Goal: Task Accomplishment & Management: Manage account settings

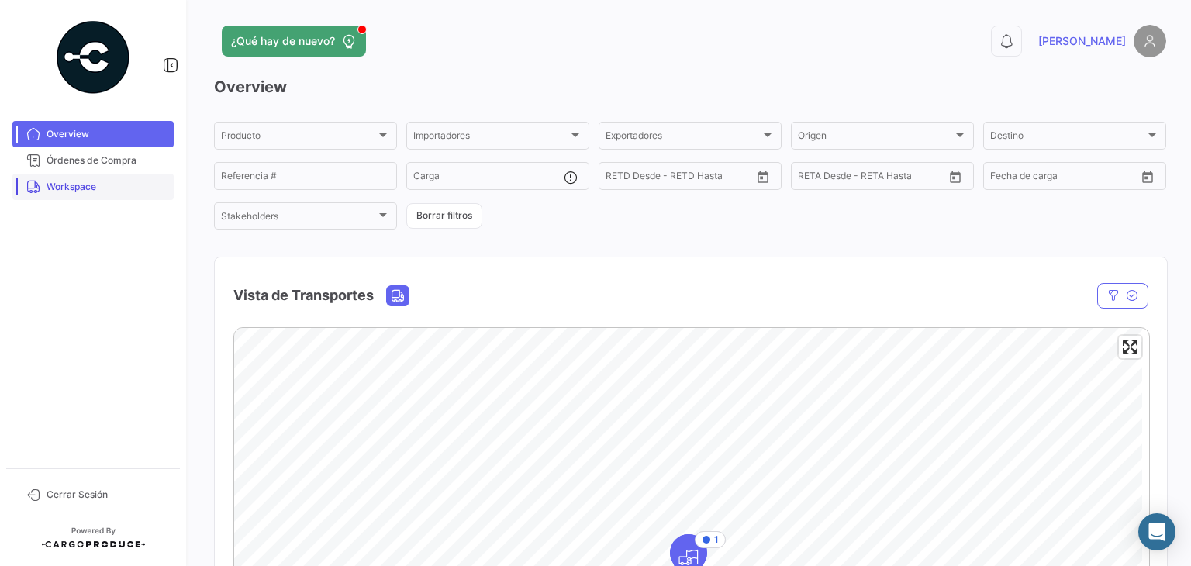
click at [114, 188] on span "Workspace" at bounding box center [107, 187] width 121 height 14
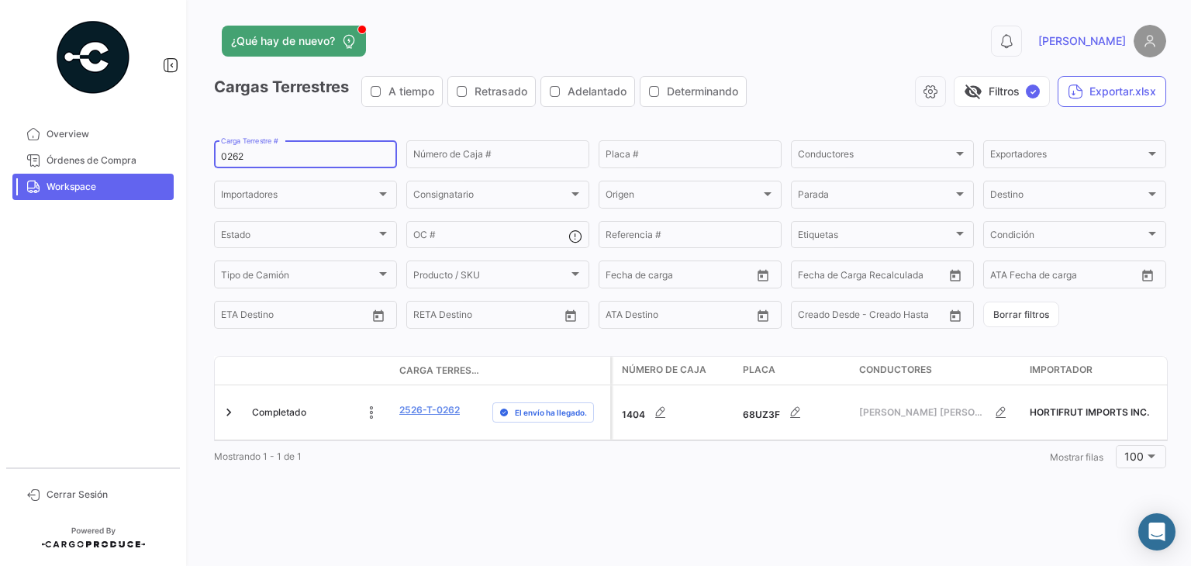
click at [230, 161] on input "0262" at bounding box center [305, 156] width 169 height 11
paste input "83"
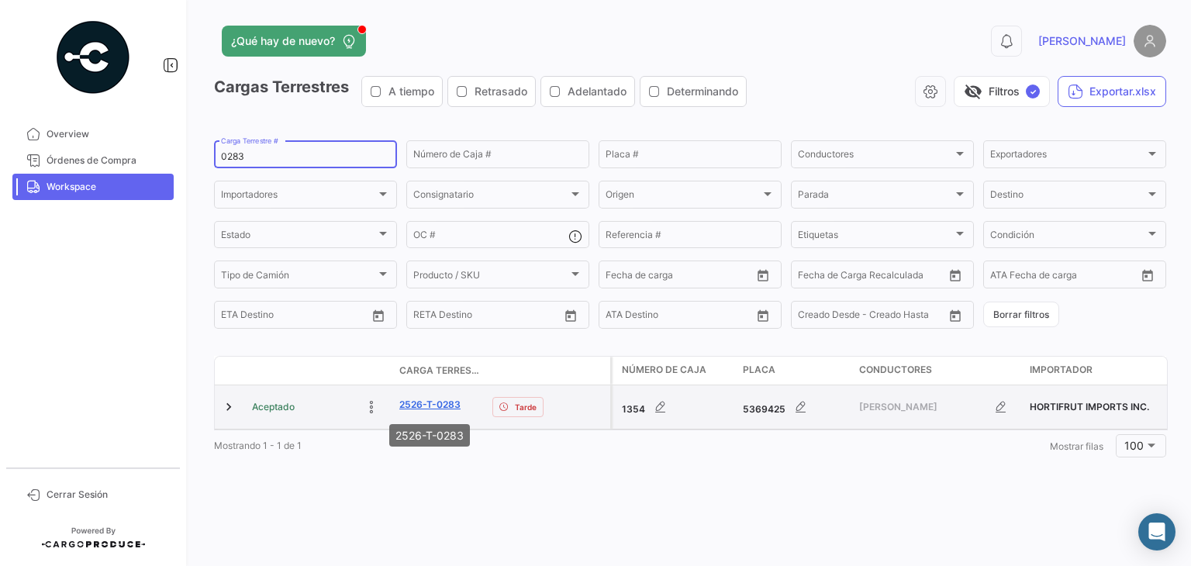
type input "0283"
click at [440, 412] on link "2526-T-0283" at bounding box center [429, 405] width 61 height 14
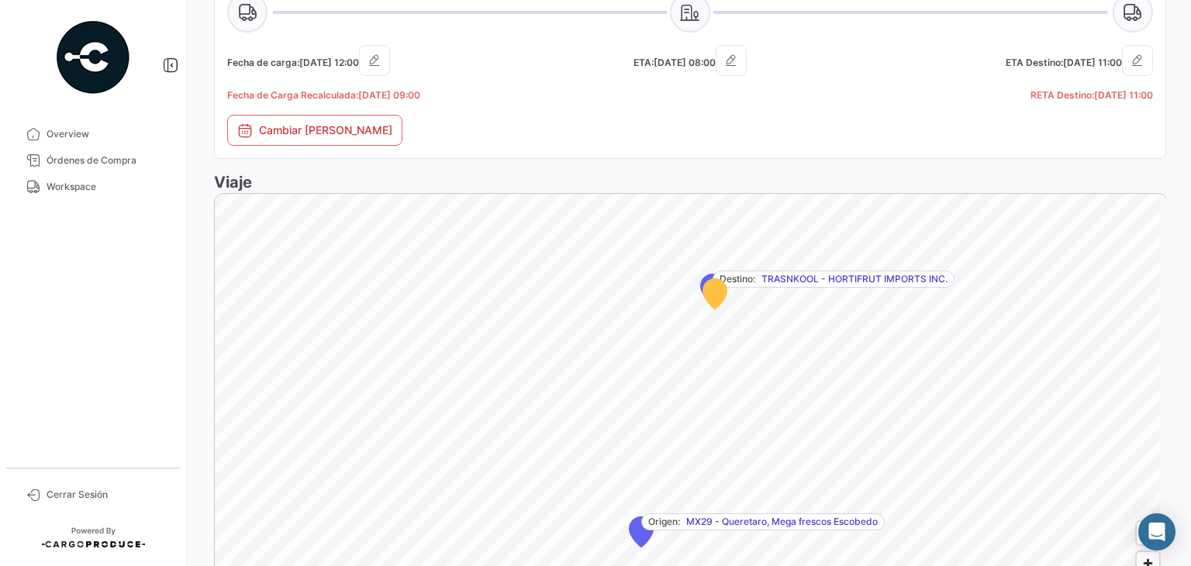
scroll to position [1001, 0]
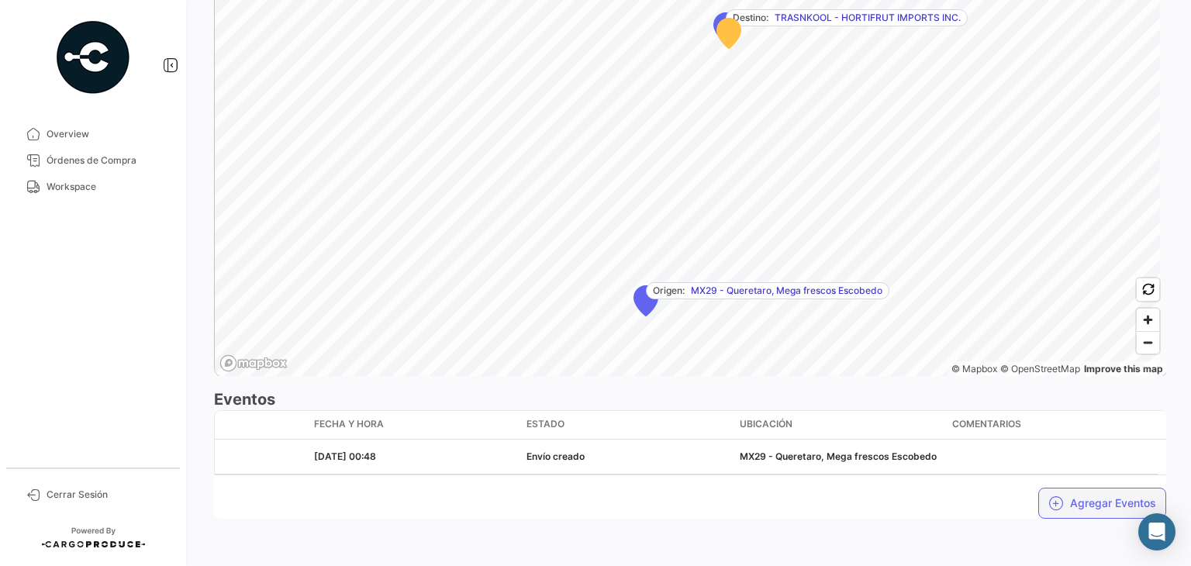
click at [1083, 513] on button "Agregar Eventos" at bounding box center [1103, 503] width 128 height 31
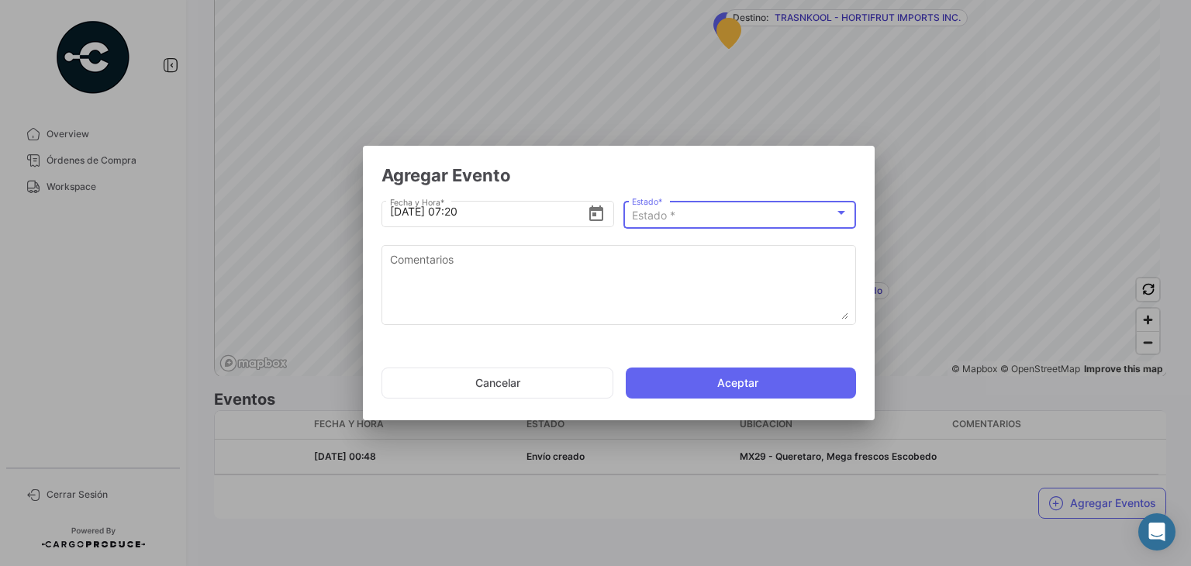
click at [676, 215] on div "Estado *" at bounding box center [733, 215] width 202 height 13
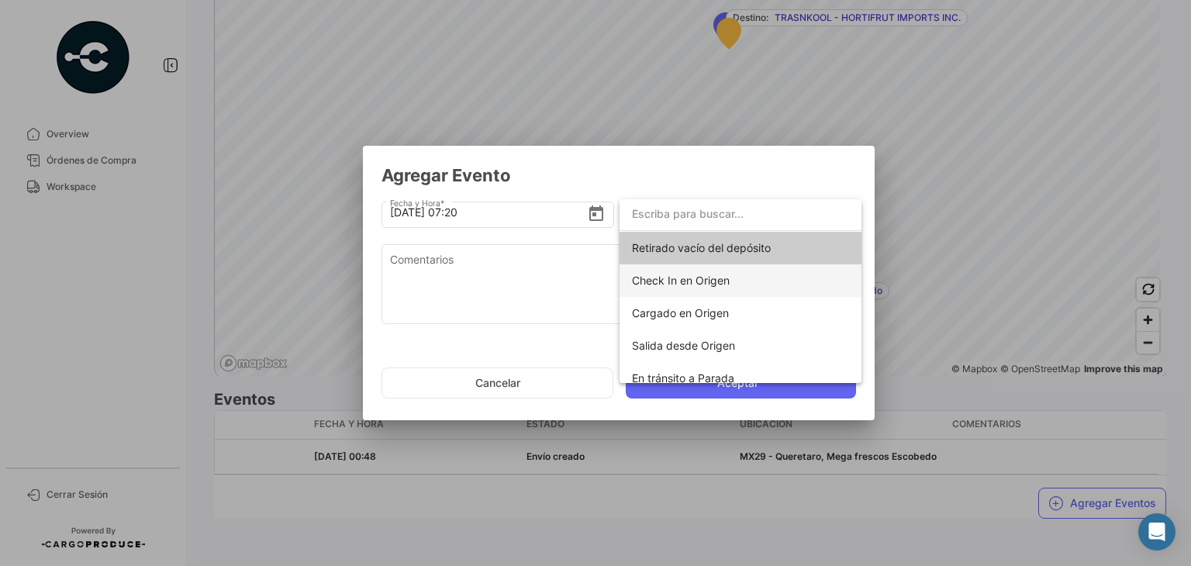
click at [703, 283] on span "Check In en Origen" at bounding box center [681, 280] width 98 height 13
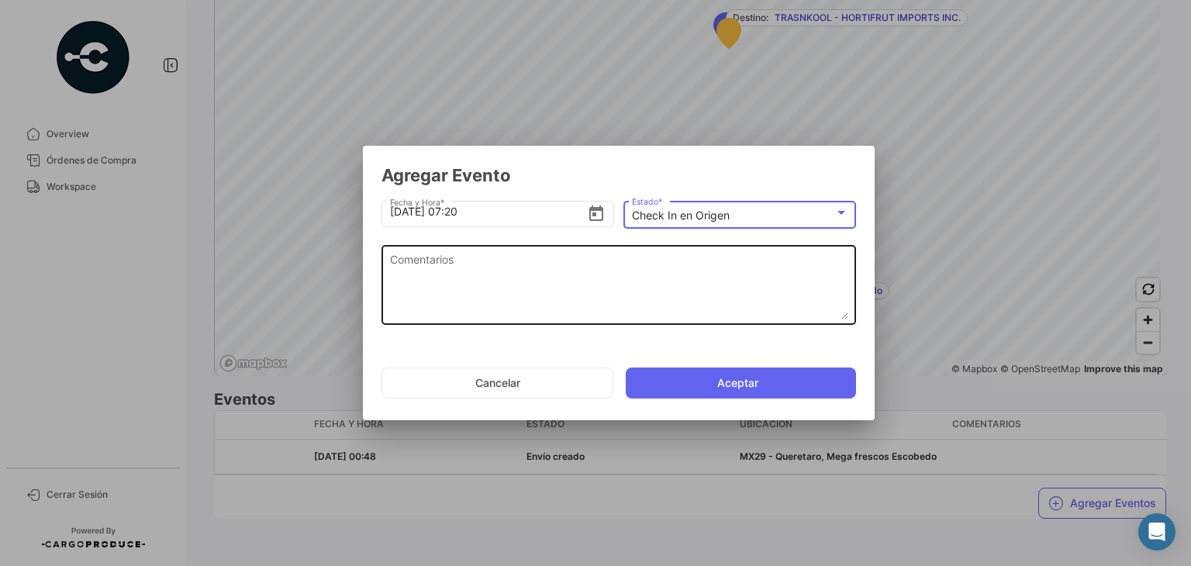
click at [443, 274] on textarea "Comentarios" at bounding box center [619, 285] width 458 height 68
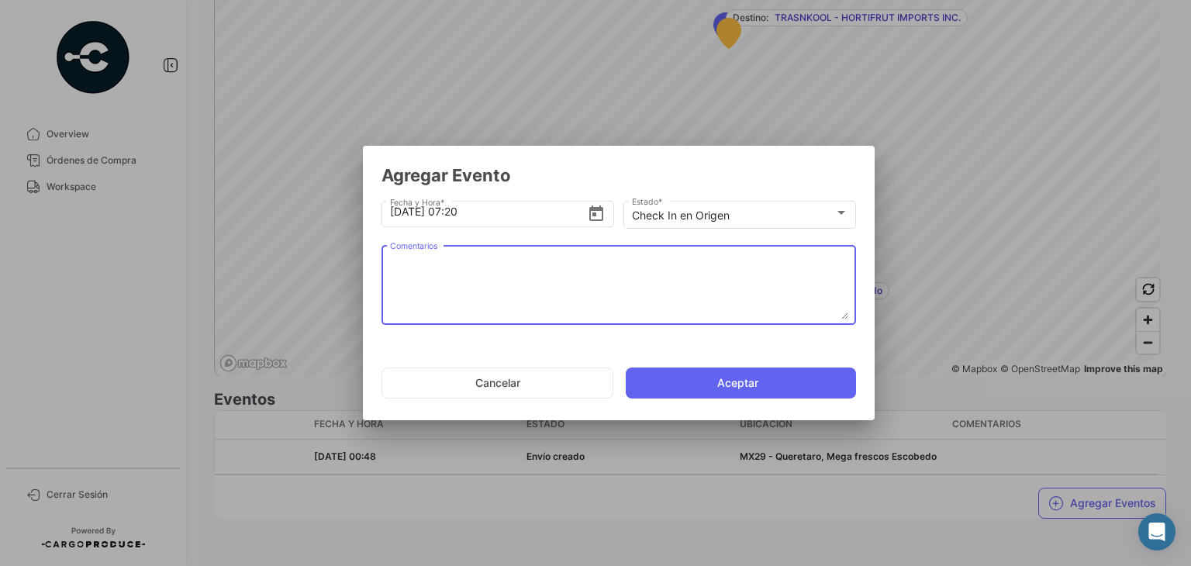
paste textarea "Hora en la que la unidad llega al cooler de carga"
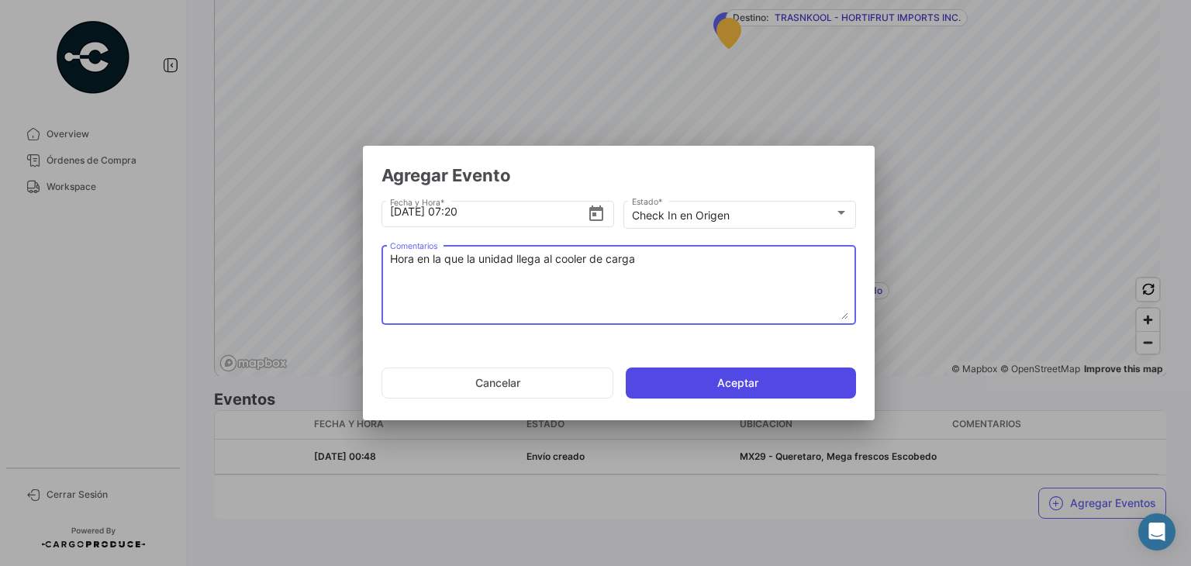
type textarea "Hora en la que la unidad llega al cooler de carga"
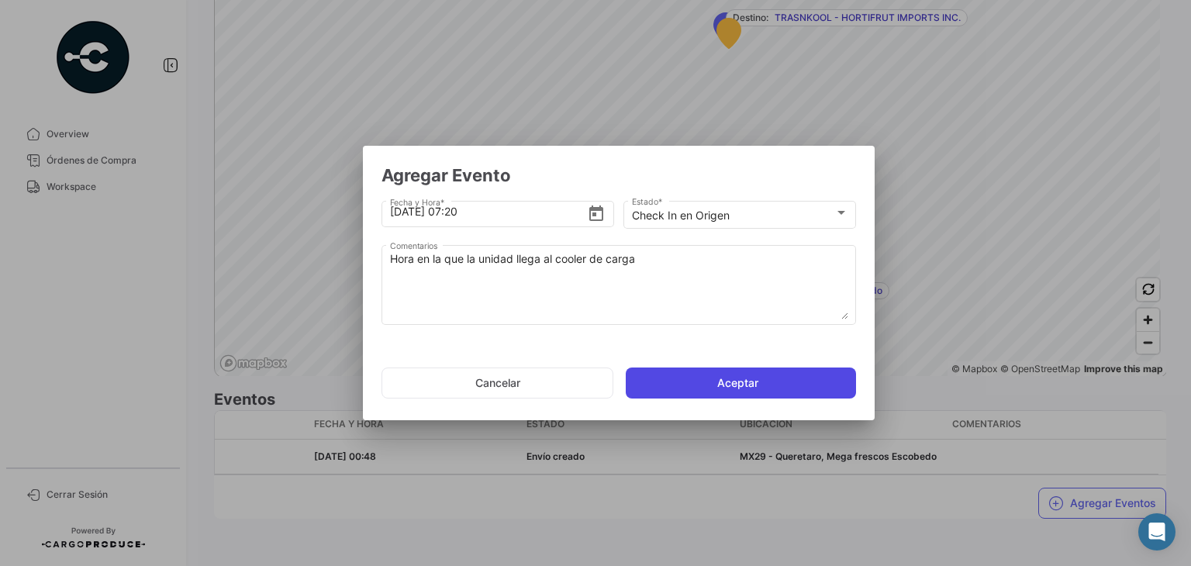
click at [714, 379] on button "Aceptar" at bounding box center [741, 383] width 230 height 31
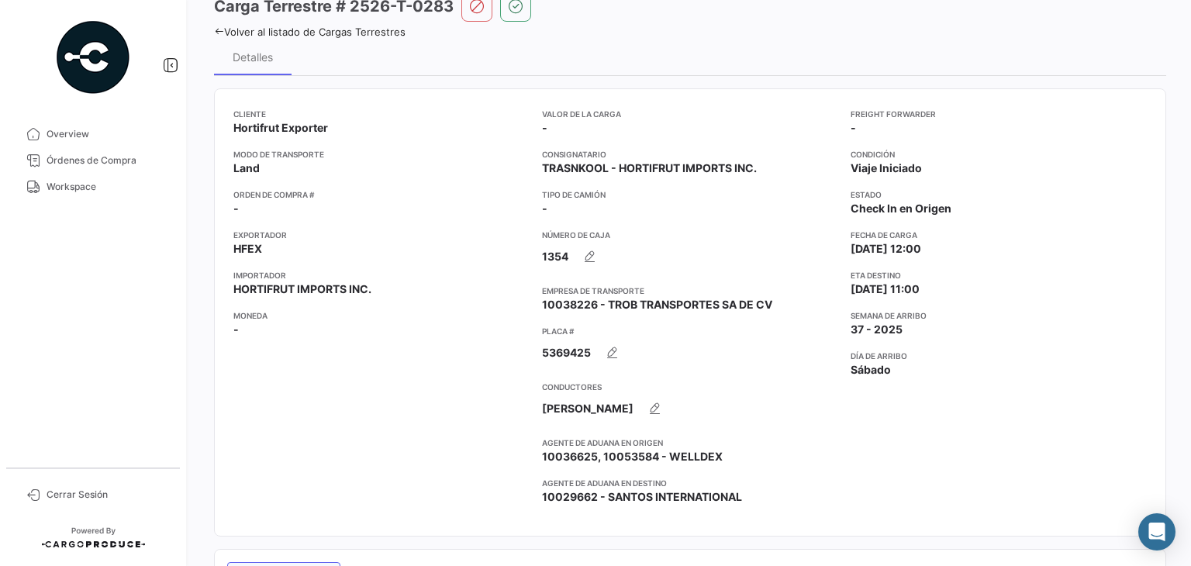
scroll to position [0, 0]
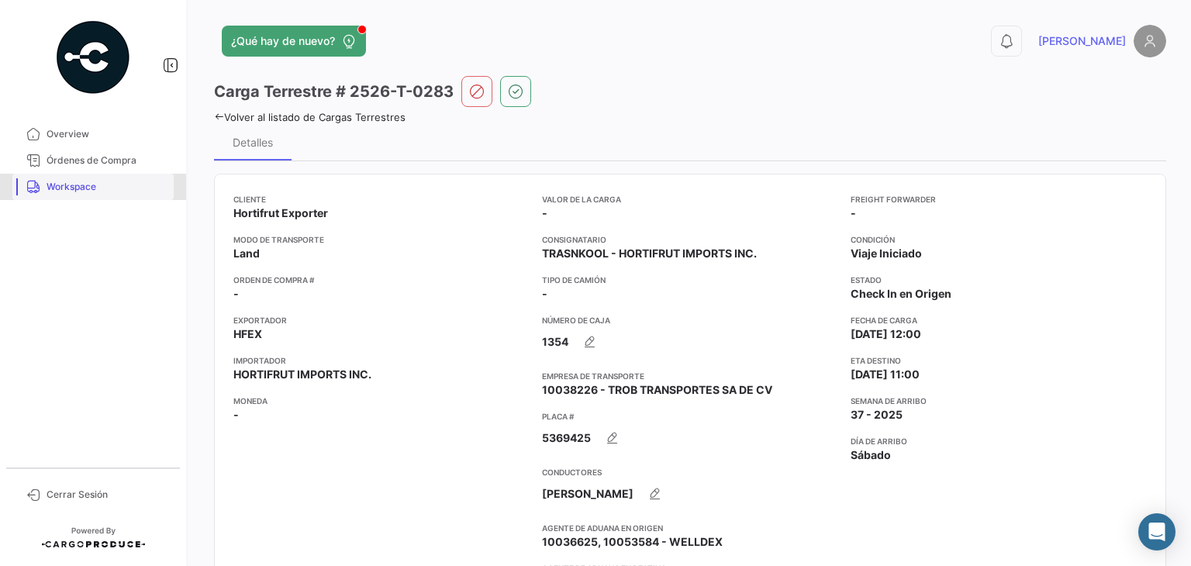
click at [74, 187] on span "Workspace" at bounding box center [107, 187] width 121 height 14
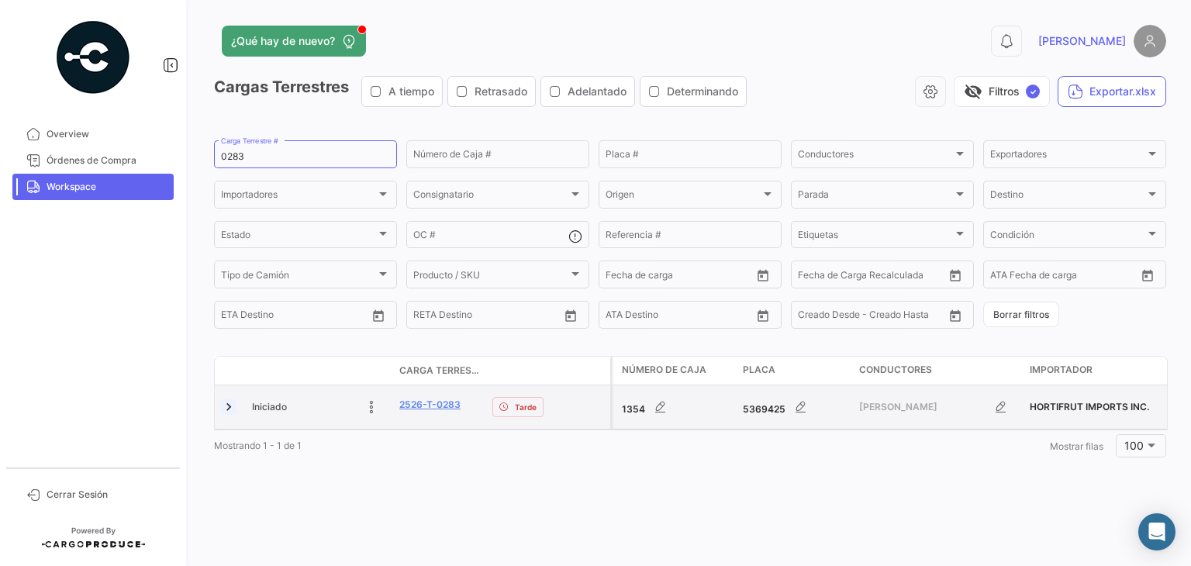
click at [233, 406] on link at bounding box center [229, 407] width 16 height 16
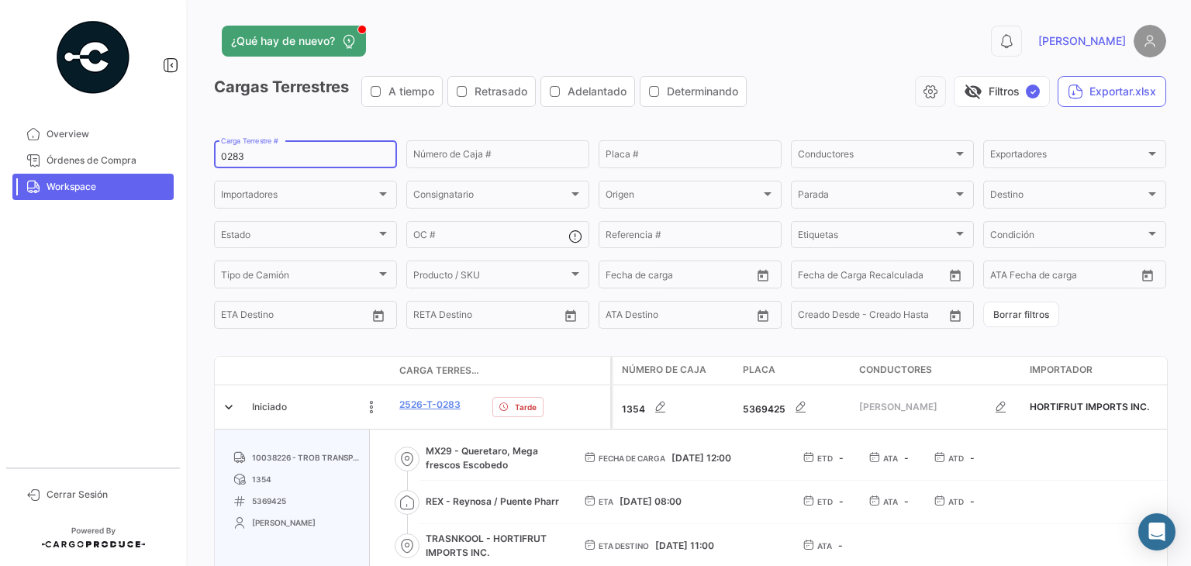
click at [230, 157] on input "0283" at bounding box center [305, 156] width 169 height 11
paste input "77"
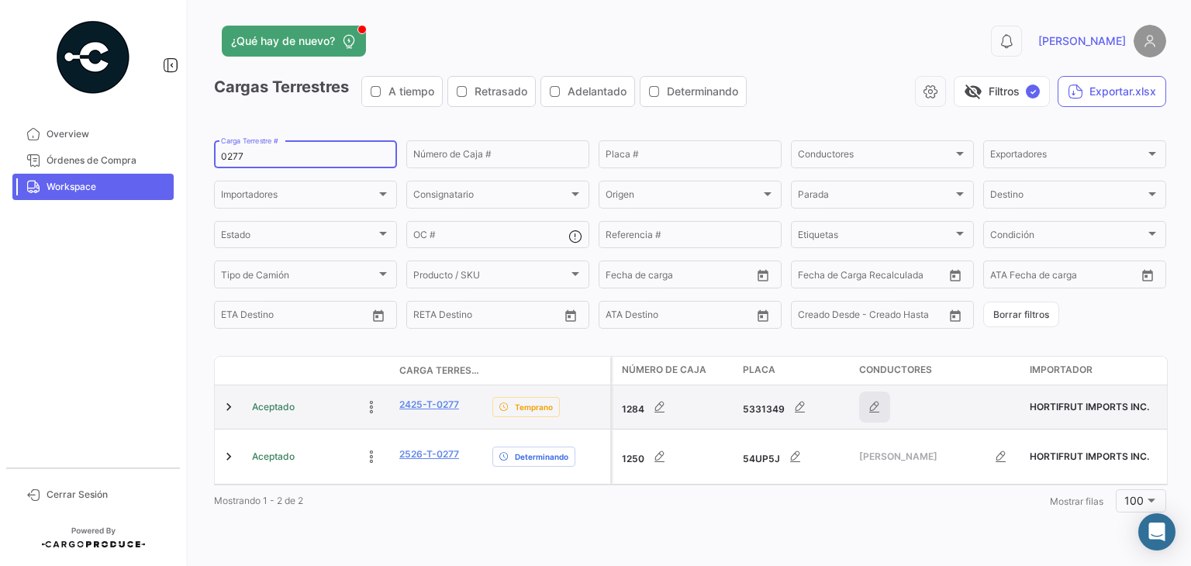
type input "0277"
click at [875, 403] on icon "button" at bounding box center [875, 407] width 16 height 16
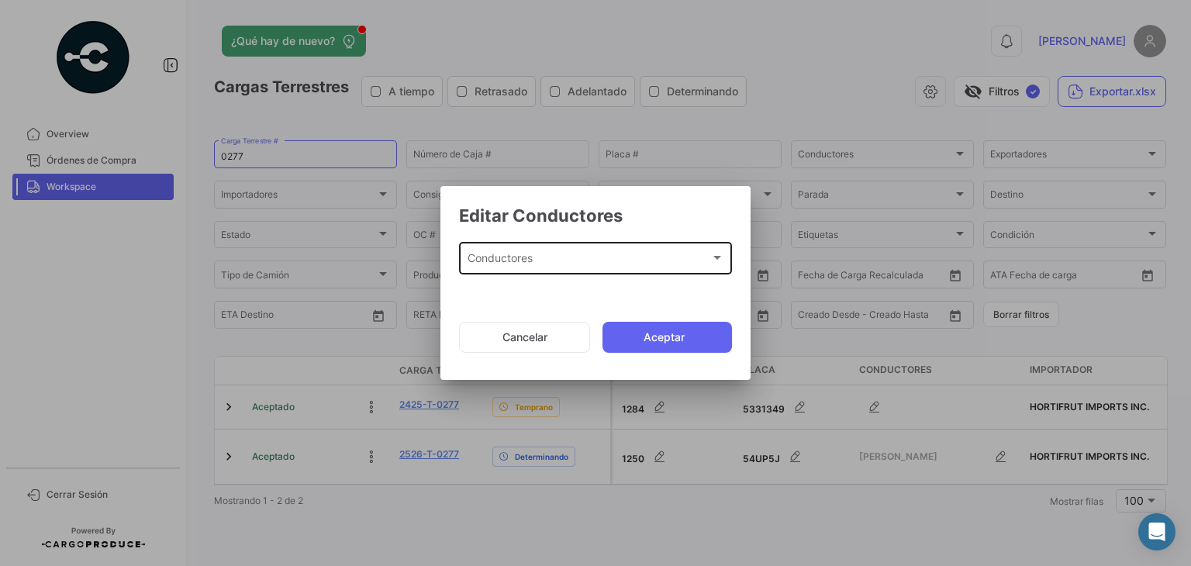
click at [546, 263] on div "Conductores" at bounding box center [589, 260] width 243 height 13
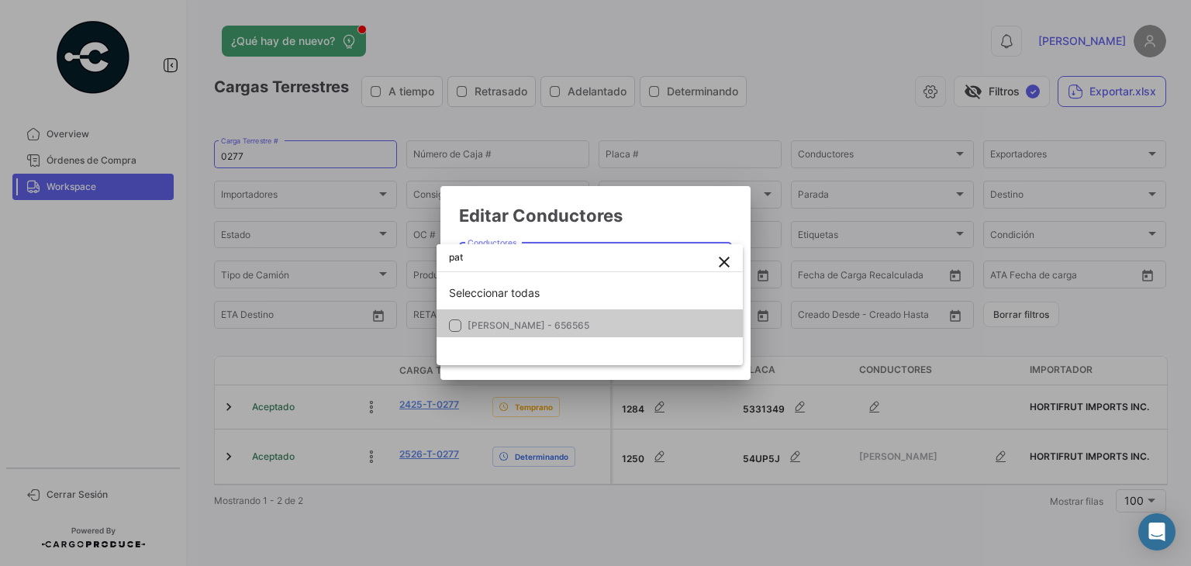
type input "pat"
click at [703, 222] on div at bounding box center [595, 283] width 1191 height 566
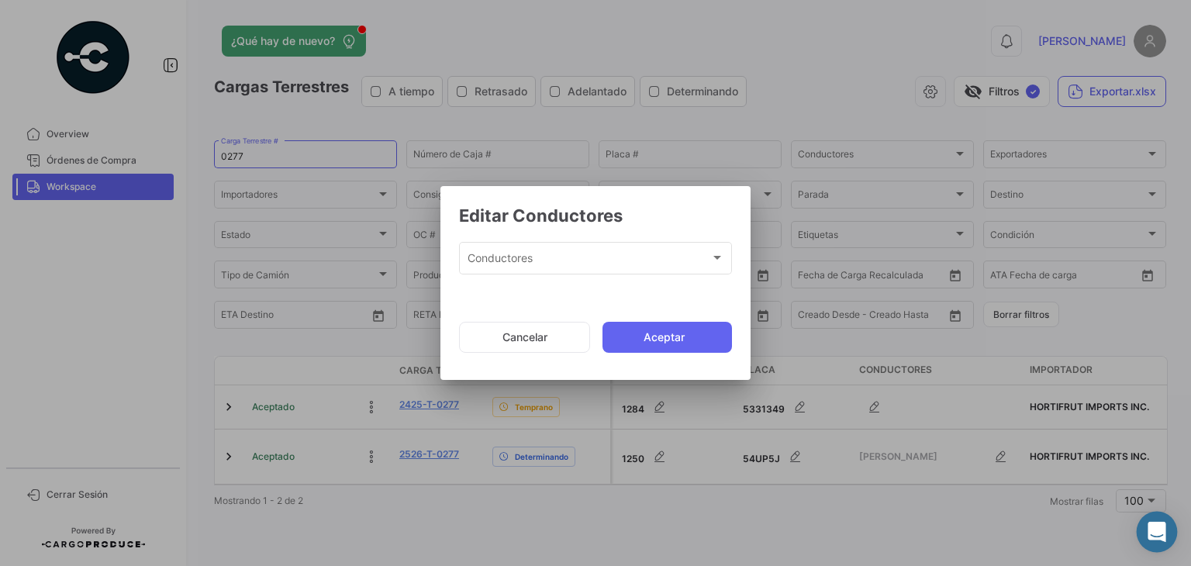
click at [1158, 538] on icon "Abrir Intercom Messenger" at bounding box center [1157, 532] width 20 height 20
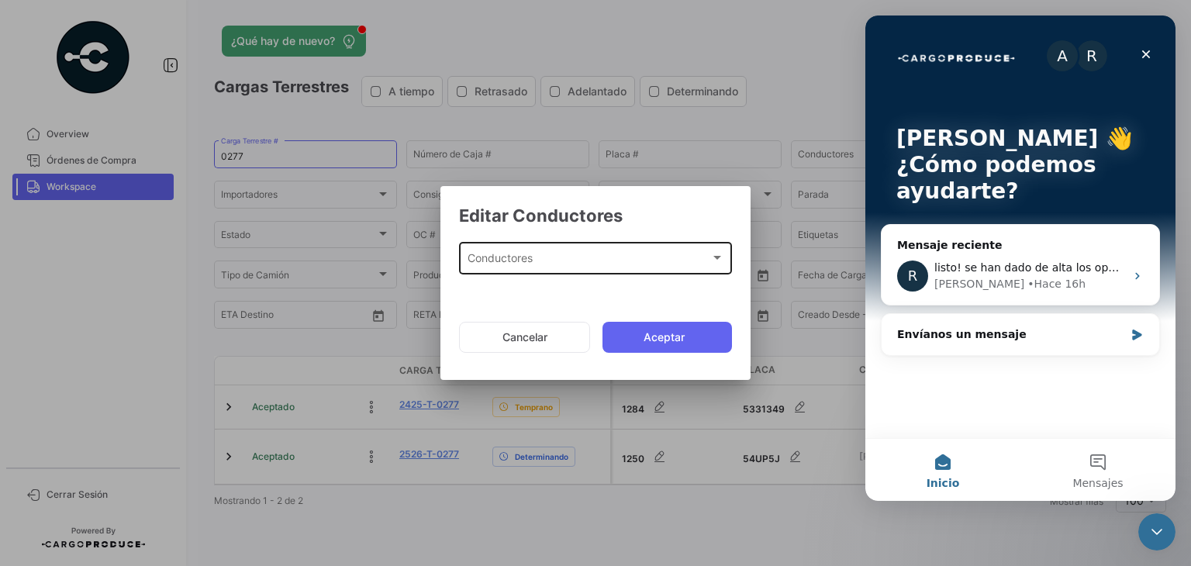
click at [584, 260] on div "Conductores" at bounding box center [589, 260] width 243 height 13
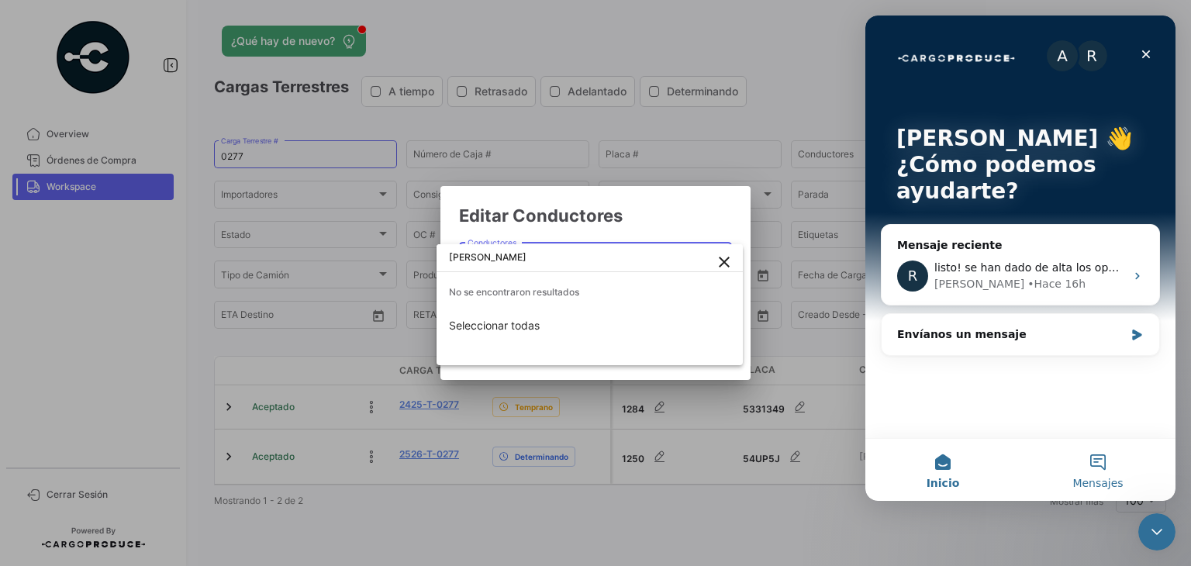
type input "[PERSON_NAME]"
click at [1105, 463] on button "Mensajes" at bounding box center [1098, 470] width 155 height 62
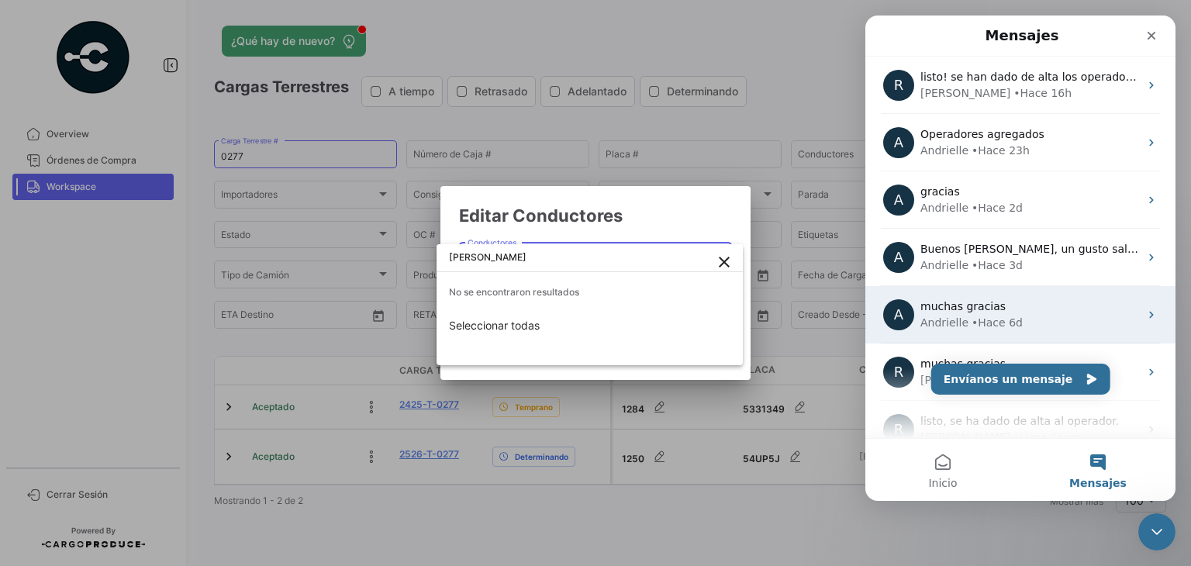
scroll to position [82, 0]
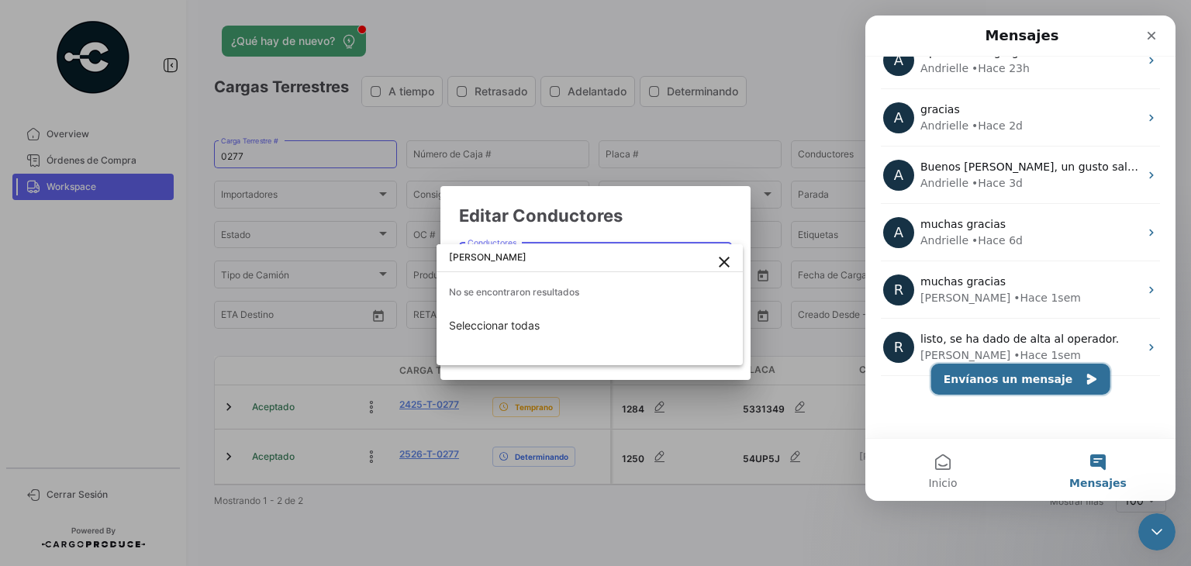
click at [986, 385] on button "Envíanos un mensaje" at bounding box center [1021, 379] width 179 height 31
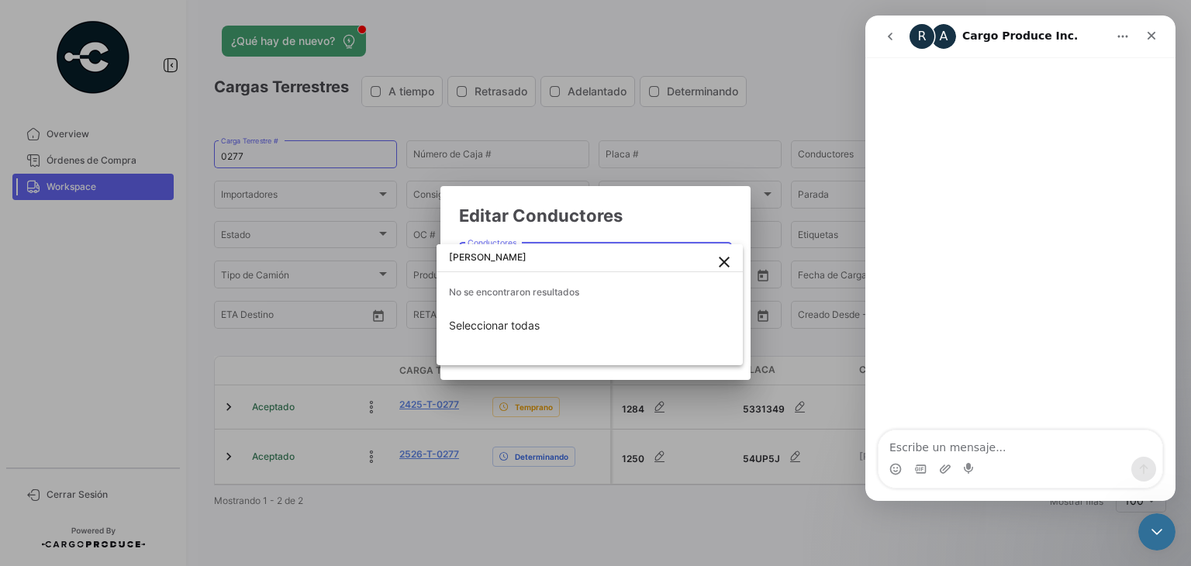
scroll to position [19, 0]
type textarea "buen dia me podrian dar de alta al op [PERSON_NAME]"
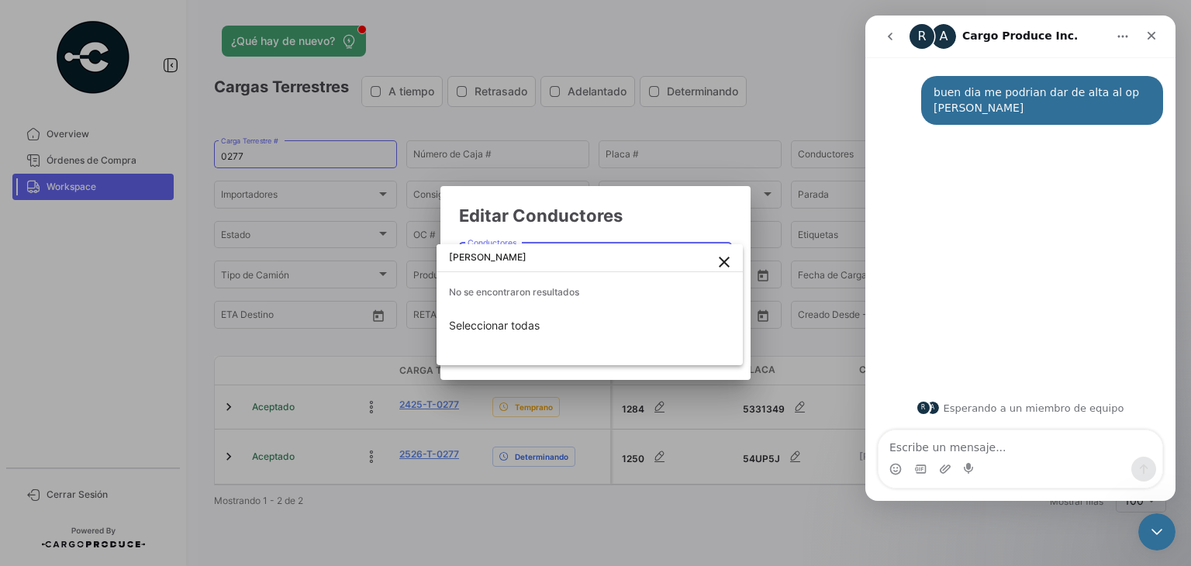
click at [702, 209] on div at bounding box center [595, 283] width 1191 height 566
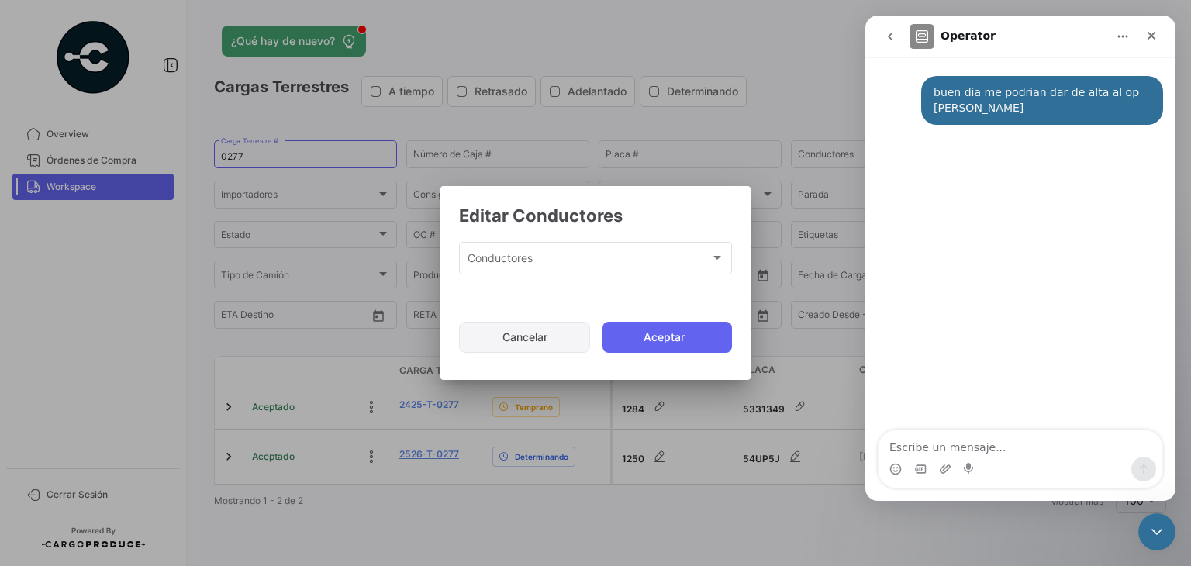
click at [541, 334] on button "Cancelar" at bounding box center [524, 337] width 131 height 31
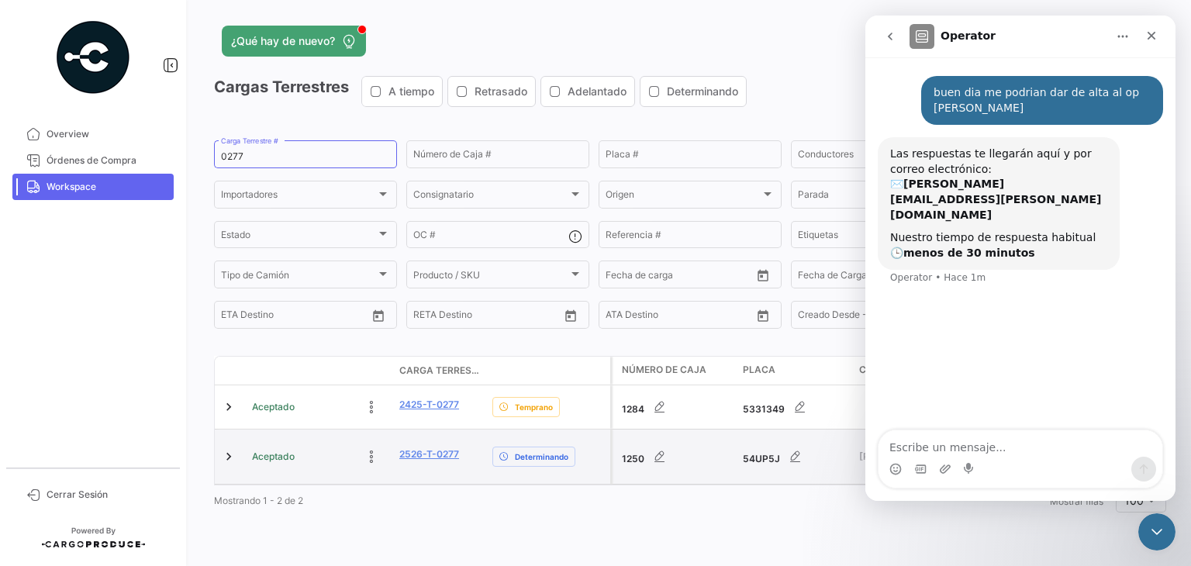
scroll to position [0, 0]
click at [227, 457] on link at bounding box center [229, 457] width 16 height 16
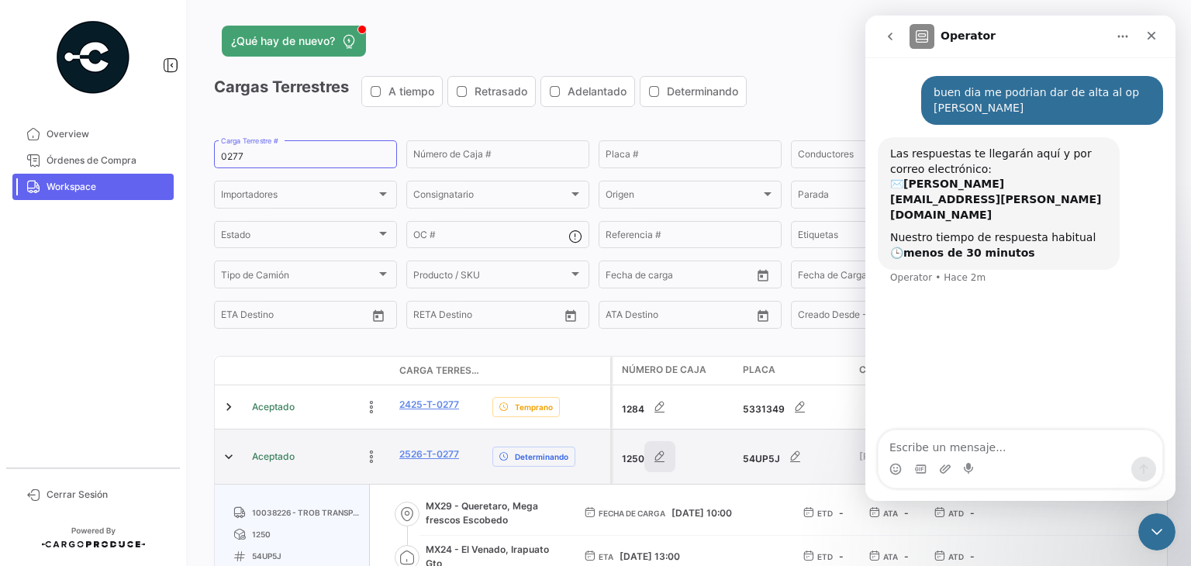
click at [663, 458] on icon "button" at bounding box center [660, 457] width 16 height 16
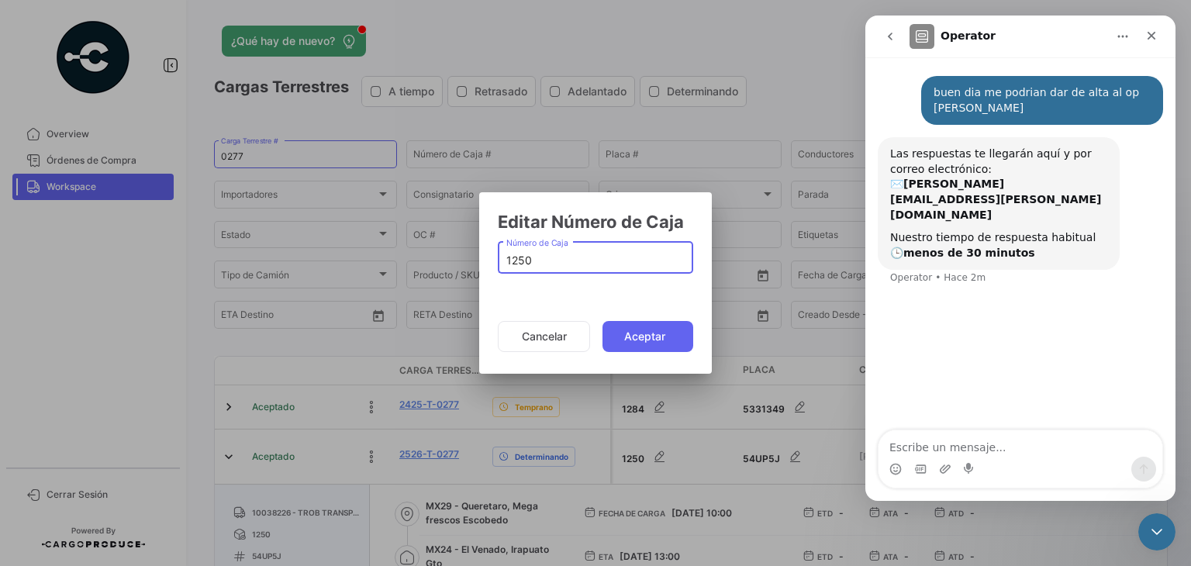
click at [520, 259] on input "1250" at bounding box center [595, 260] width 179 height 13
type input "1350"
click at [559, 340] on button "Cancelar" at bounding box center [544, 336] width 92 height 31
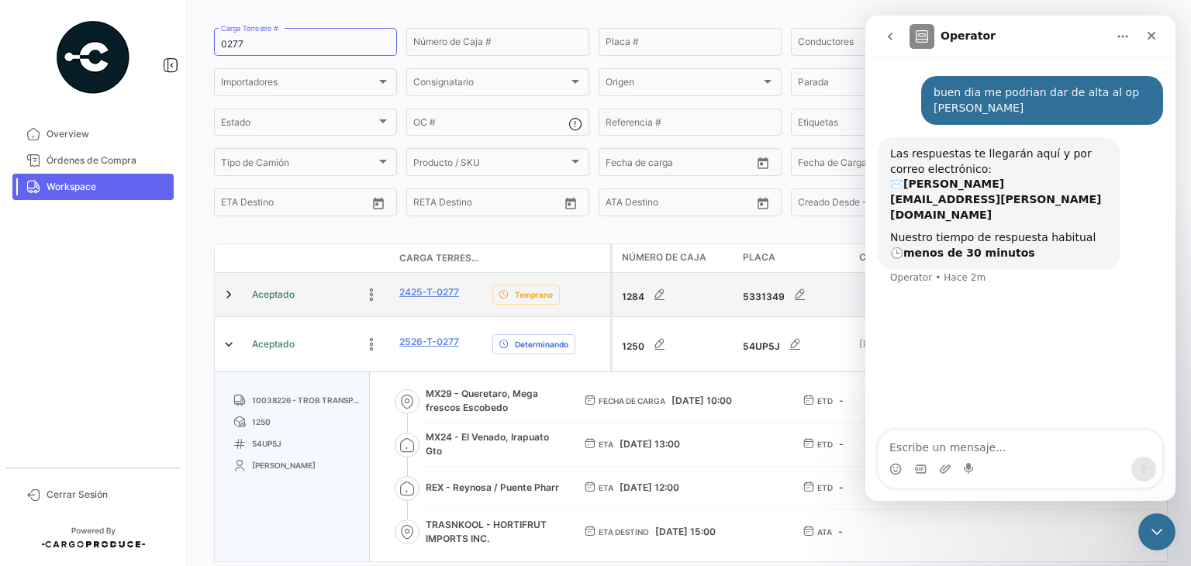
scroll to position [115, 0]
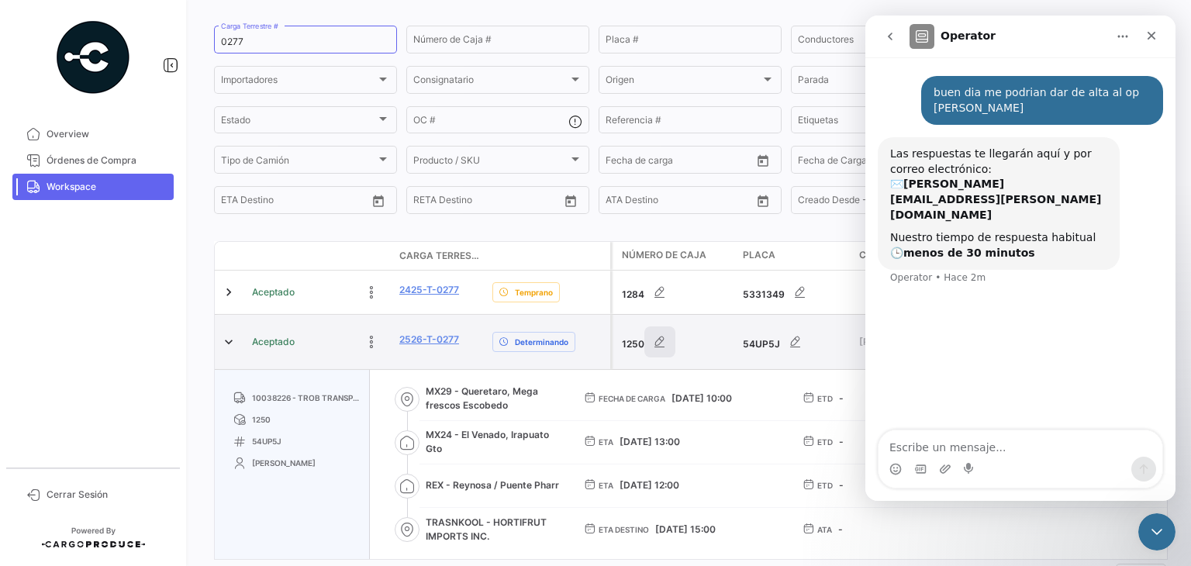
click at [659, 347] on icon "button" at bounding box center [660, 342] width 16 height 16
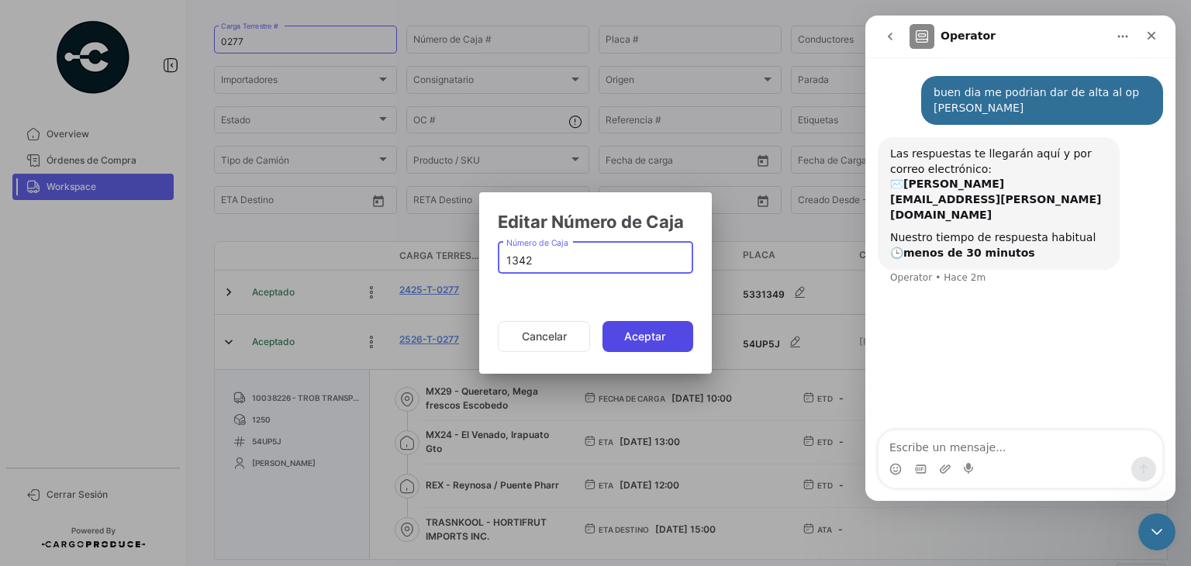
type input "1342"
click at [630, 338] on button "Aceptar" at bounding box center [648, 336] width 91 height 31
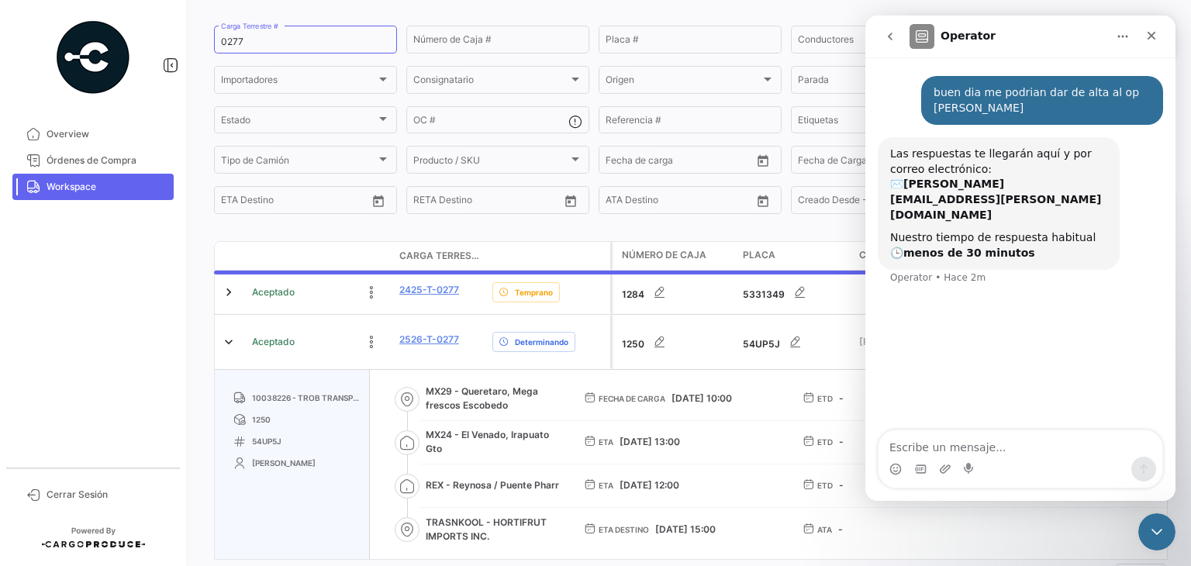
scroll to position [0, 0]
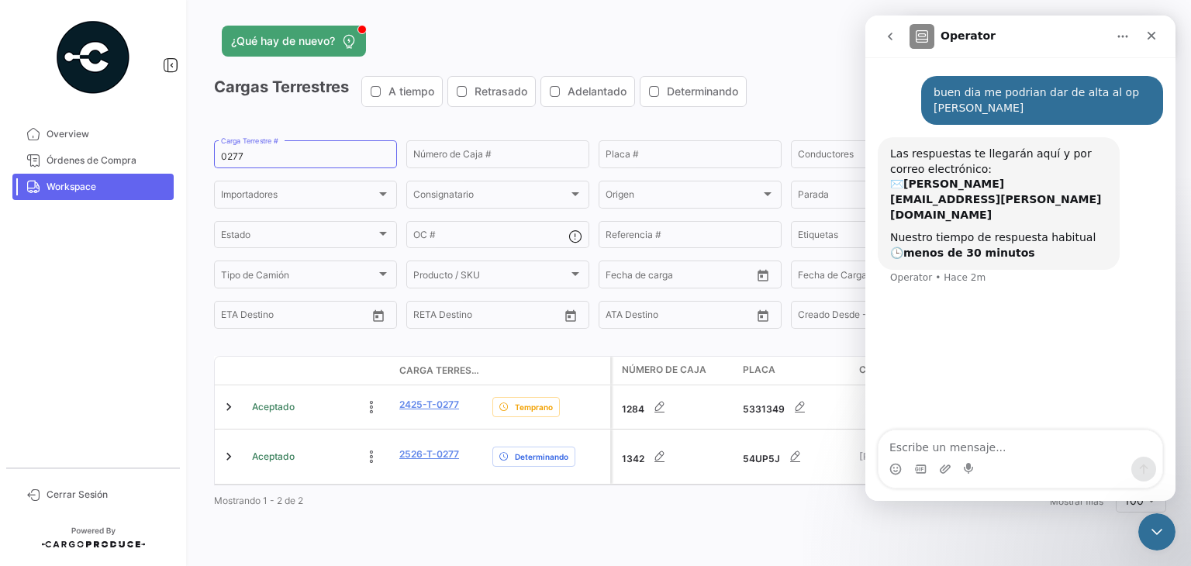
click at [897, 32] on button "go back" at bounding box center [890, 36] width 29 height 29
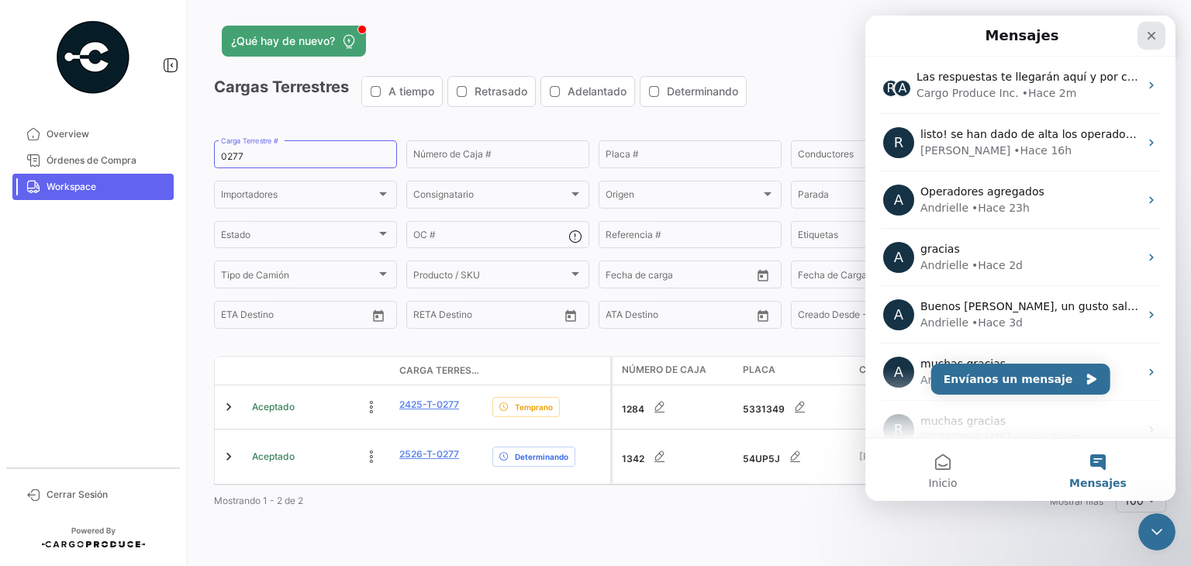
click at [1149, 38] on icon "Cerrar" at bounding box center [1152, 36] width 9 height 9
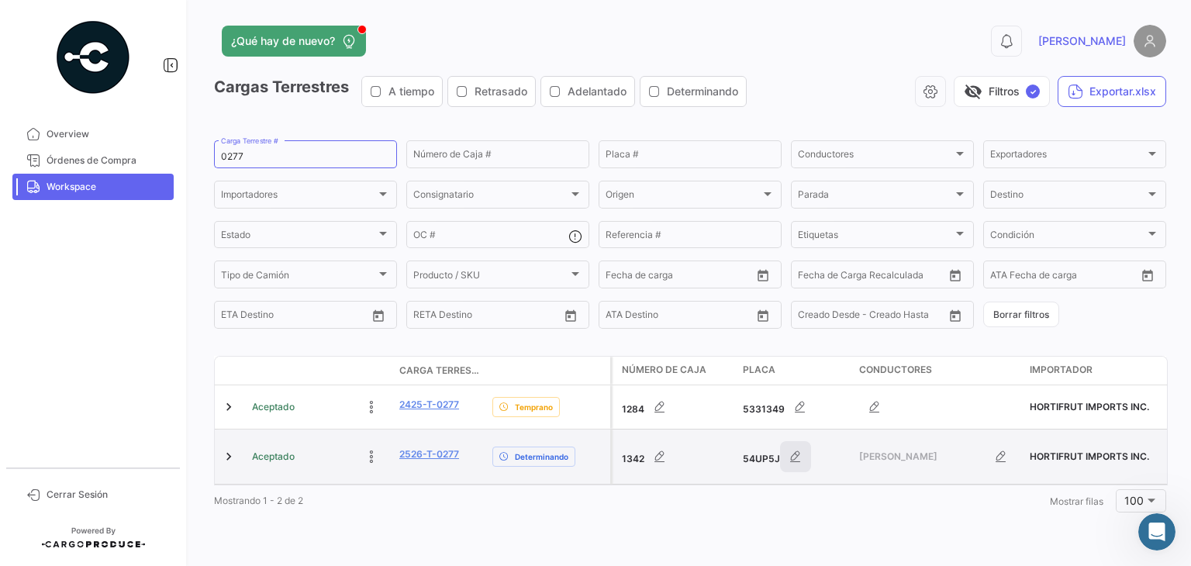
click at [797, 457] on icon "button" at bounding box center [796, 457] width 16 height 16
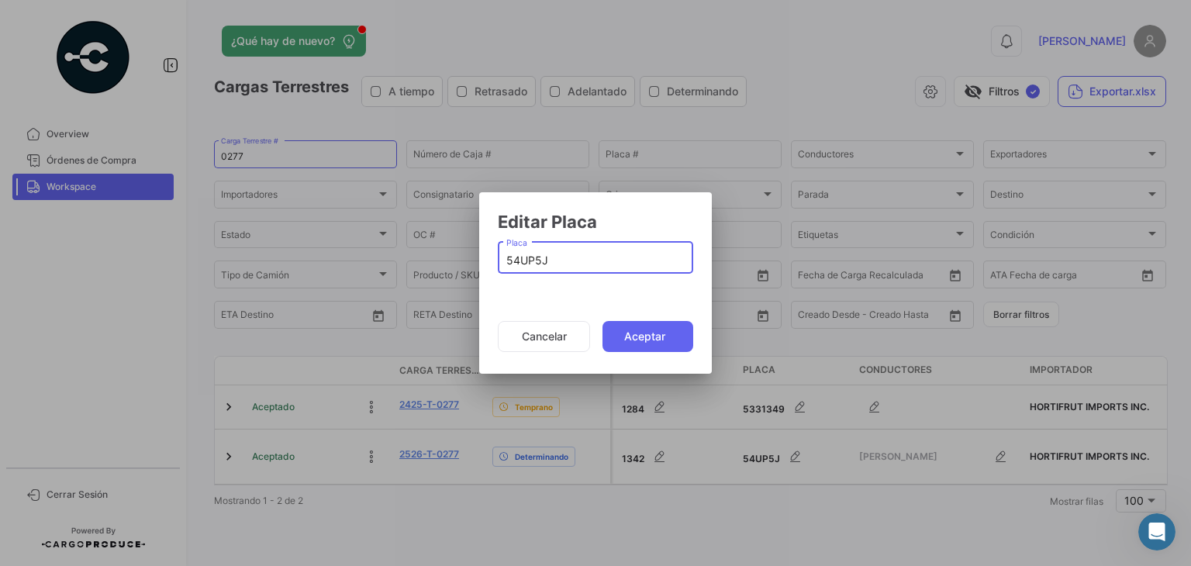
click at [518, 255] on input "54UP5J" at bounding box center [595, 260] width 179 height 13
paste input "369428"
type input "5369428"
click at [629, 340] on button "Aceptar" at bounding box center [648, 336] width 91 height 31
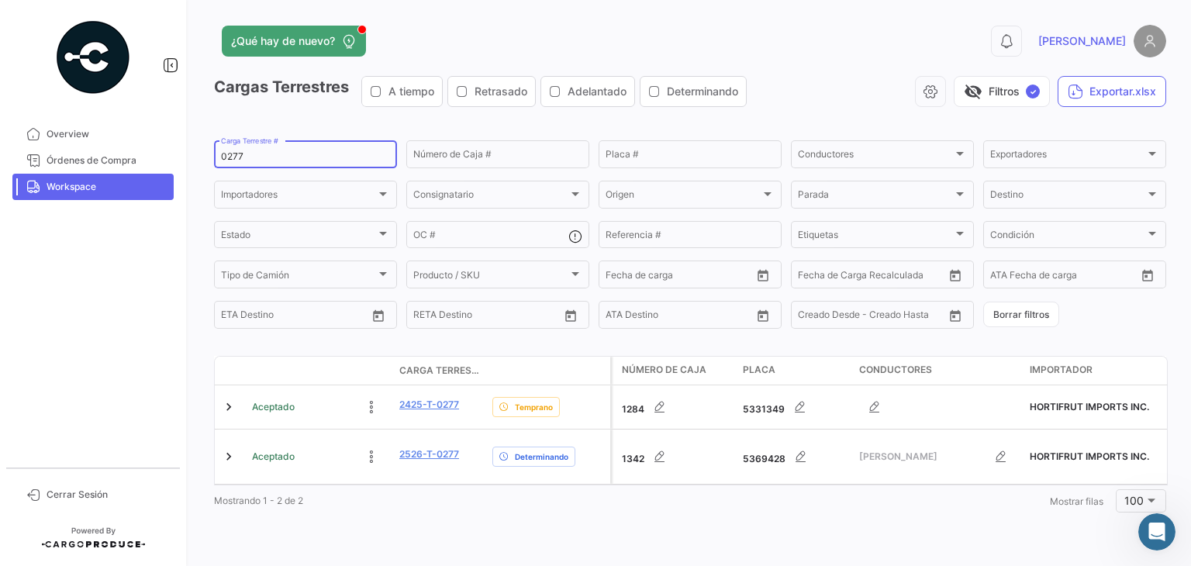
click at [230, 157] on input "0277" at bounding box center [305, 156] width 169 height 11
paste input "83"
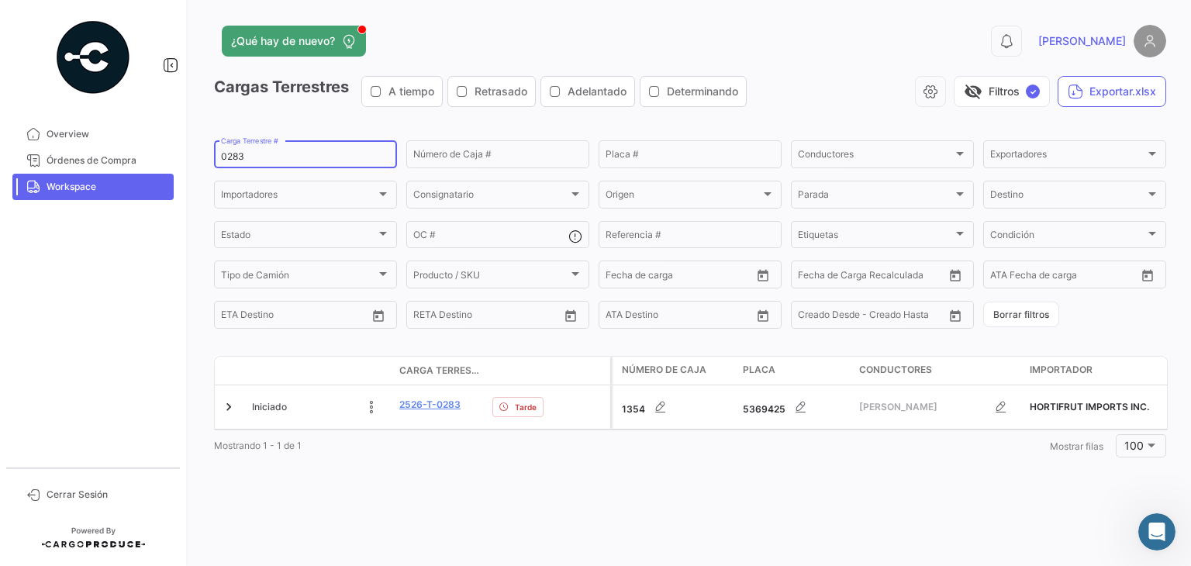
click at [234, 162] on input "0283" at bounding box center [305, 156] width 169 height 11
paste input "77"
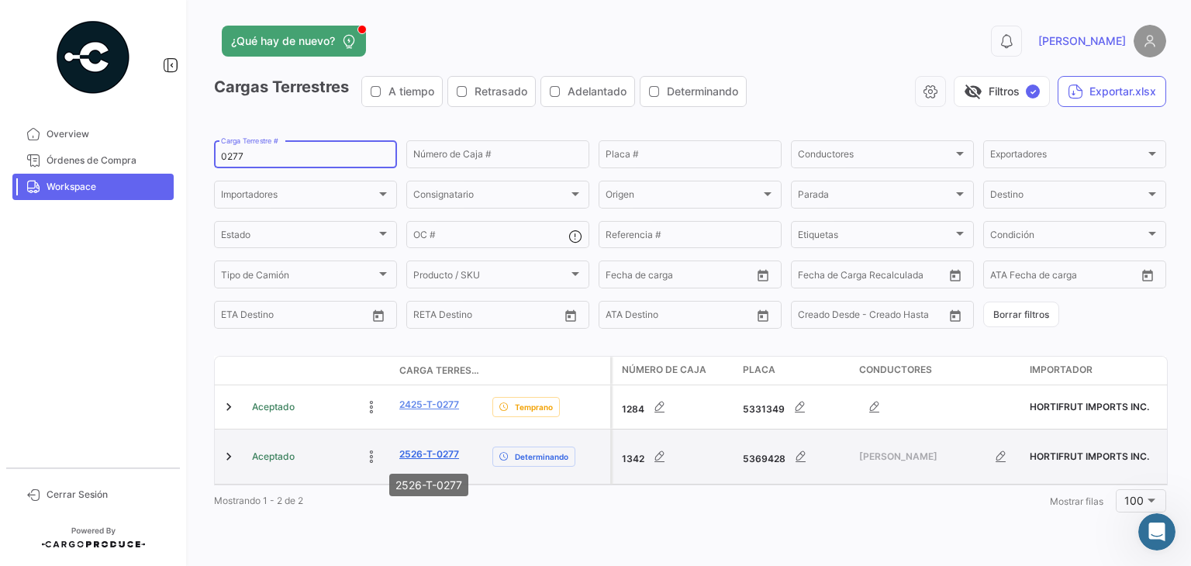
type input "0277"
click at [429, 456] on link "2526-T-0277" at bounding box center [429, 455] width 60 height 14
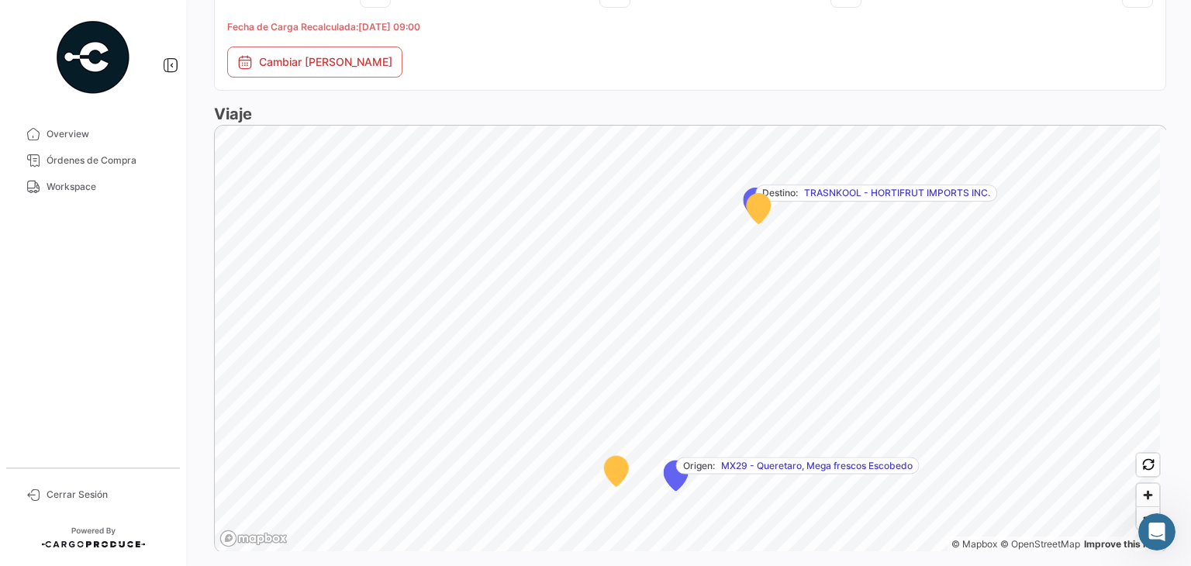
scroll to position [1001, 0]
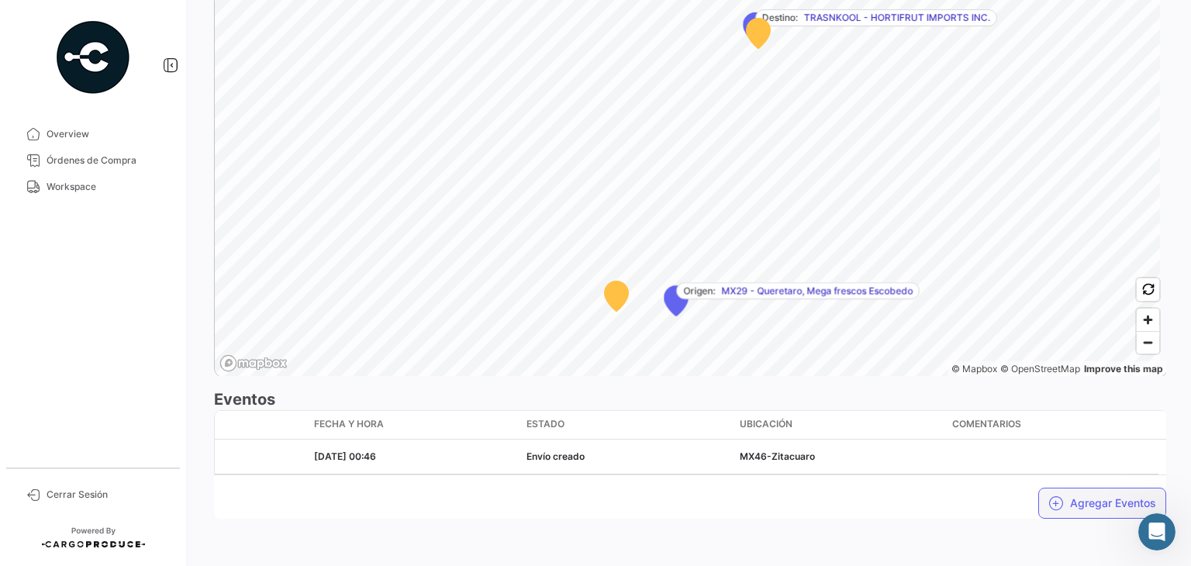
click at [1066, 503] on button "Agregar Eventos" at bounding box center [1103, 503] width 128 height 31
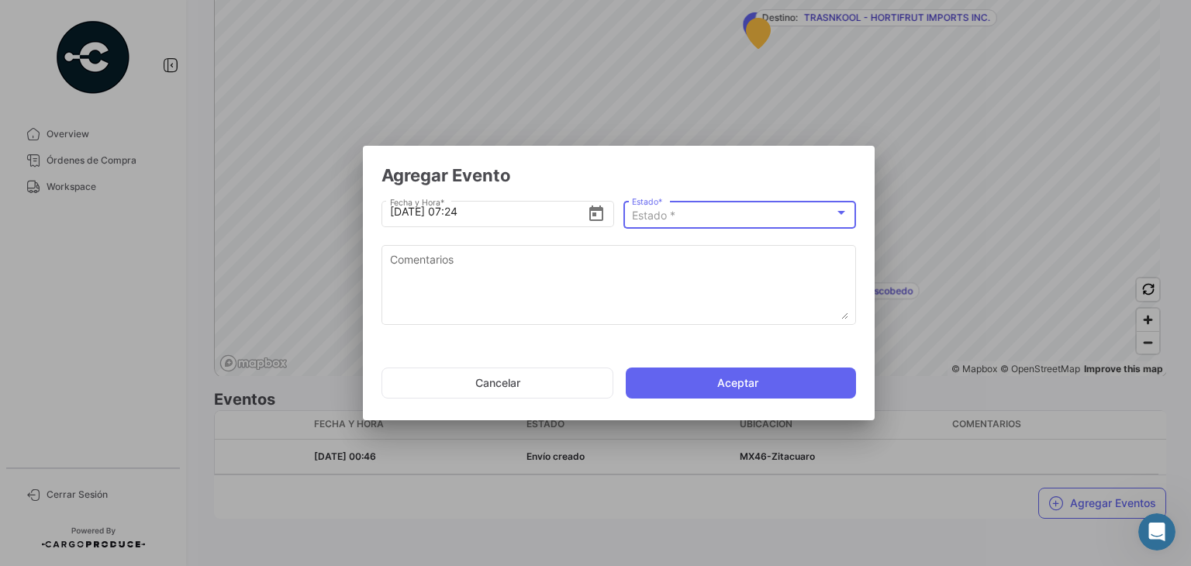
click at [667, 212] on span "Estado *" at bounding box center [653, 215] width 43 height 13
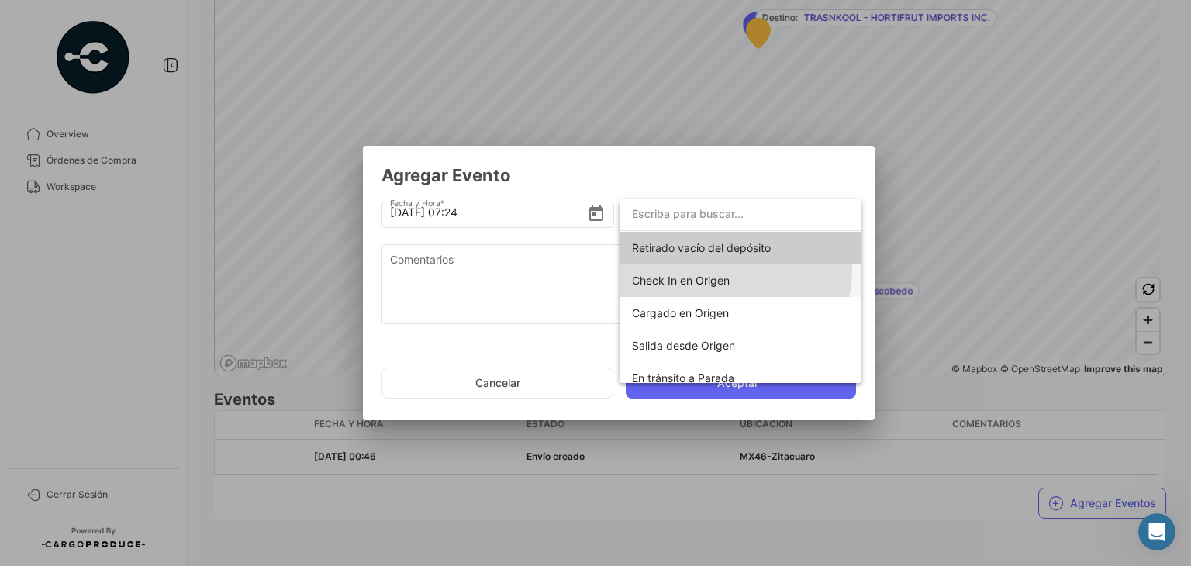
click at [711, 270] on span "Check In en Origen" at bounding box center [740, 280] width 217 height 33
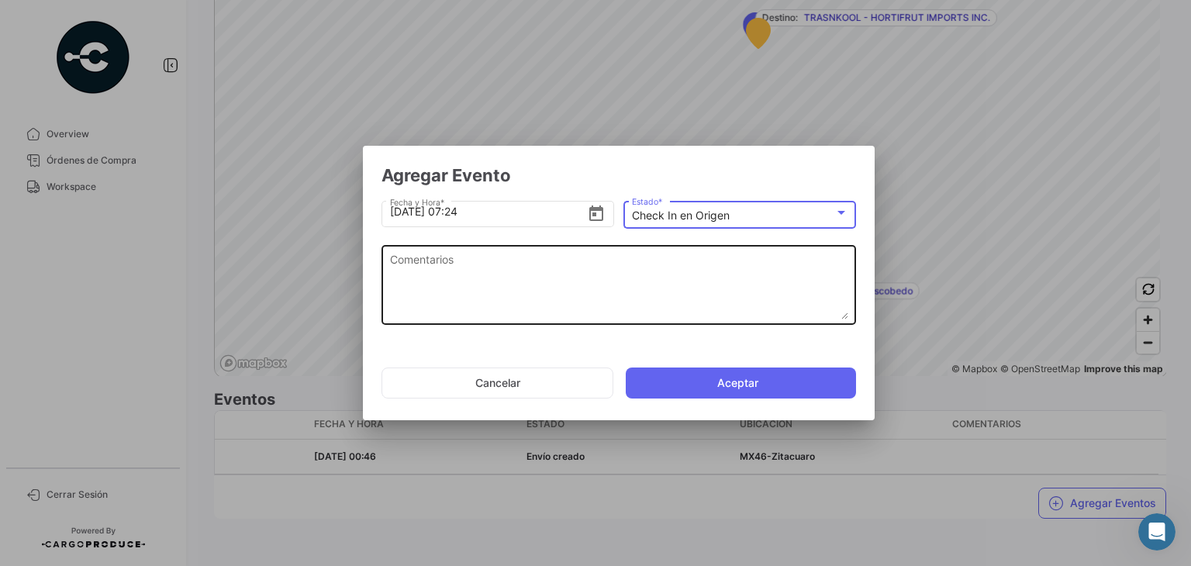
click at [546, 264] on textarea "Comentarios" at bounding box center [619, 285] width 458 height 68
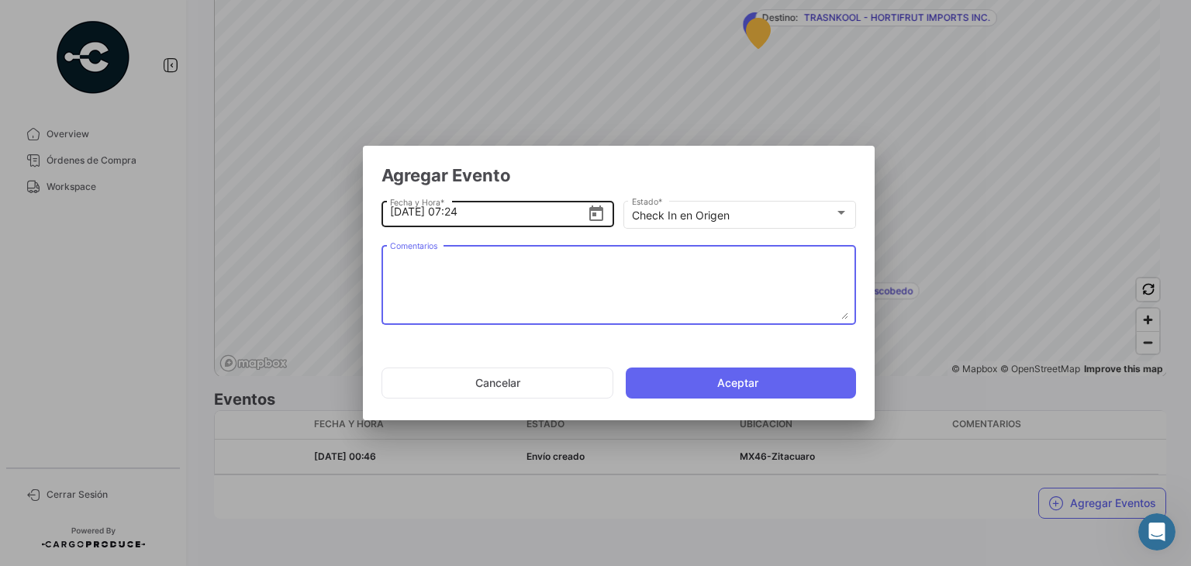
paste textarea "Hora en la que la unidad llega al cooler de carga"
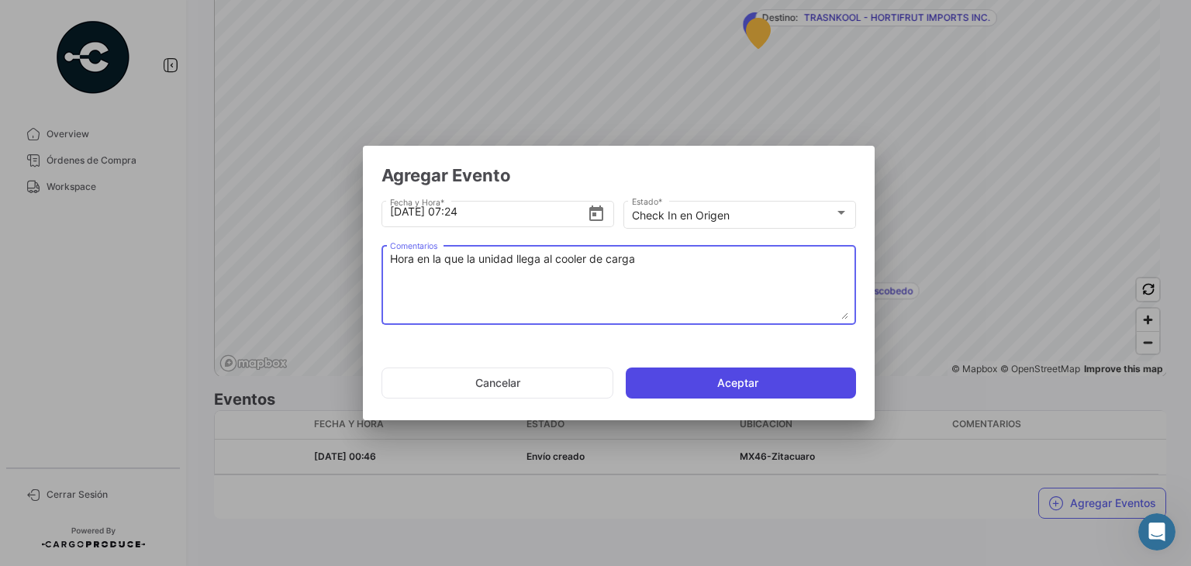
type textarea "Hora en la que la unidad llega al cooler de carga"
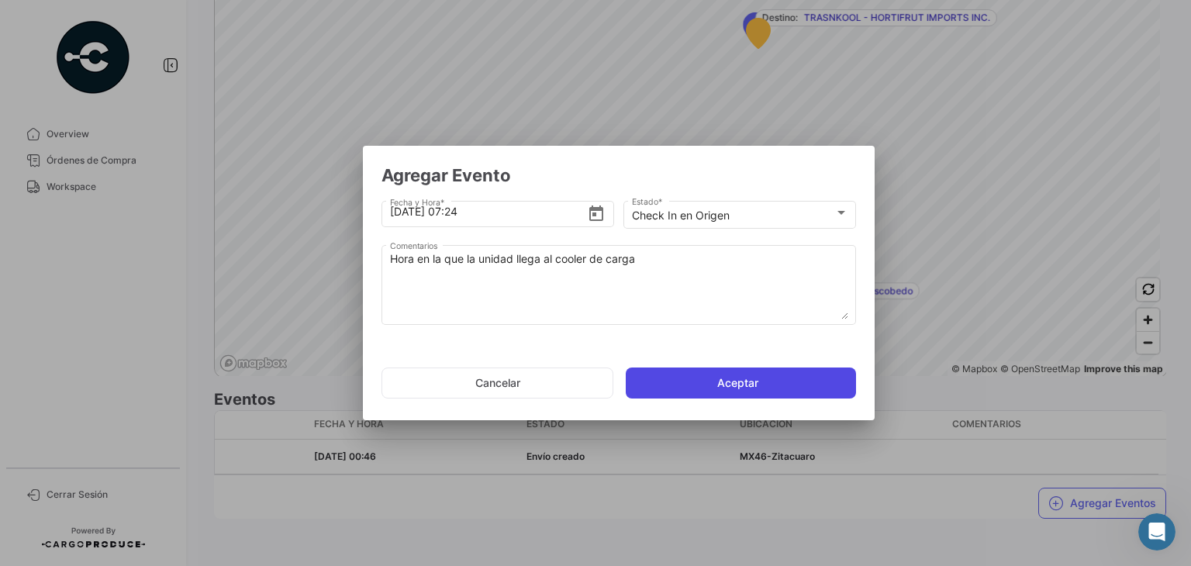
click at [676, 375] on button "Aceptar" at bounding box center [741, 383] width 230 height 31
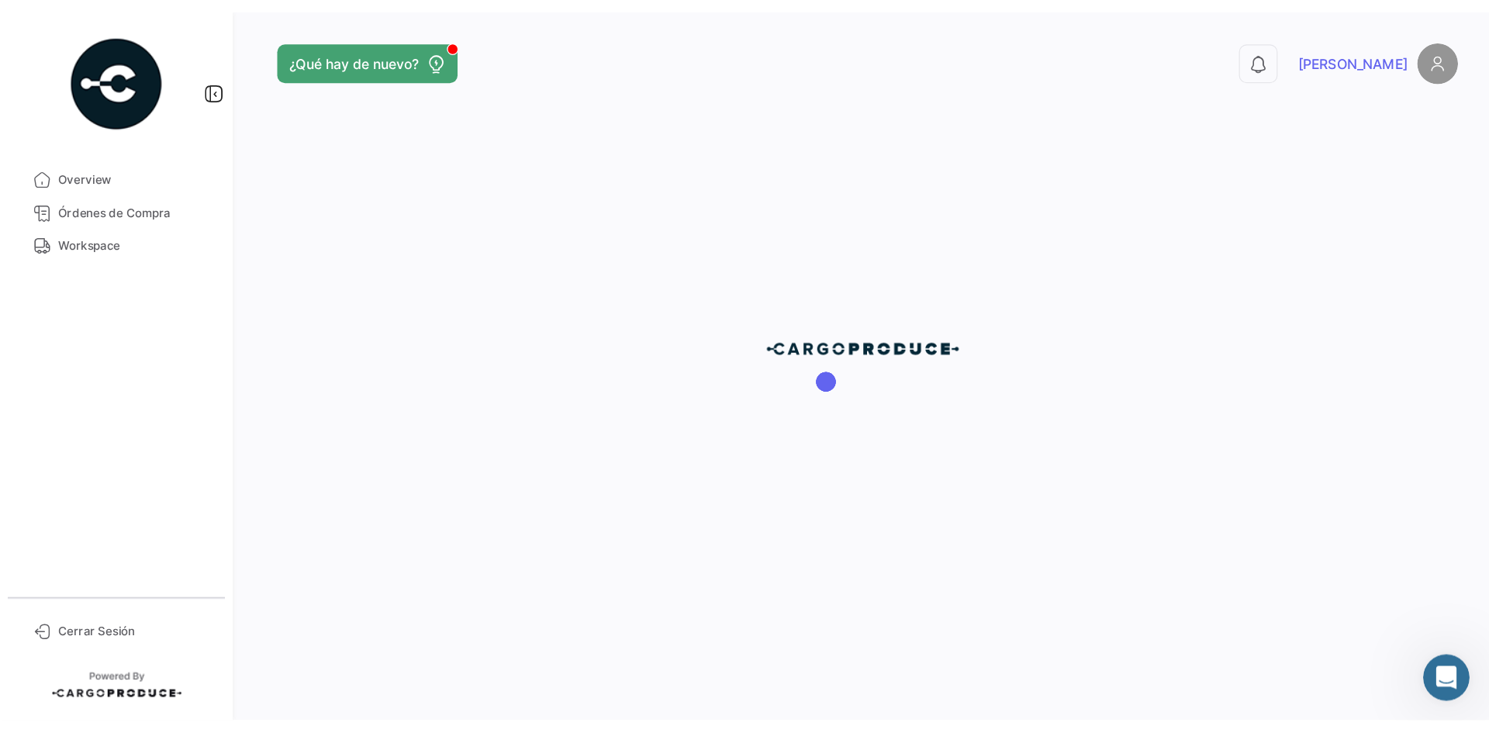
scroll to position [0, 0]
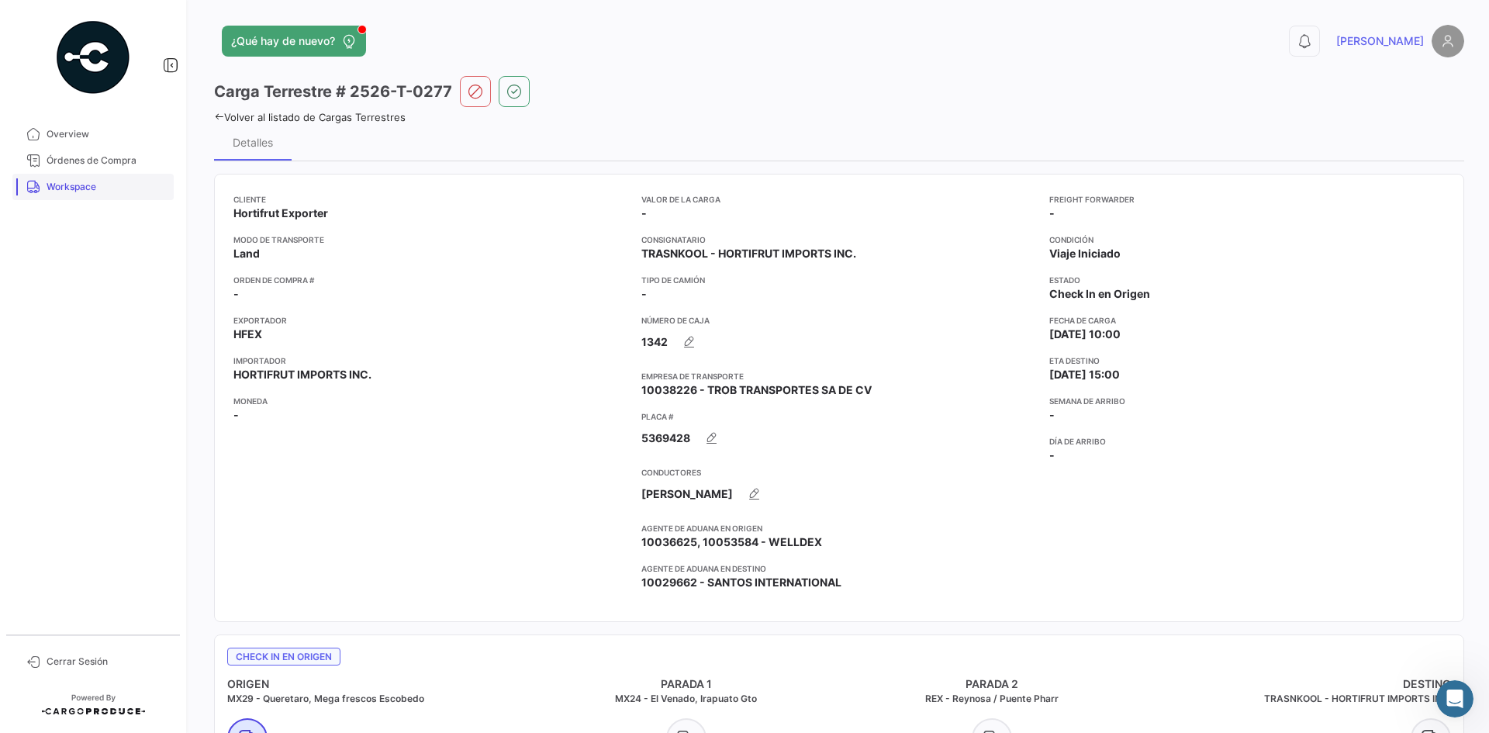
click at [116, 176] on link "Workspace" at bounding box center [92, 187] width 161 height 26
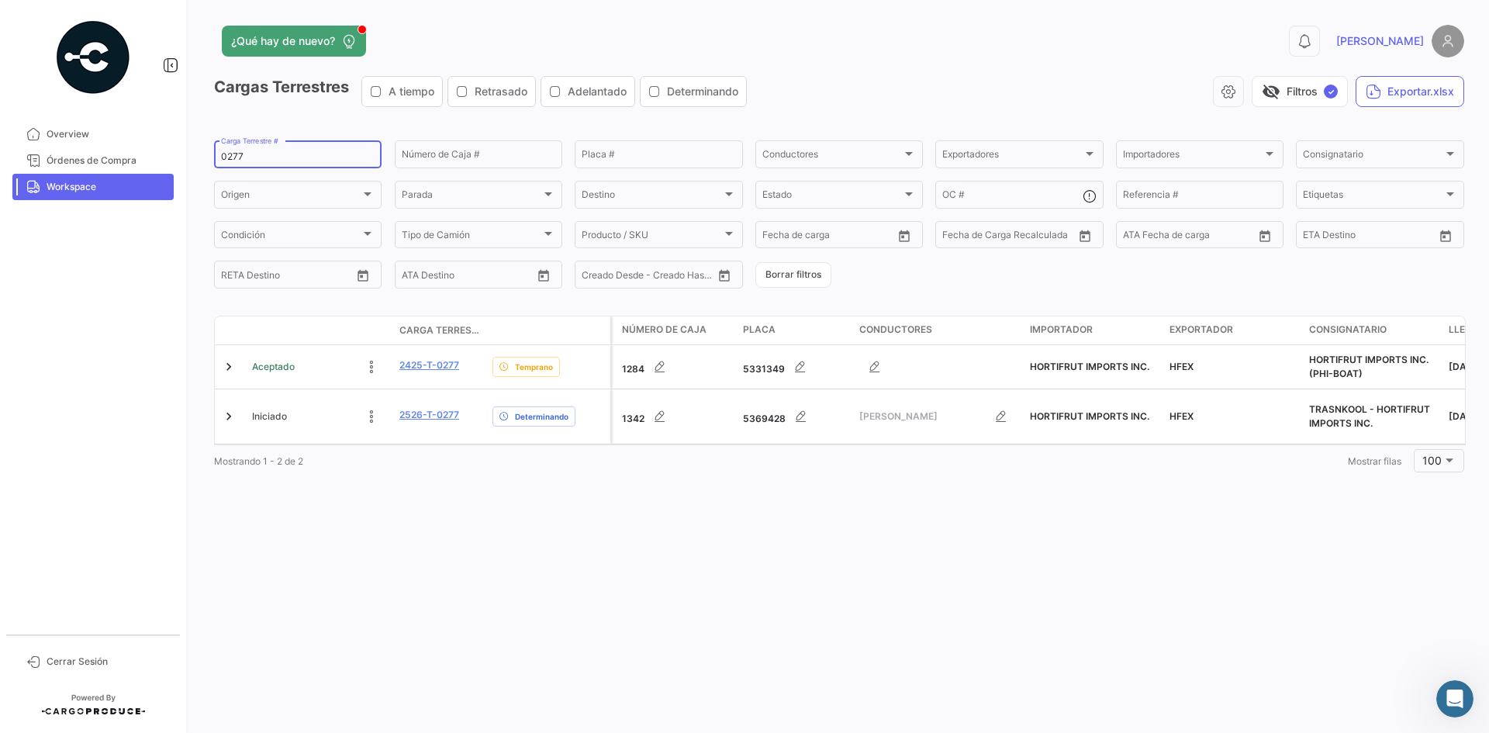
click at [234, 154] on input "0277" at bounding box center [298, 156] width 154 height 11
paste input "1"
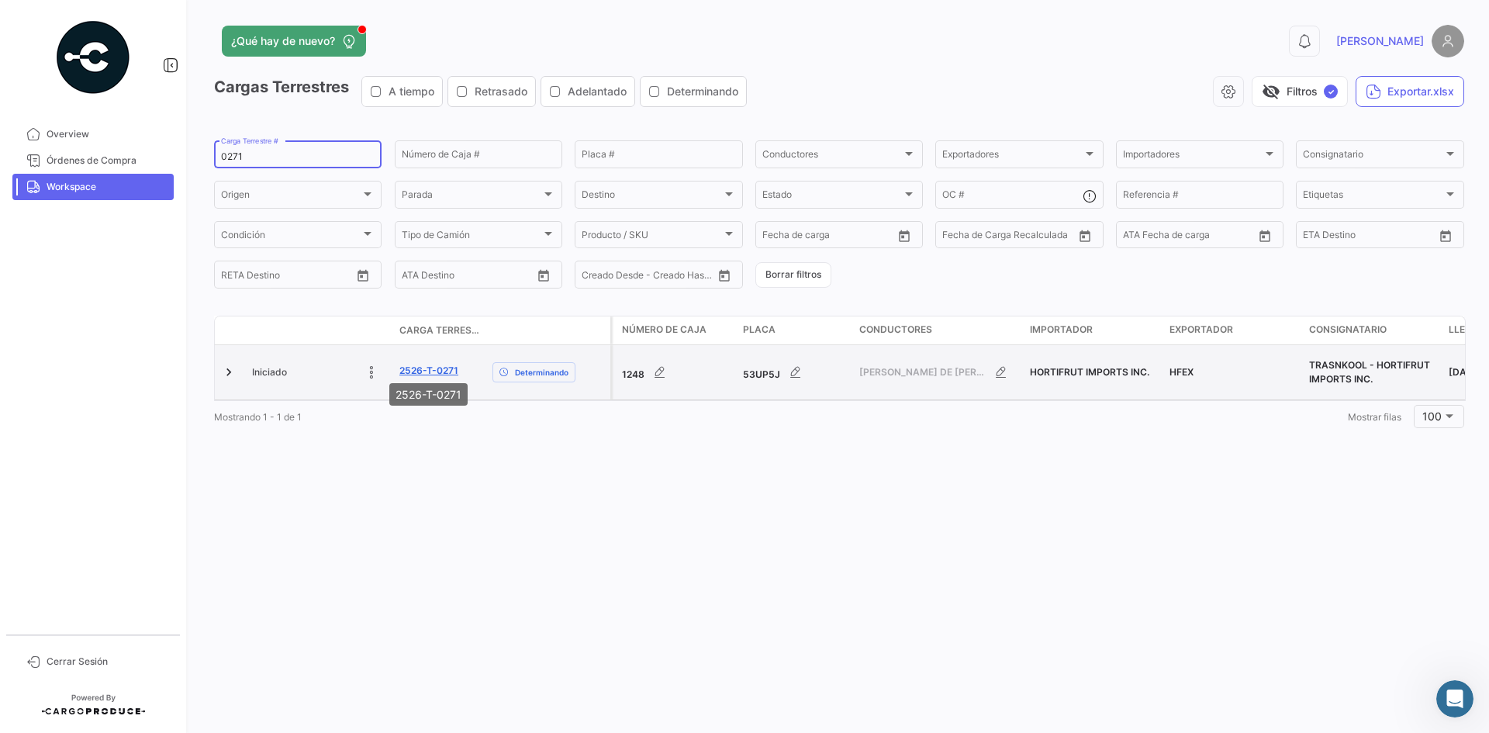
type input "0271"
click at [440, 364] on link "2526-T-0271" at bounding box center [428, 371] width 59 height 14
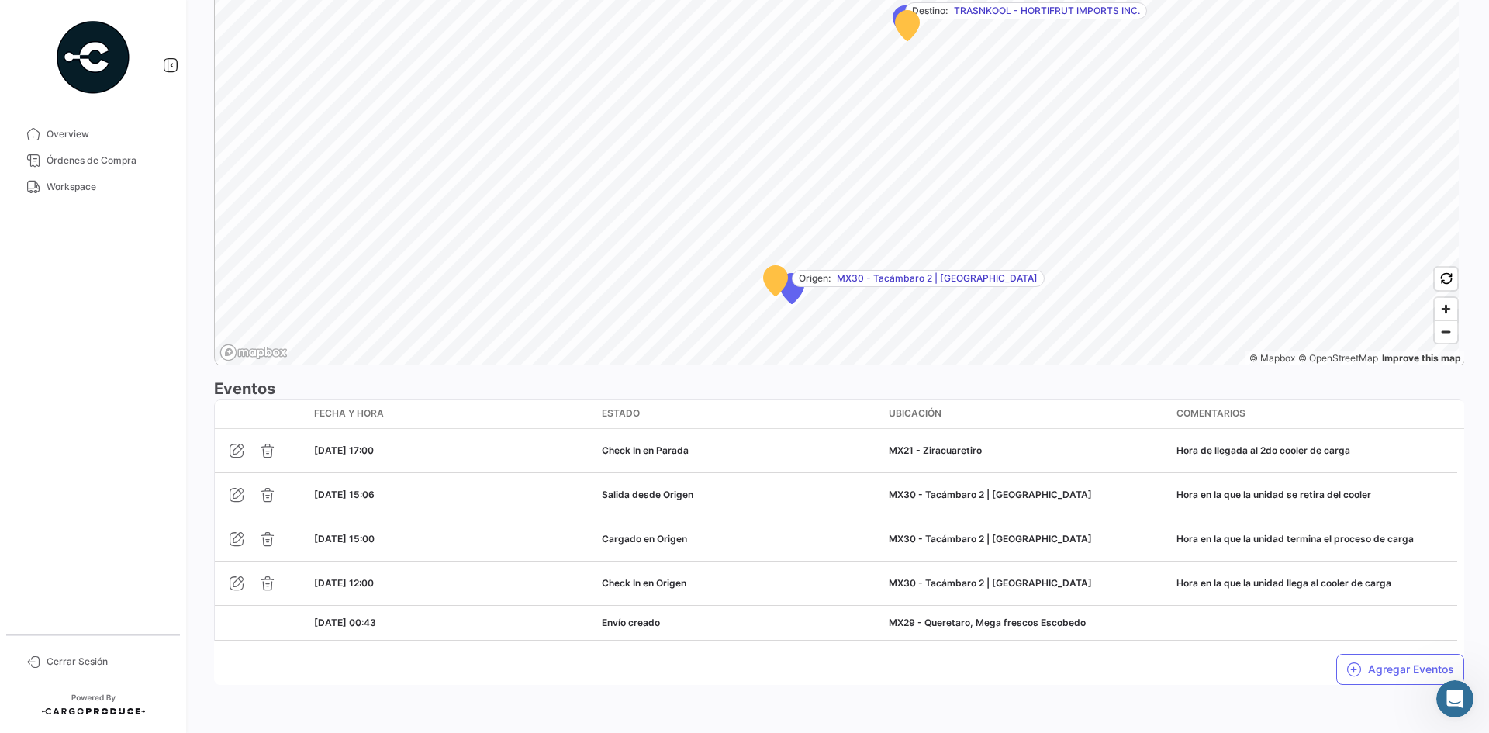
scroll to position [1035, 0]
click at [1191, 565] on button "Agregar Eventos" at bounding box center [1400, 667] width 128 height 31
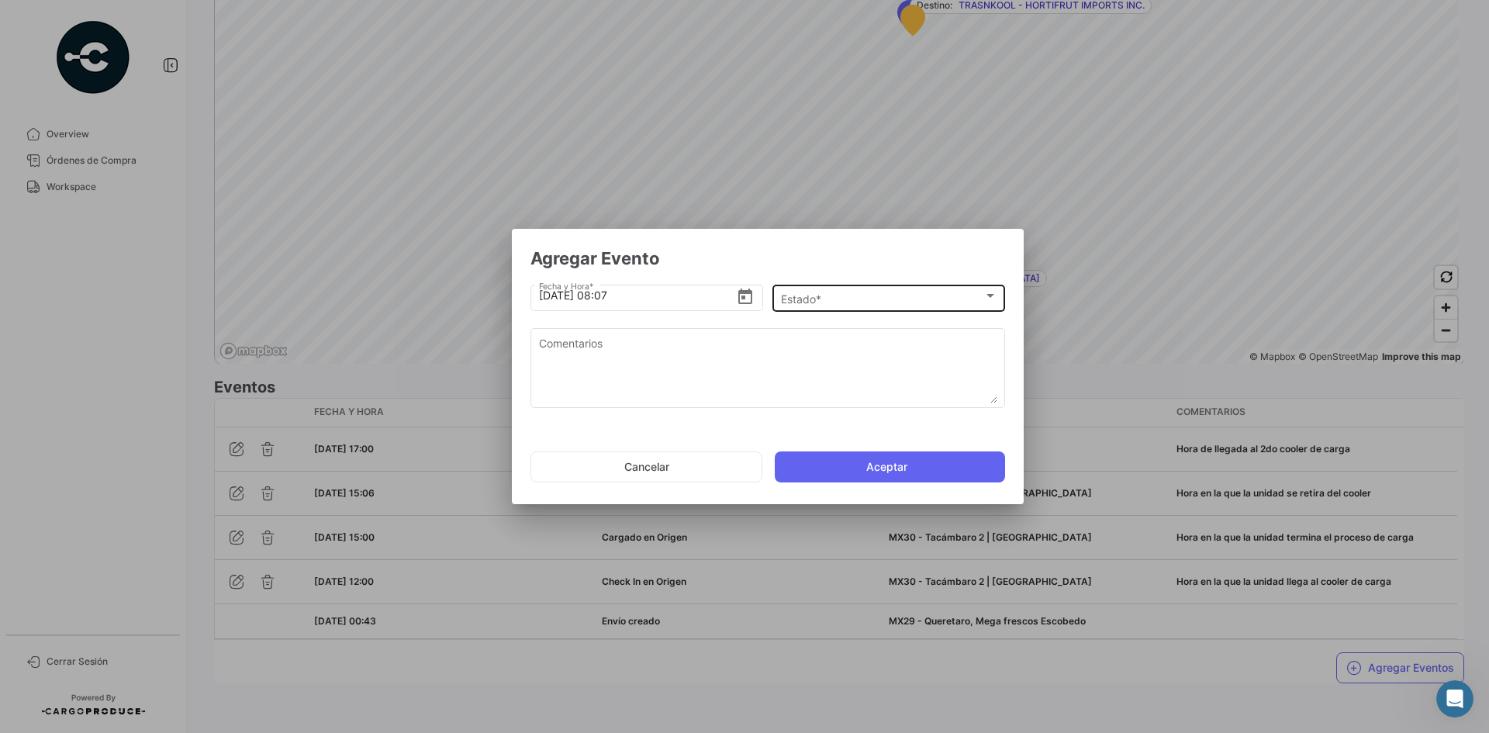
click at [847, 292] on div "Estado *" at bounding box center [882, 298] width 202 height 13
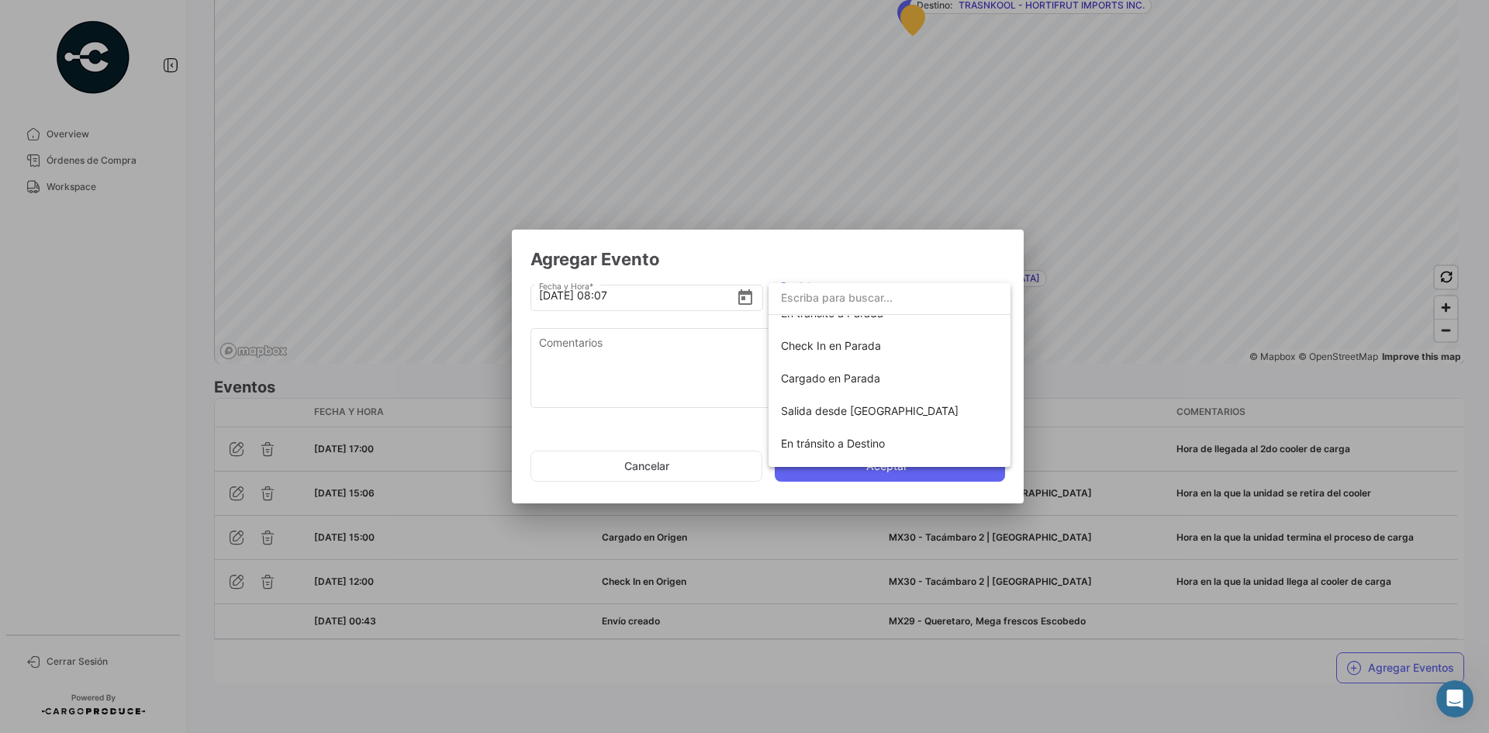
scroll to position [155, 0]
click at [858, 375] on span "Cargado en Parada" at bounding box center [830, 371] width 99 height 13
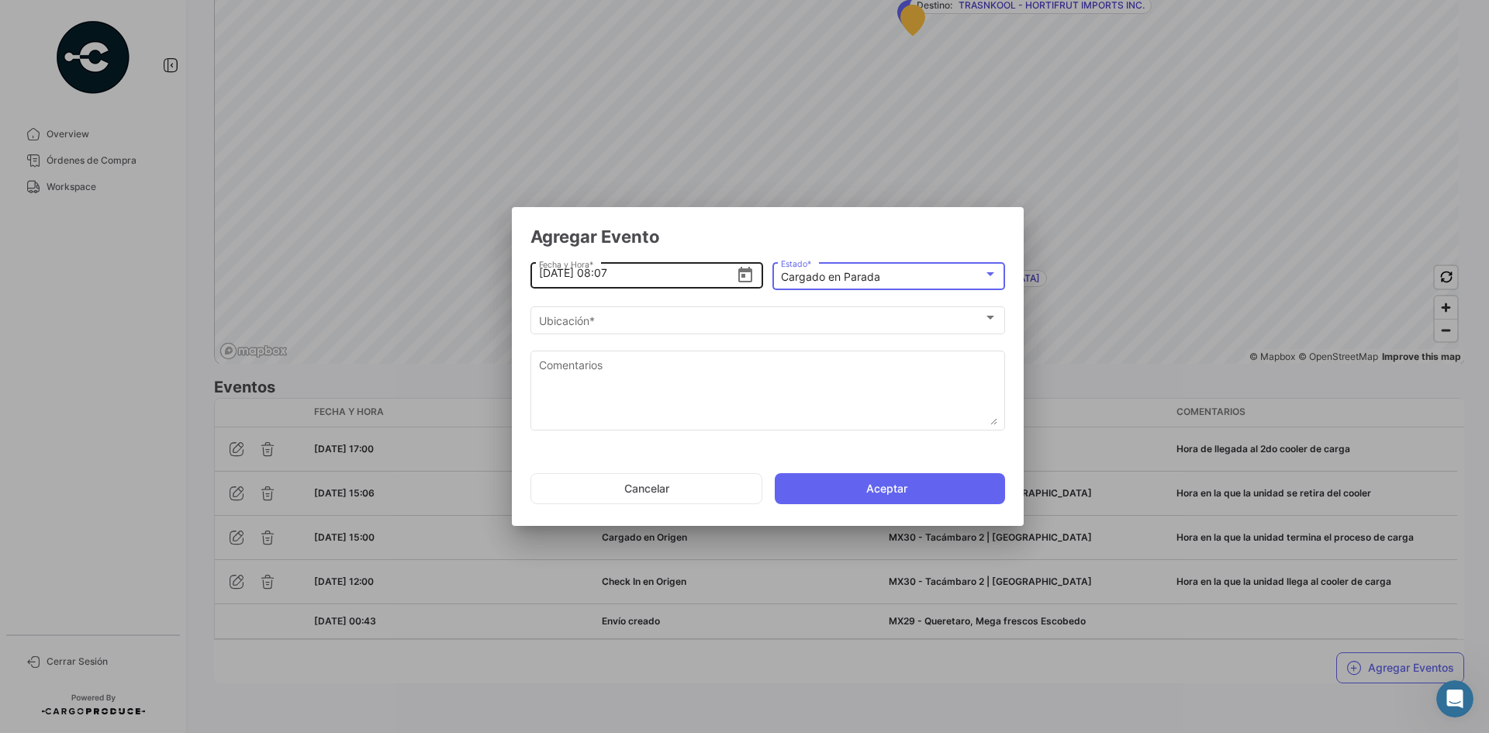
click at [545, 276] on input "[DATE] 08:07" at bounding box center [638, 273] width 198 height 54
drag, startPoint x: 631, startPoint y: 270, endPoint x: 602, endPoint y: 275, distance: 30.0
click at [602, 275] on input "[DATE] 08:07" at bounding box center [638, 273] width 198 height 54
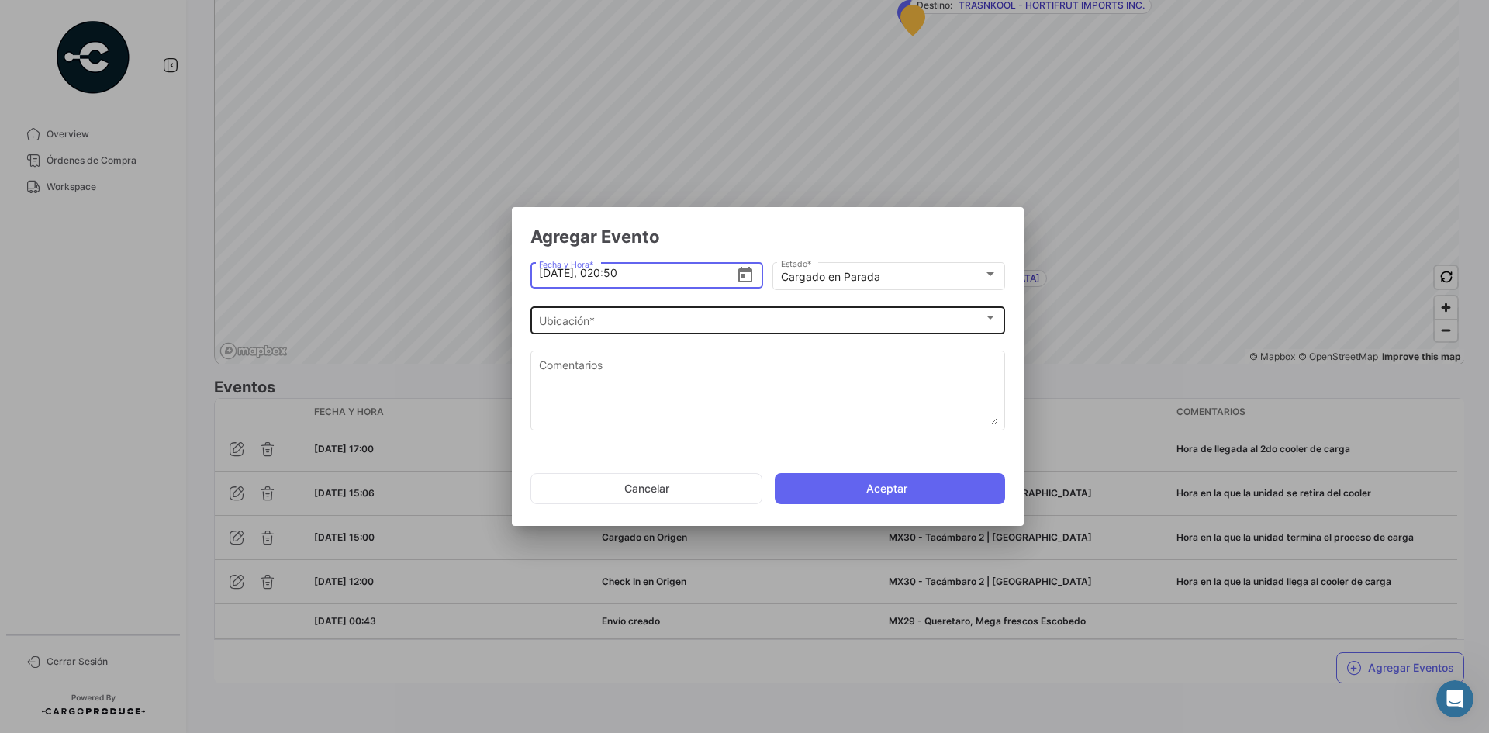
type input "[DATE] 02:50"
click at [659, 330] on div "Ubicación * Ubicación *" at bounding box center [768, 319] width 458 height 30
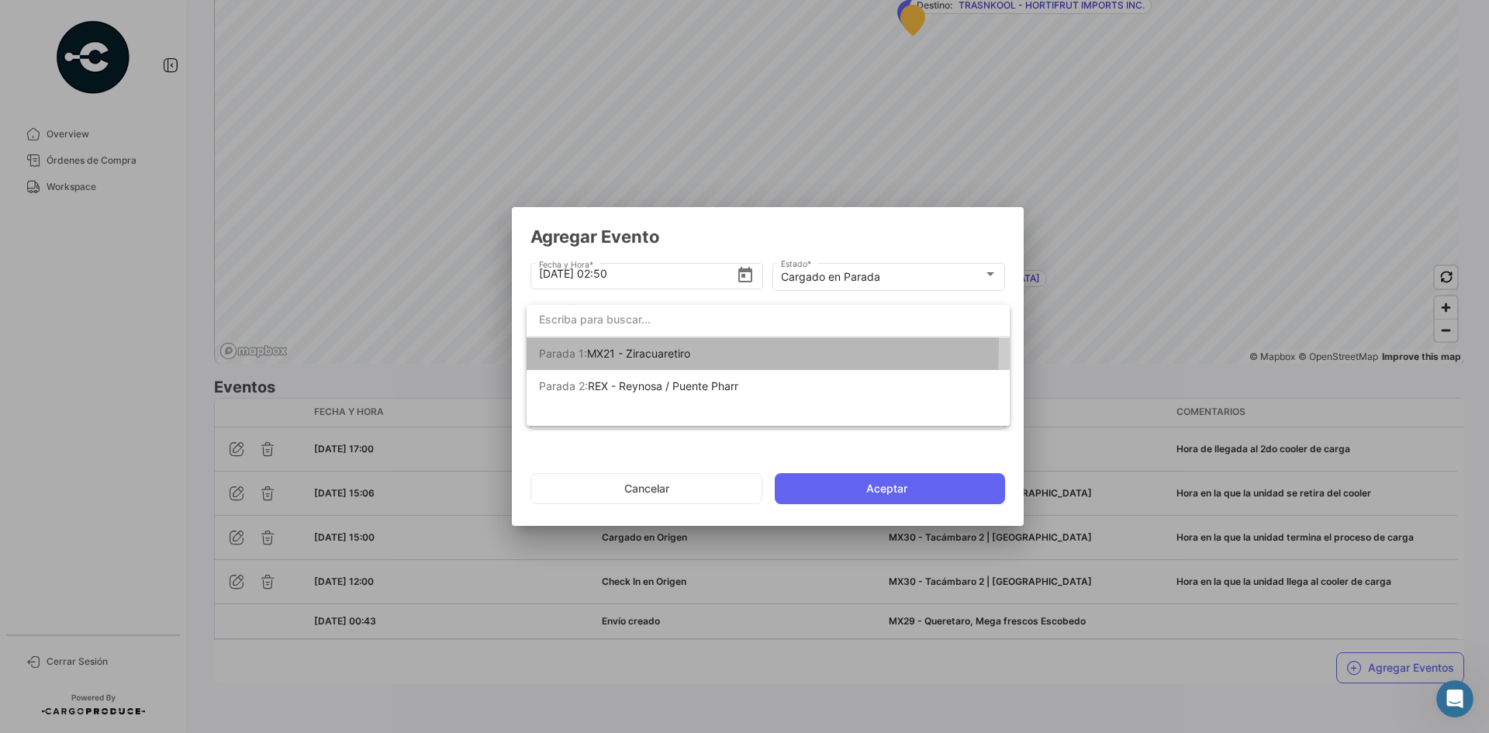
click at [661, 346] on span "Parada 1: MX21 - Ziracuaretiro" at bounding box center [647, 353] width 217 height 33
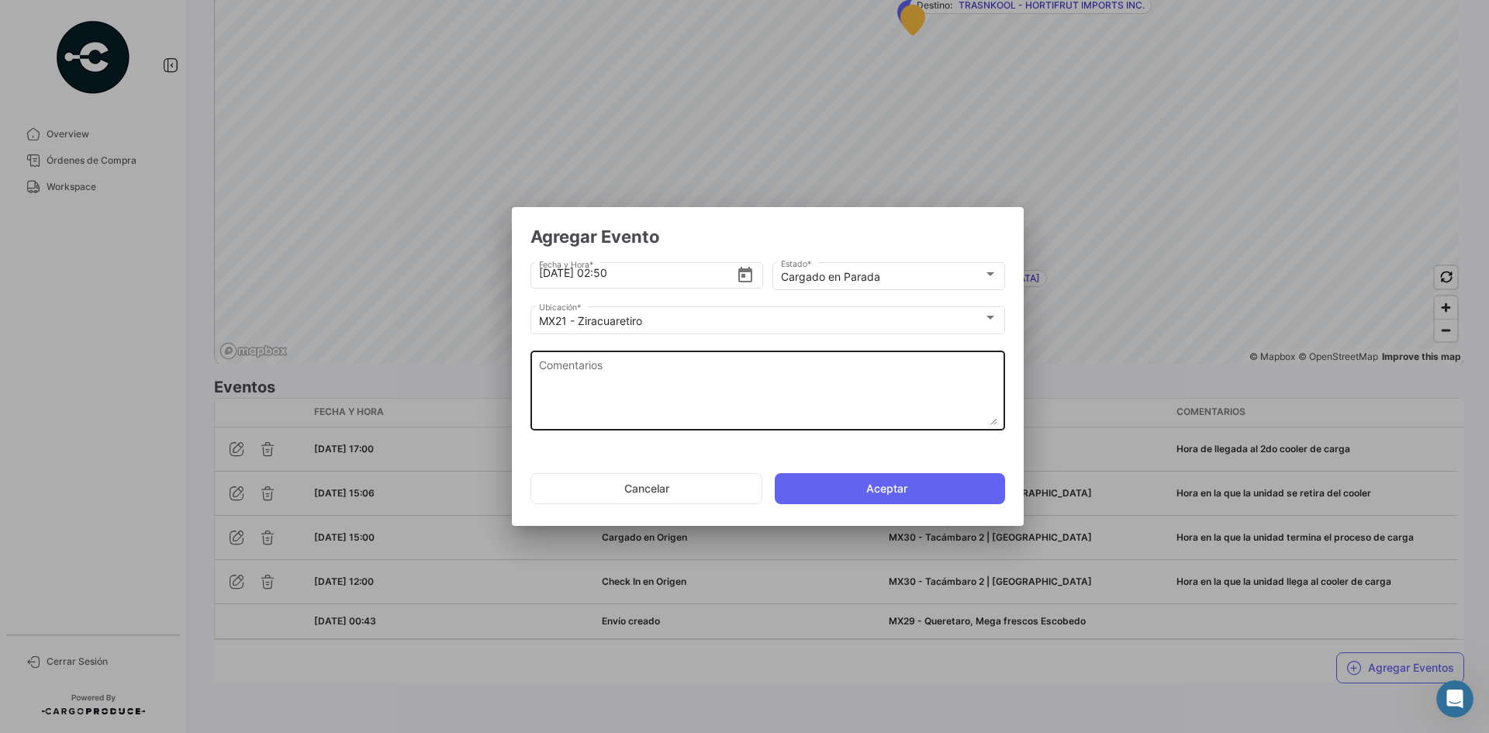
click at [636, 355] on div "Comentarios" at bounding box center [768, 388] width 458 height 82
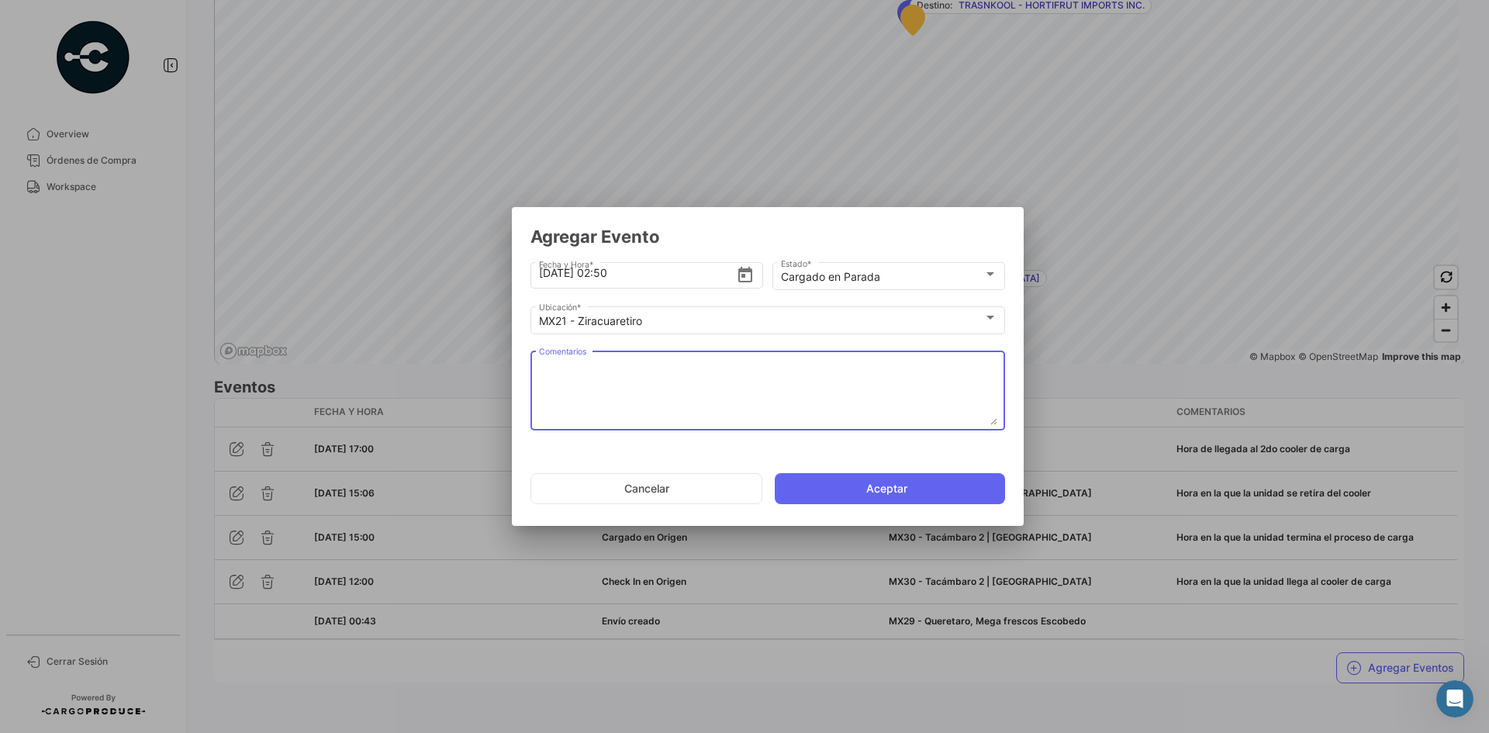
paste textarea "Hora en la que termina carga en el 2do cooler"
type textarea "Hora en la que termina carga en el 2do cooler"
click at [859, 492] on button "Aceptar" at bounding box center [890, 488] width 230 height 31
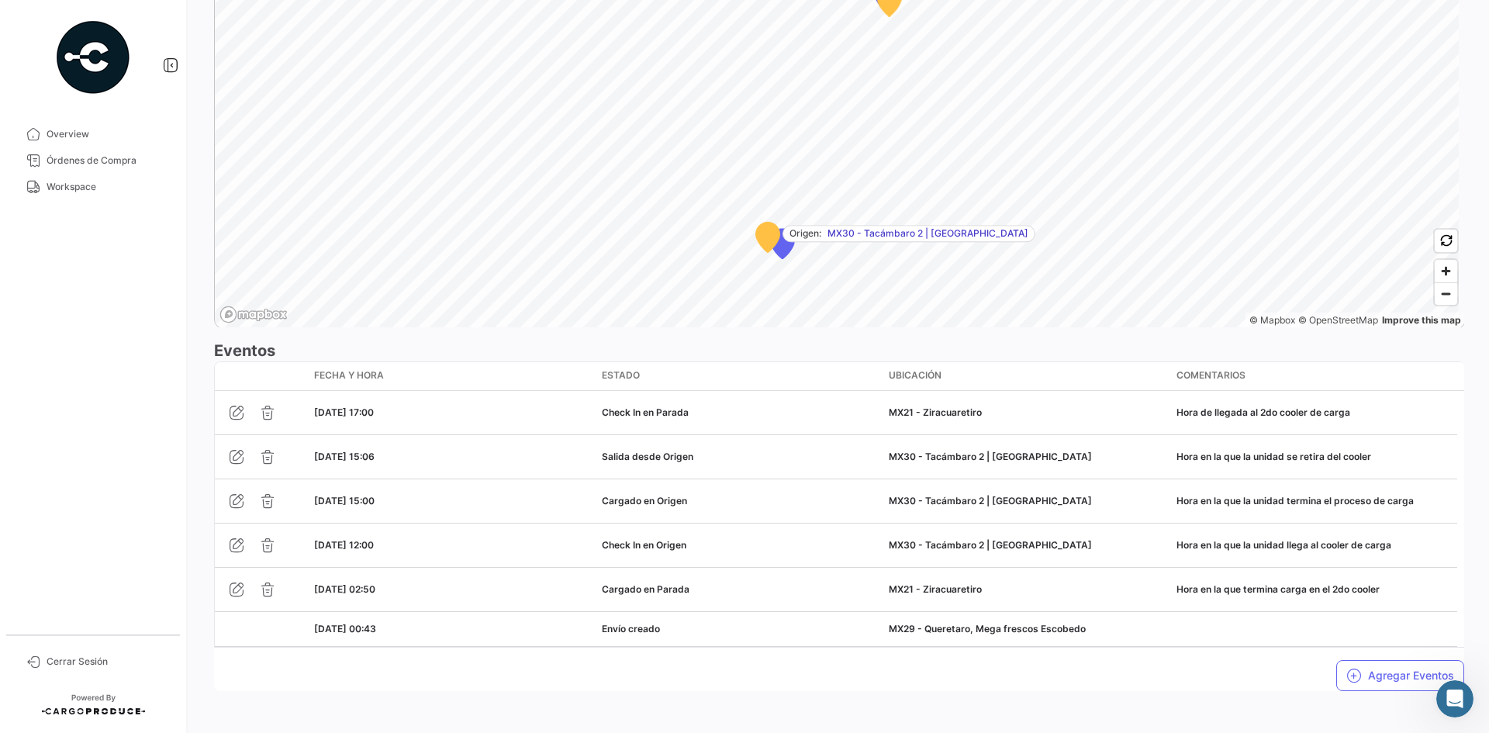
scroll to position [1079, 0]
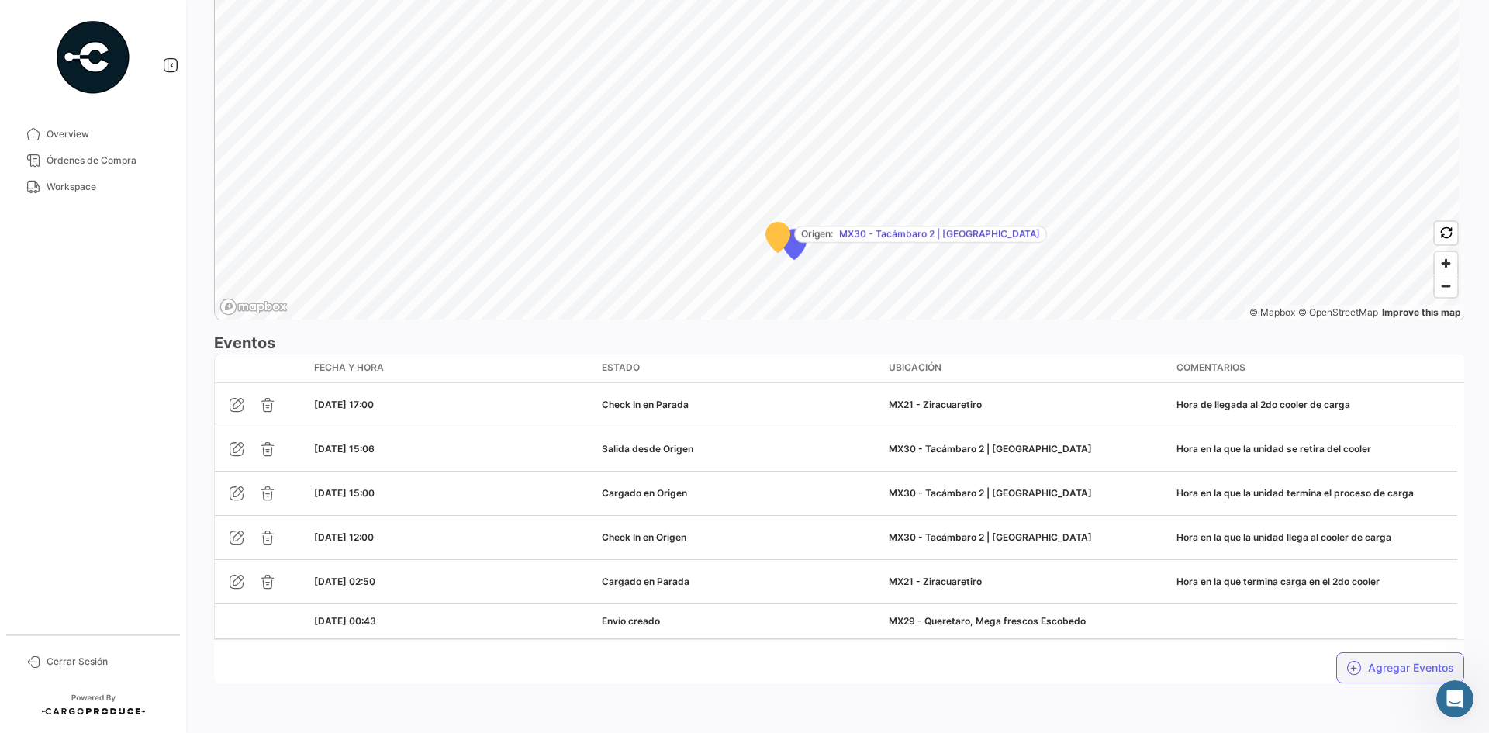
click at [1191, 565] on button "Agregar Eventos" at bounding box center [1400, 667] width 128 height 31
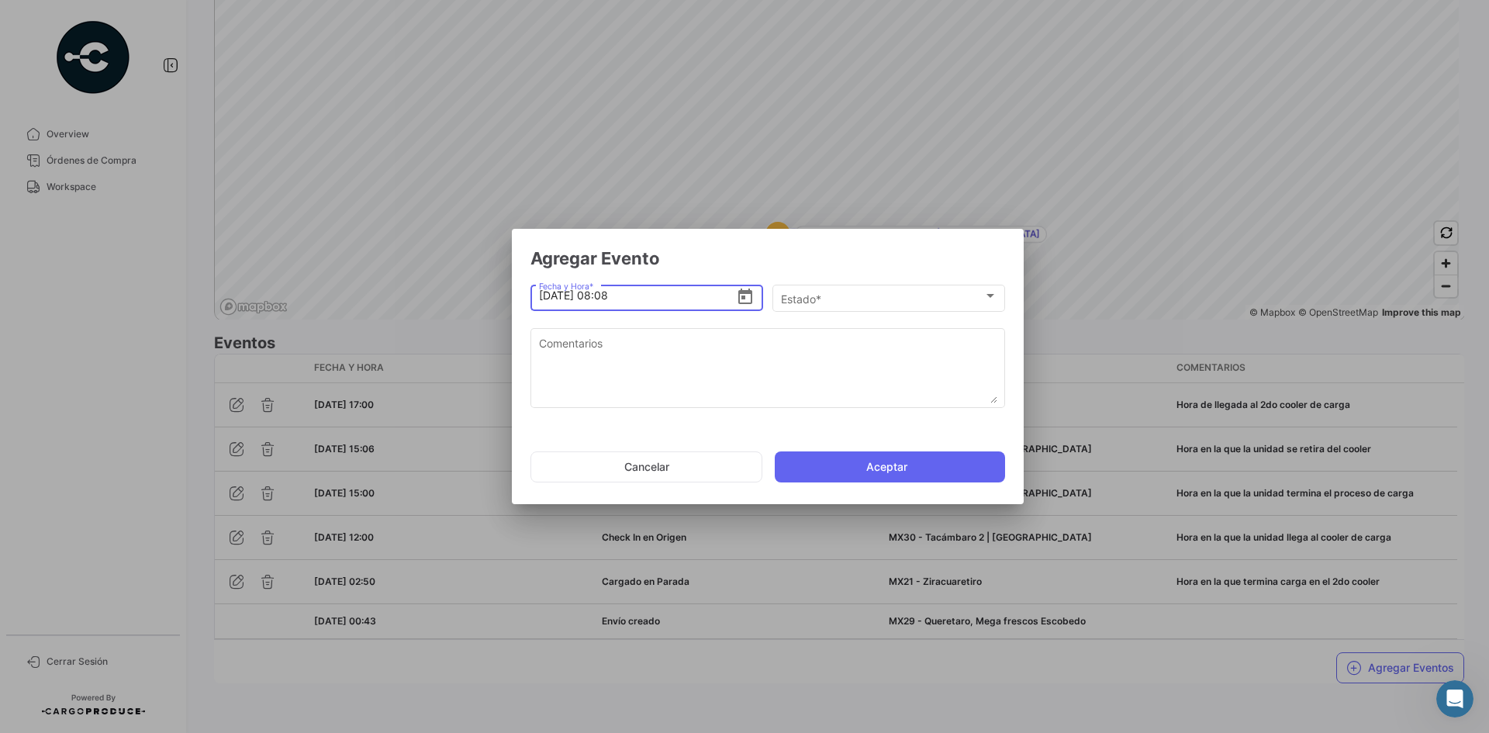
click at [547, 297] on input "[DATE] 08:08" at bounding box center [638, 295] width 198 height 54
type input "[DATE] 08:08"
drag, startPoint x: 646, startPoint y: 465, endPoint x: 658, endPoint y: 465, distance: 11.7
click at [647, 465] on button "Cancelar" at bounding box center [647, 466] width 232 height 31
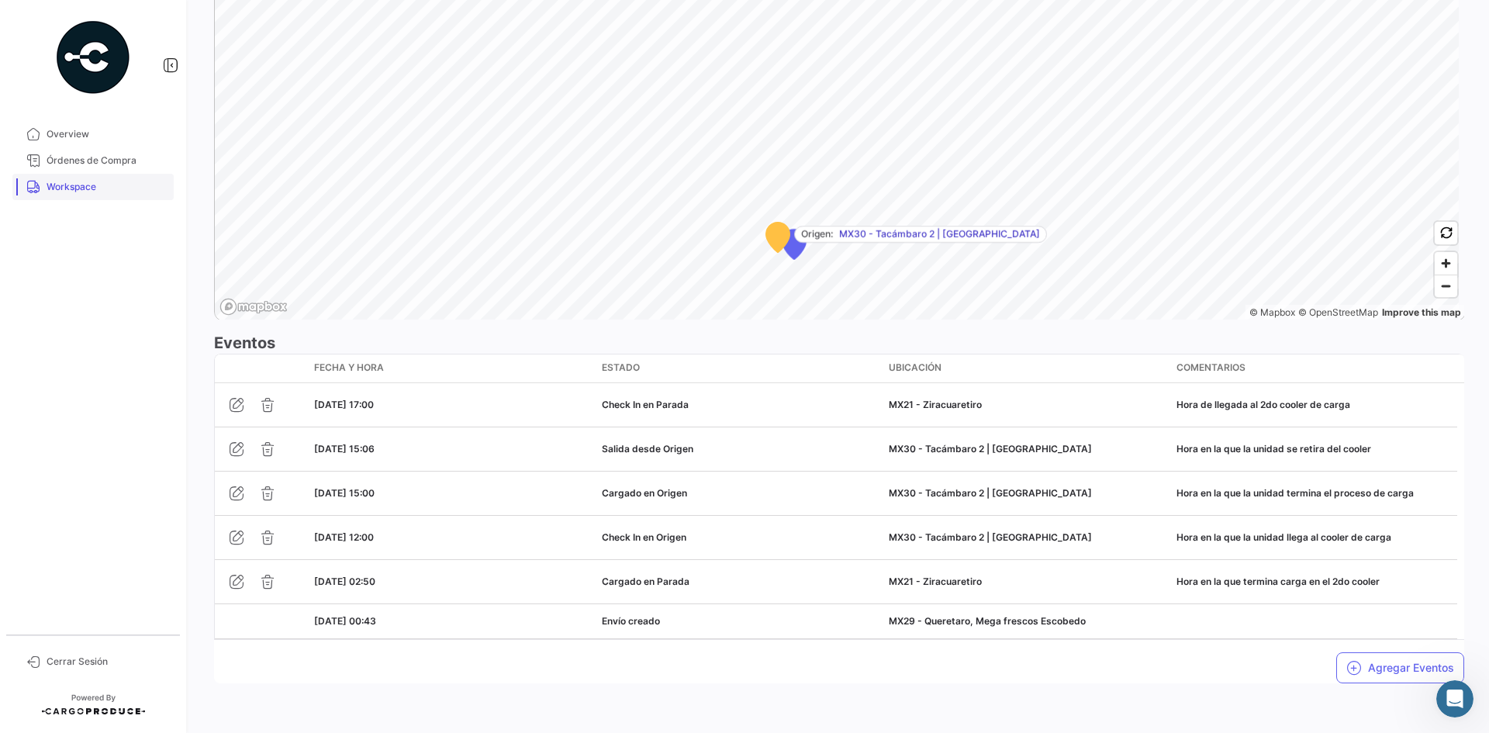
click at [102, 198] on link "Workspace" at bounding box center [92, 187] width 161 height 26
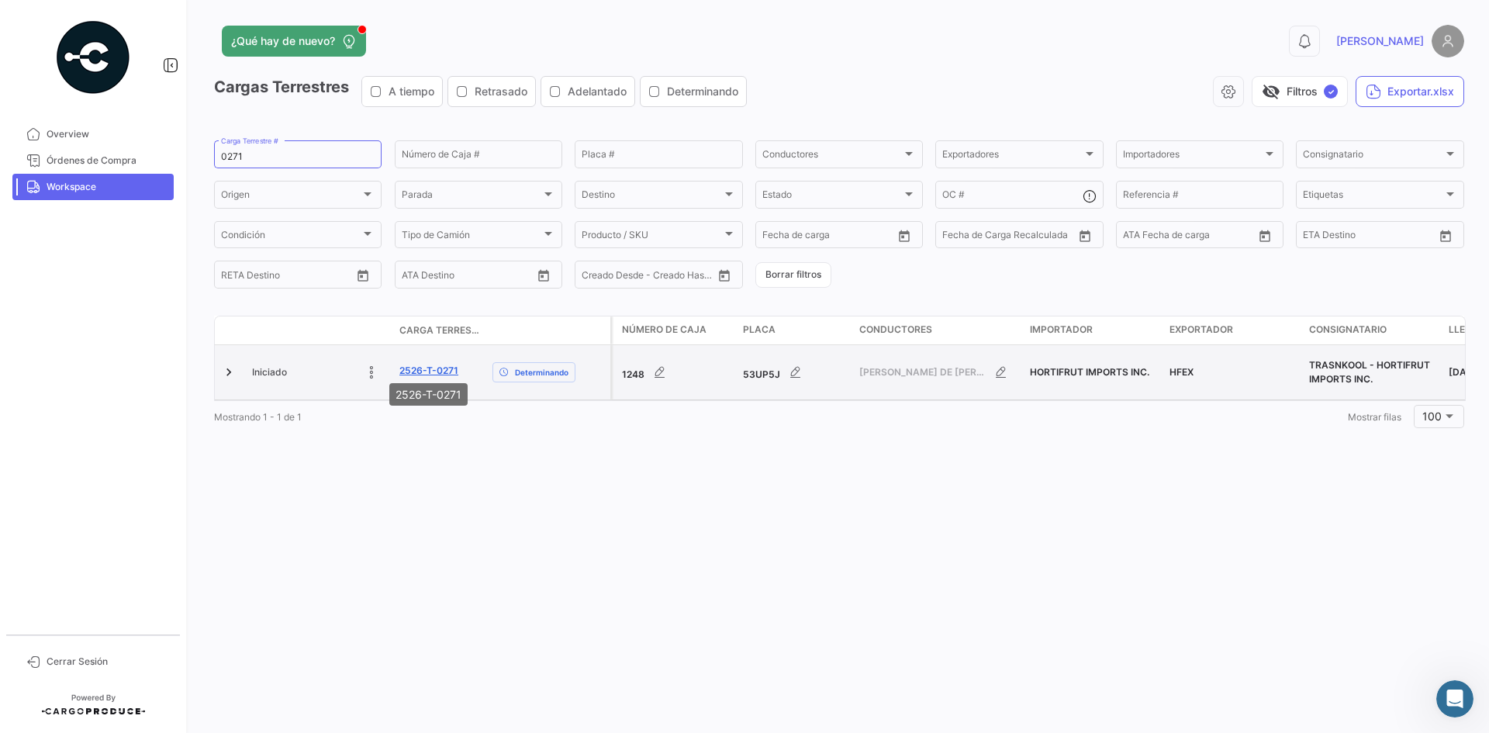
click at [442, 368] on link "2526-T-0271" at bounding box center [428, 371] width 59 height 14
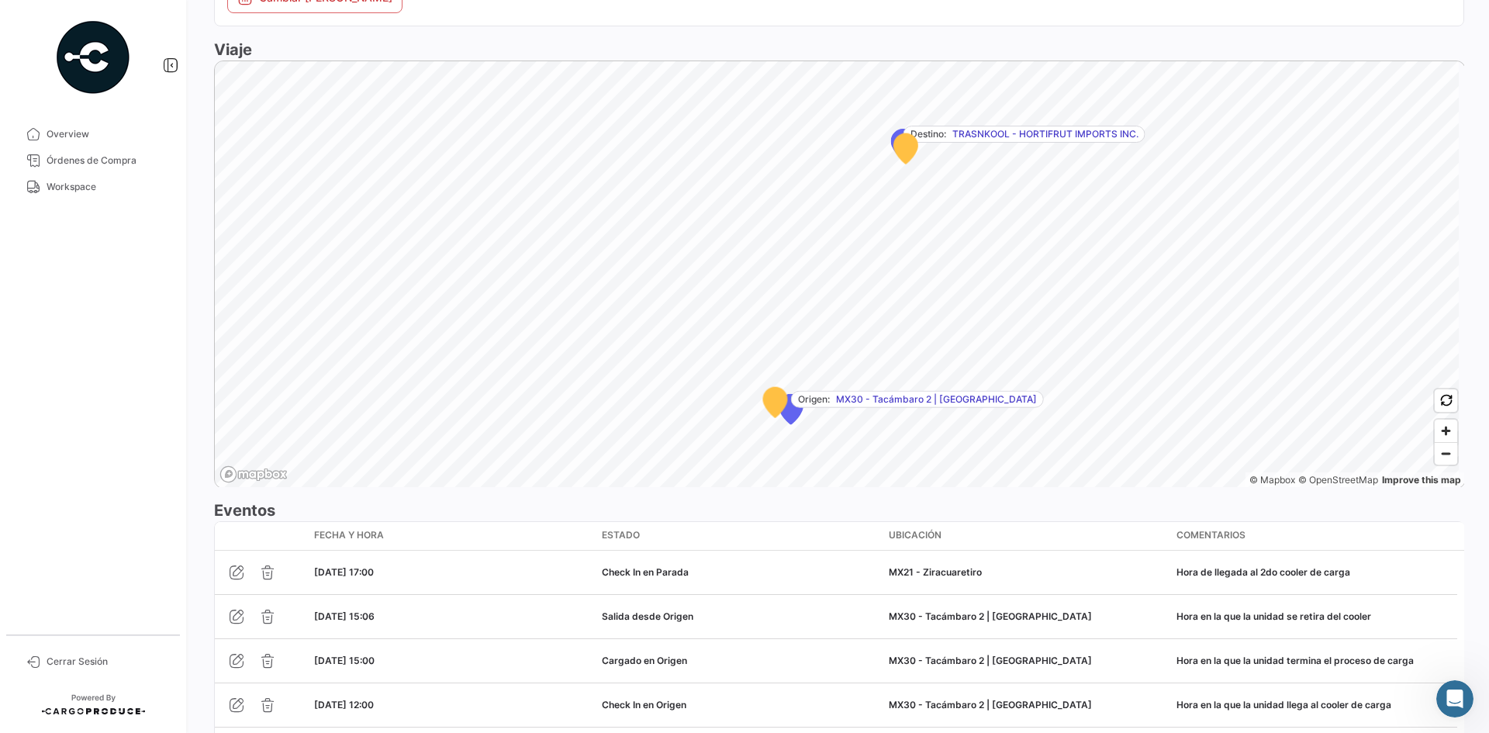
scroll to position [1079, 0]
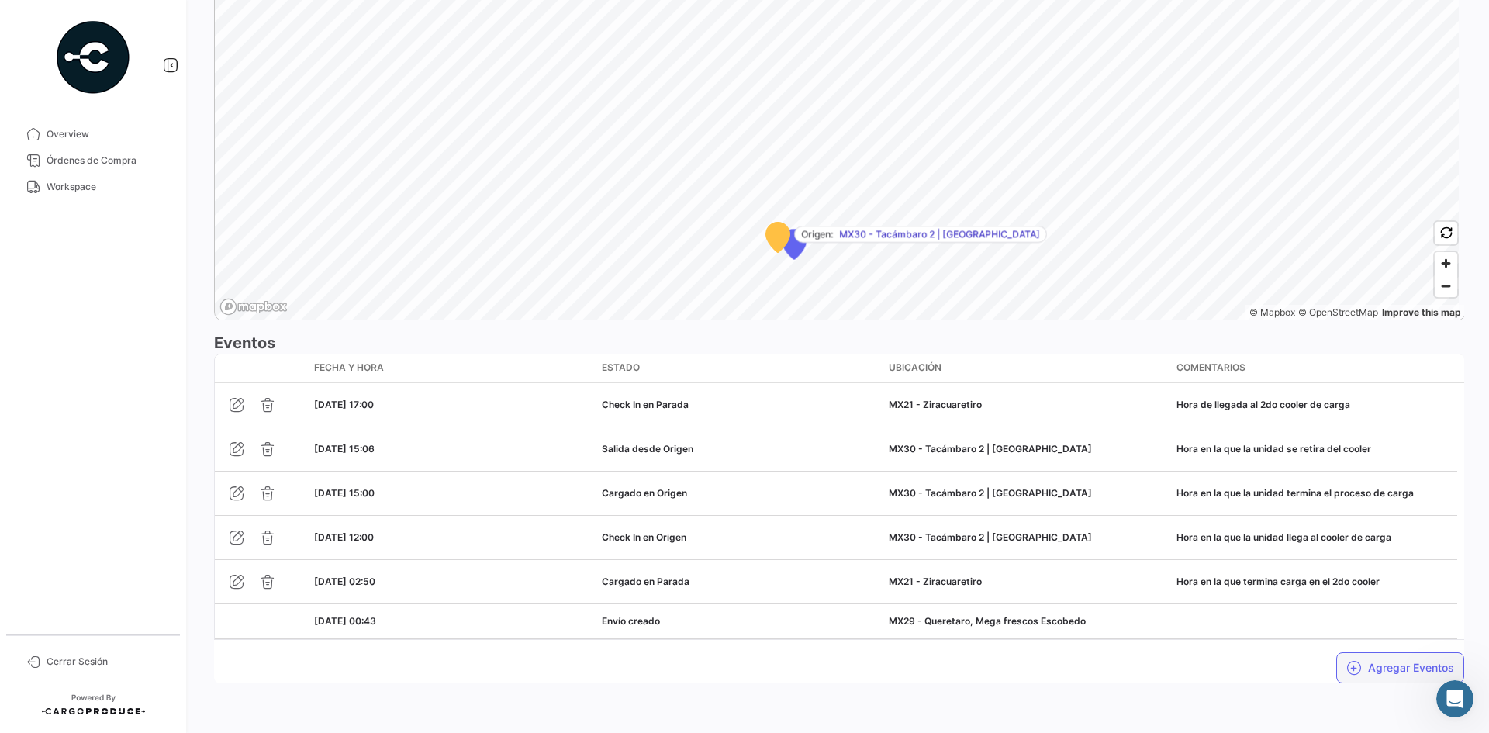
click at [1191, 565] on button "Agregar Eventos" at bounding box center [1400, 667] width 128 height 31
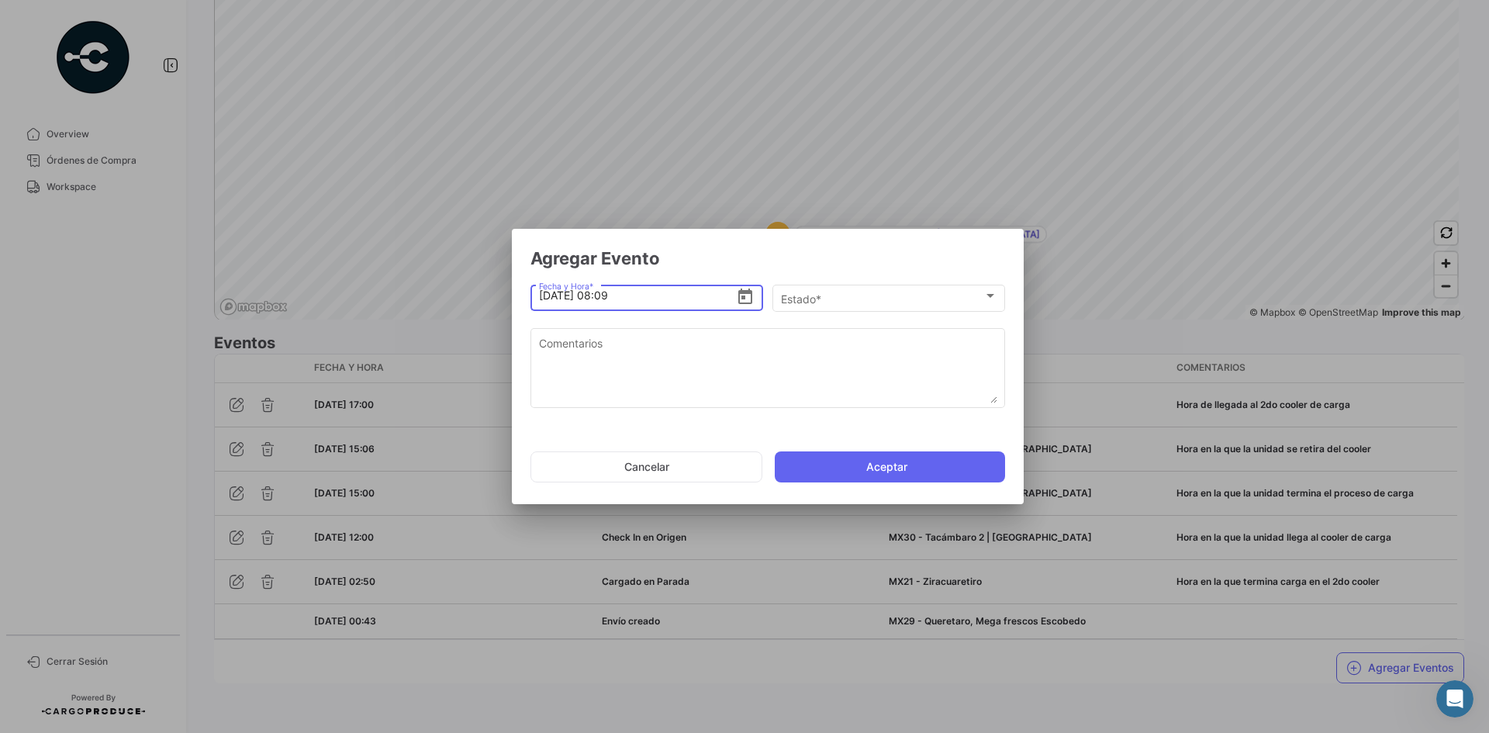
click at [547, 296] on input "[DATE] 08:09" at bounding box center [638, 295] width 198 height 54
click at [607, 292] on input "[DATE] 08:09" at bounding box center [638, 295] width 198 height 54
click at [662, 294] on input "[DATE] 20:09" at bounding box center [638, 295] width 198 height 54
type input "[DATE] 20:50"
click at [660, 482] on mat-dialog-actions "Cancelar Aceptar" at bounding box center [768, 467] width 475 height 53
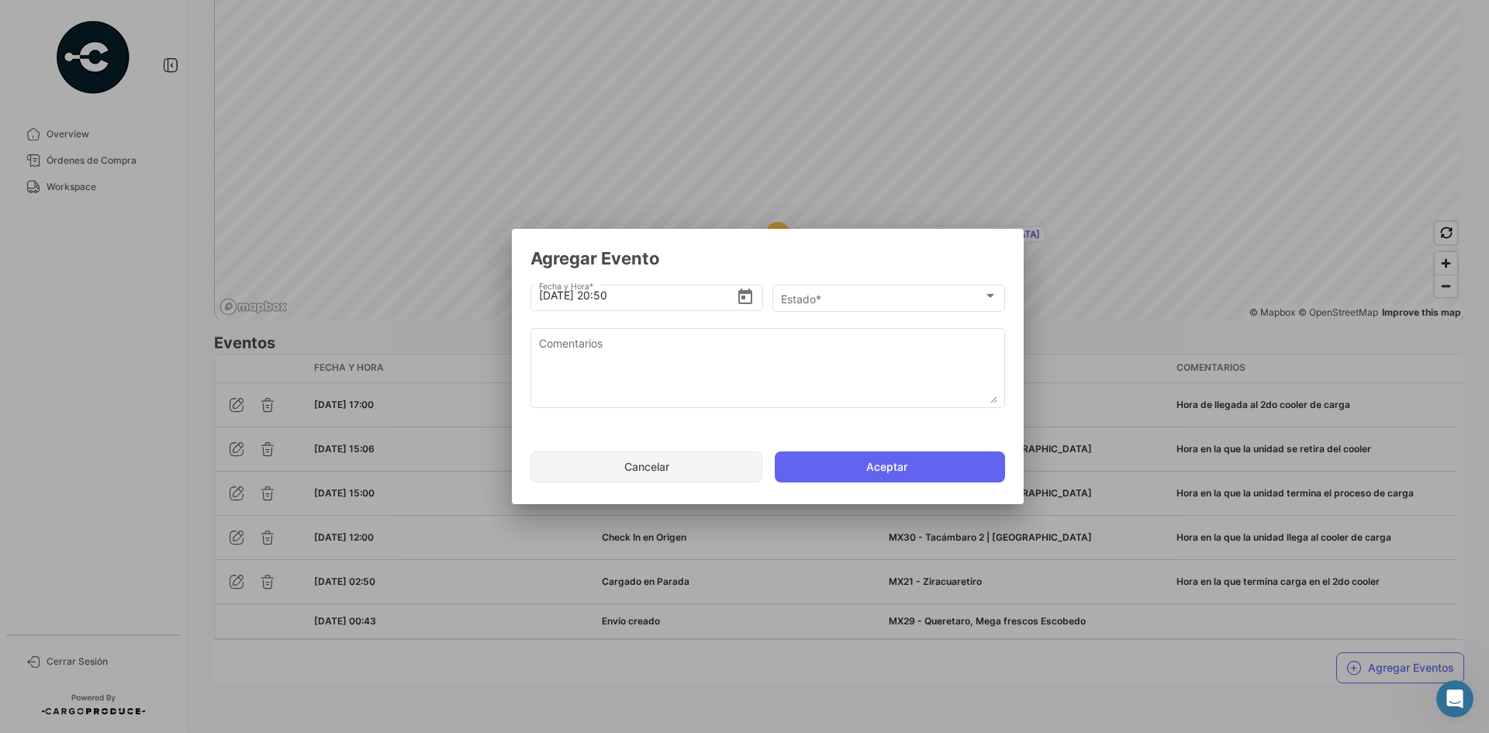
click at [669, 469] on button "Cancelar" at bounding box center [647, 466] width 232 height 31
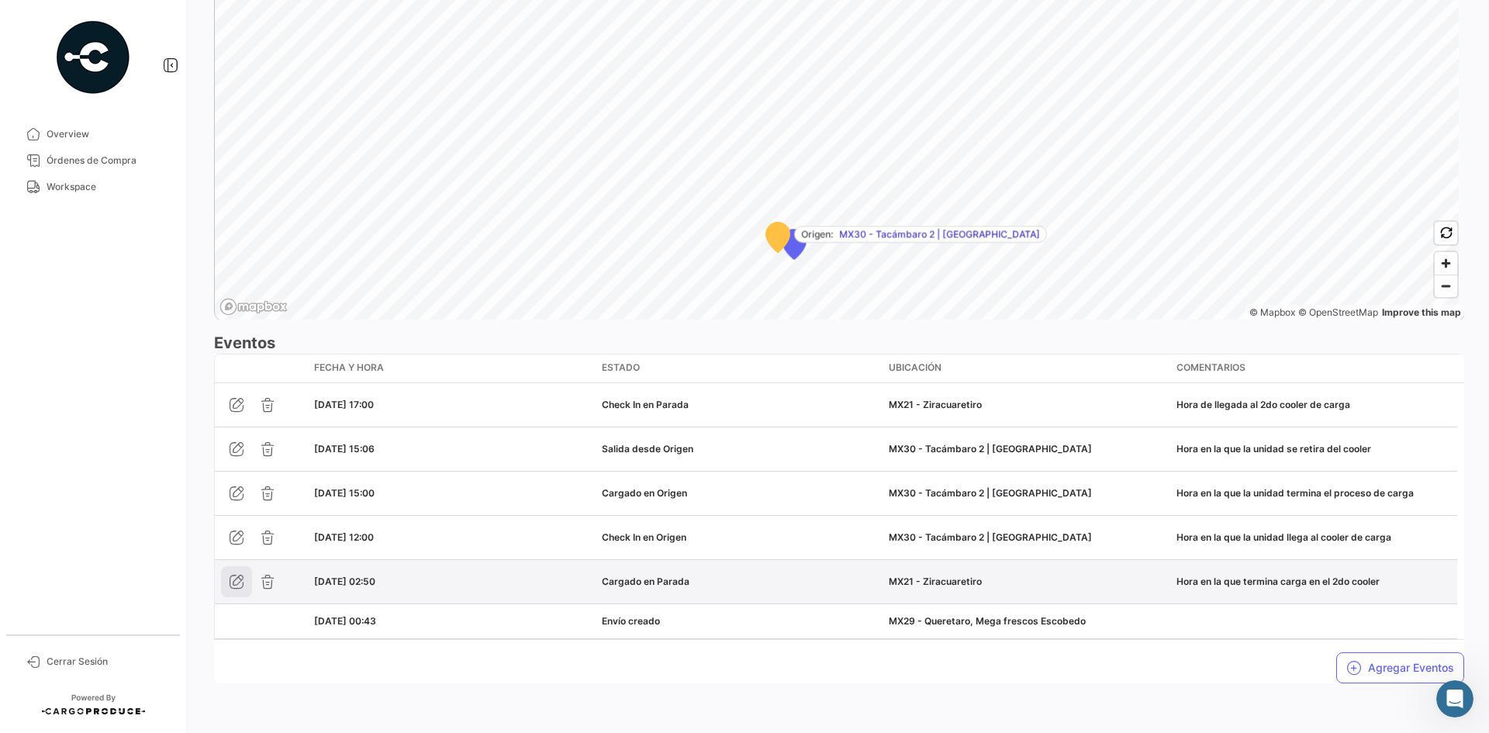
click at [243, 565] on icon "button" at bounding box center [237, 582] width 16 height 16
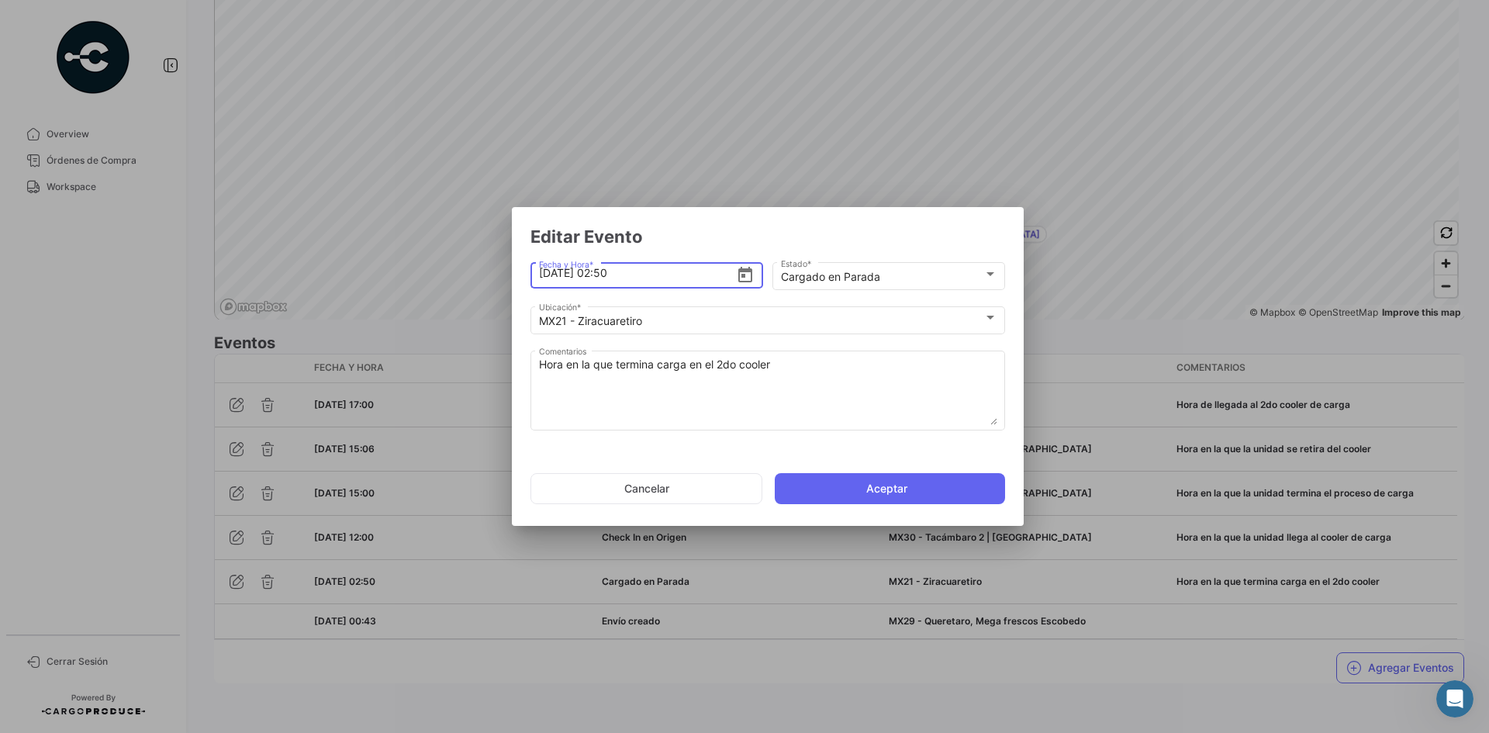
click at [603, 275] on input "[DATE] 02:50" at bounding box center [638, 273] width 198 height 54
type input "[DATE] 20:50"
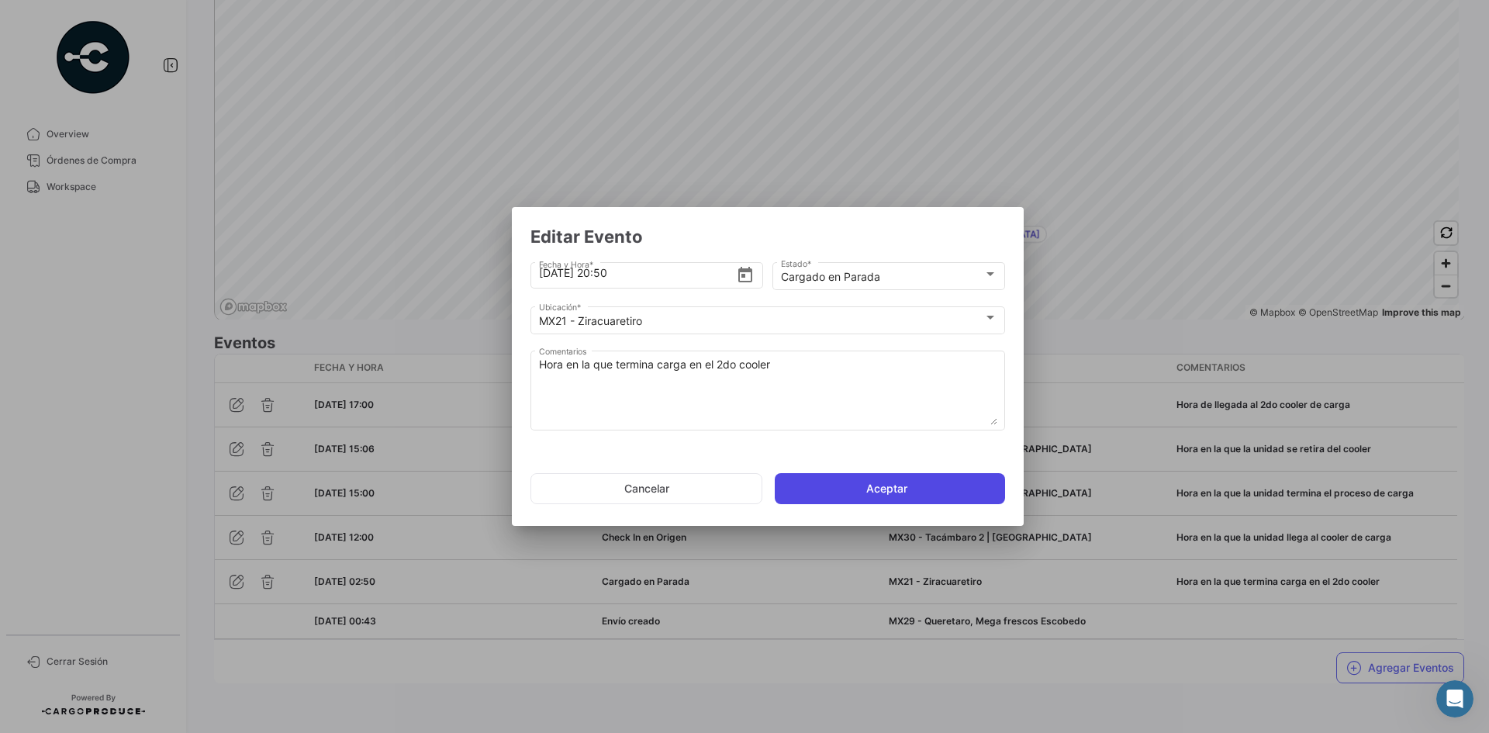
click at [949, 486] on button "Aceptar" at bounding box center [890, 488] width 230 height 31
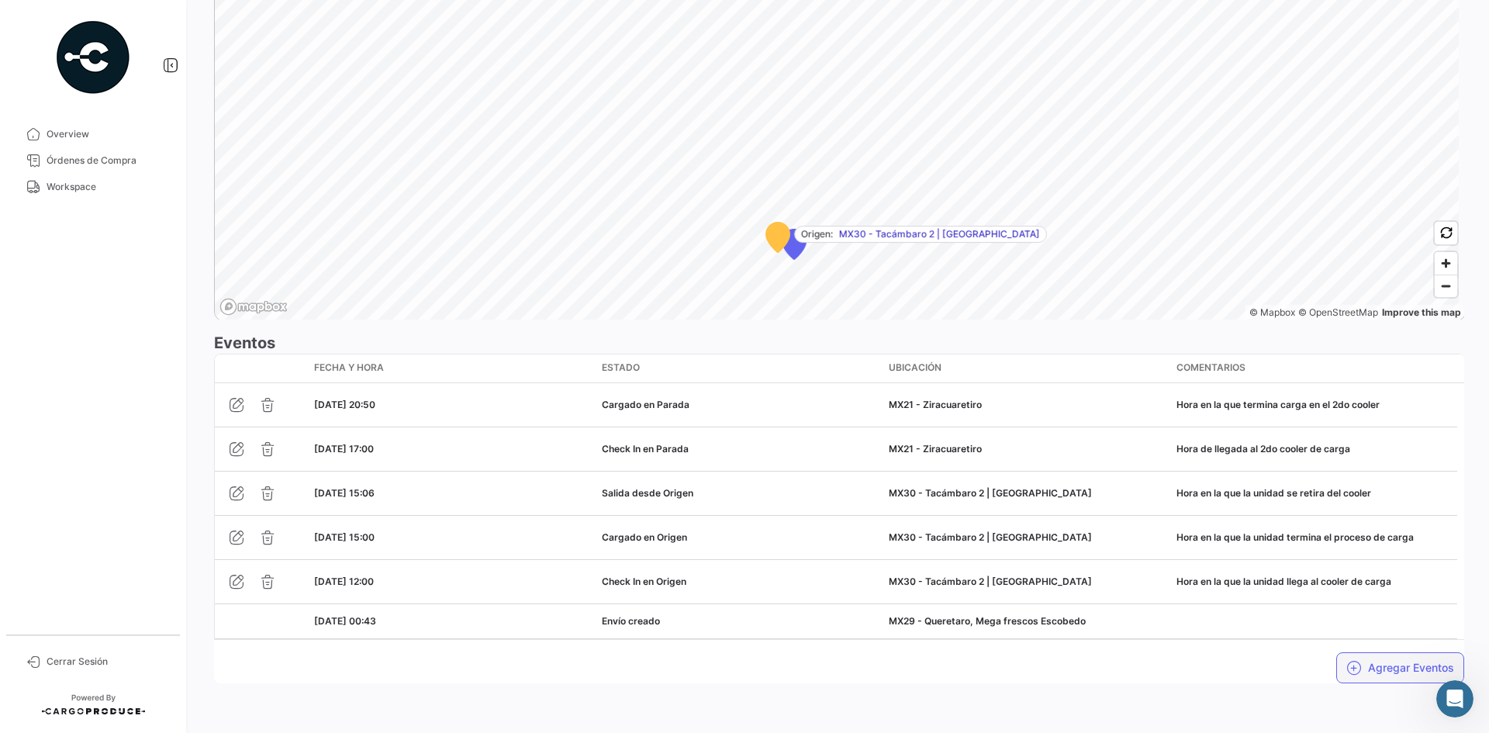
click at [1191, 565] on button "Agregar Eventos" at bounding box center [1400, 667] width 128 height 31
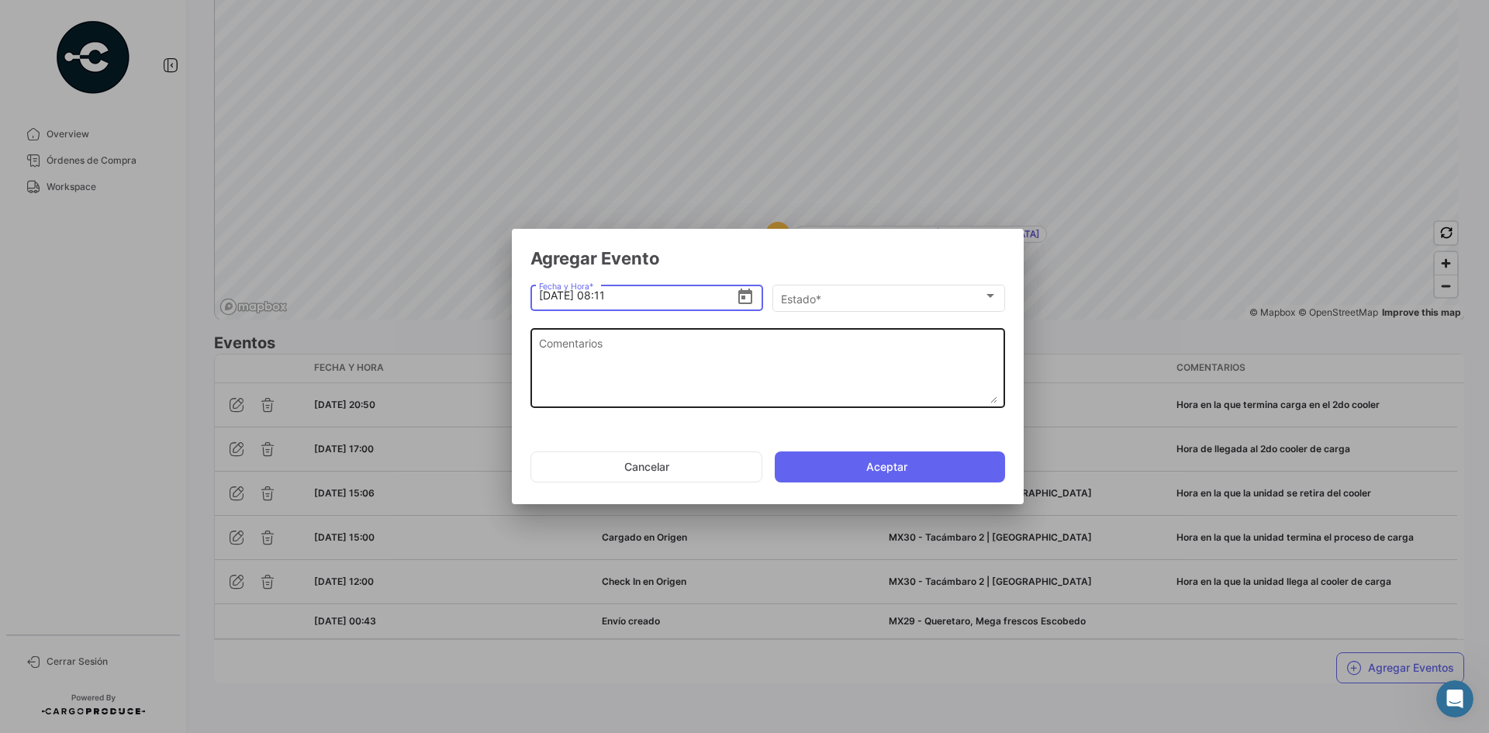
click at [693, 348] on textarea "Comentarios" at bounding box center [768, 369] width 458 height 68
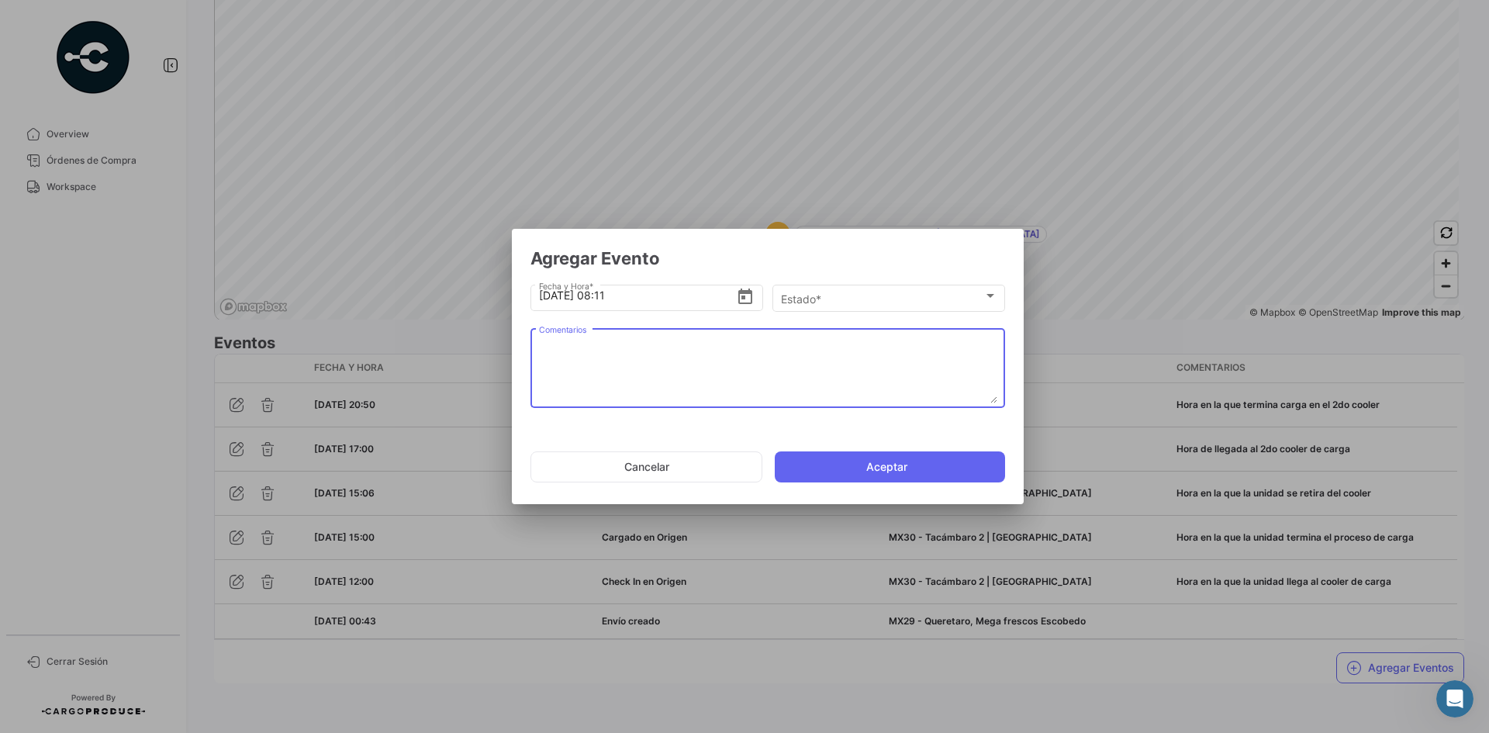
paste textarea "Hora en la que se retira del cooler"
type textarea "Hora en la que se retira del cooler"
click at [915, 296] on div "Estado *" at bounding box center [882, 298] width 202 height 13
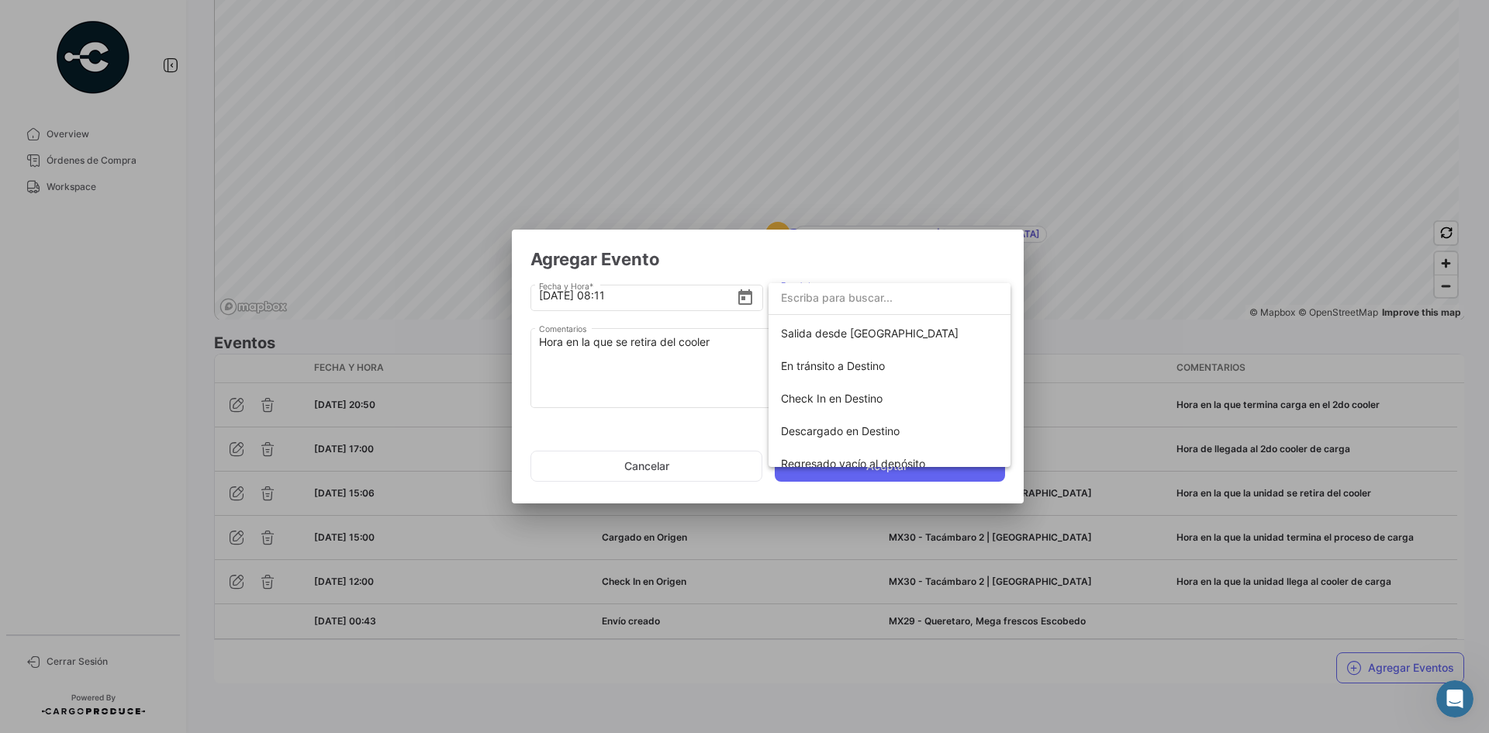
scroll to position [233, 0]
click at [861, 333] on span "Salida desde [GEOGRAPHIC_DATA]" at bounding box center [870, 326] width 178 height 13
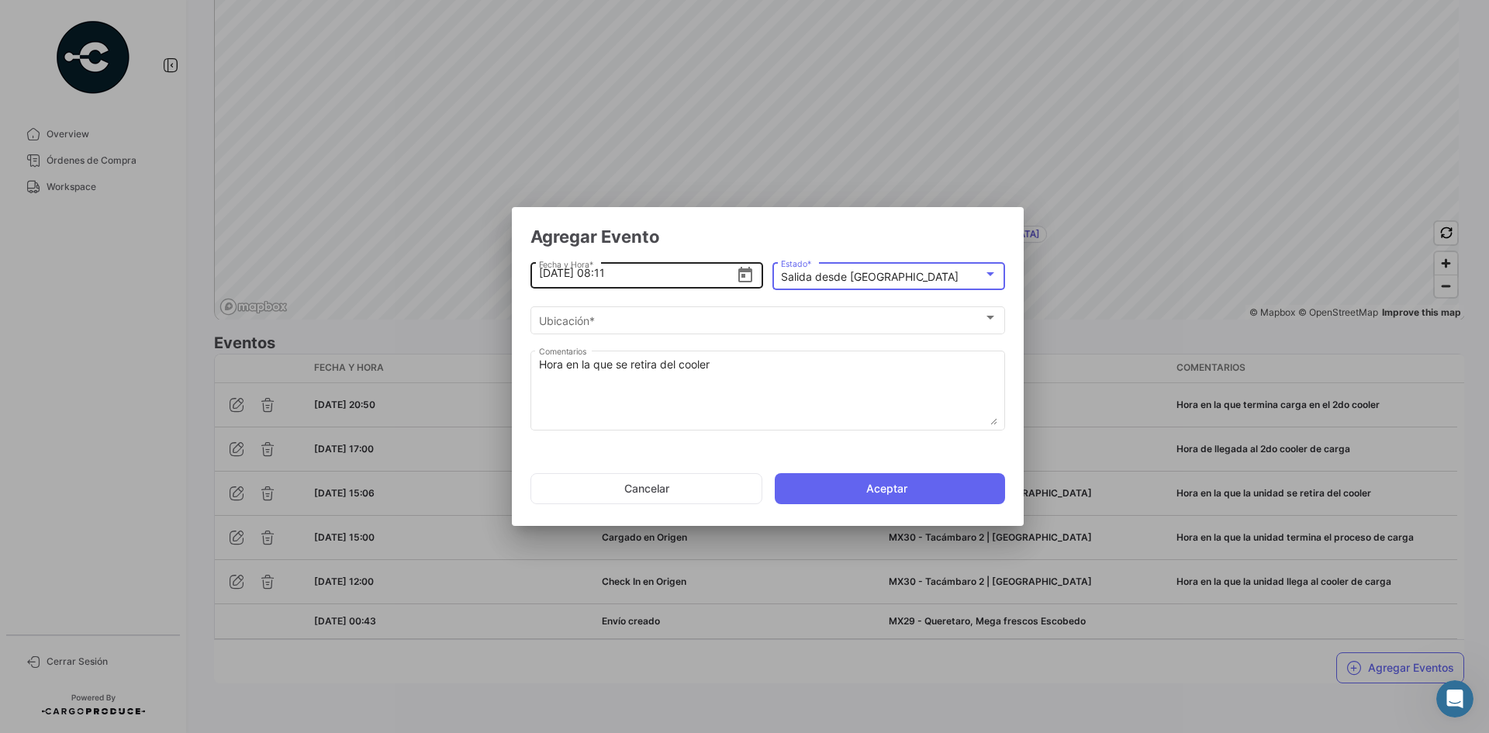
click at [548, 271] on input "[DATE] 08:11" at bounding box center [638, 273] width 198 height 54
click at [609, 273] on input "[DATE] 08:11" at bounding box center [638, 273] width 198 height 54
click at [622, 273] on input "[DATE] 21:11" at bounding box center [638, 273] width 198 height 54
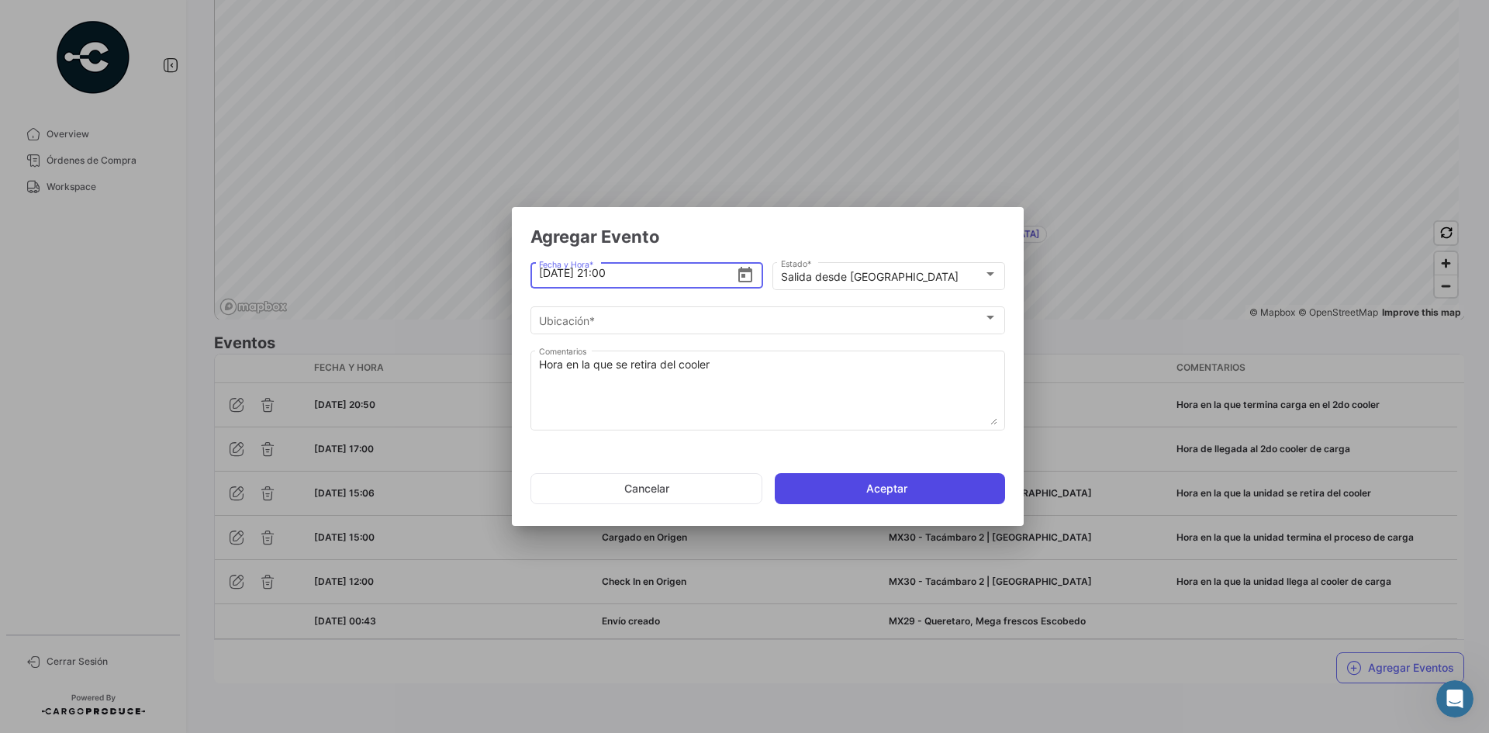
type input "[DATE] 21:00"
click at [856, 485] on button "Aceptar" at bounding box center [890, 488] width 230 height 31
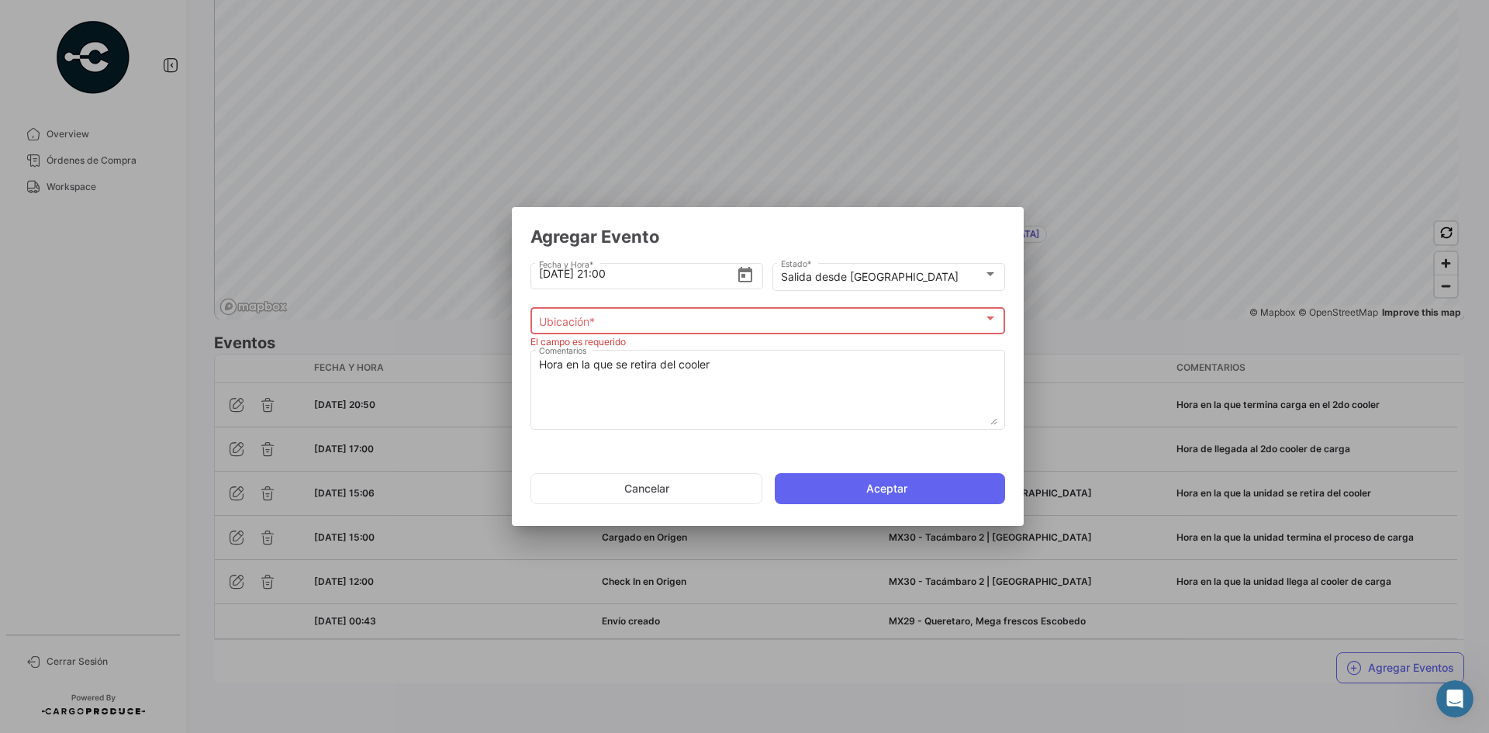
click at [649, 316] on div "Ubicación *" at bounding box center [761, 321] width 444 height 13
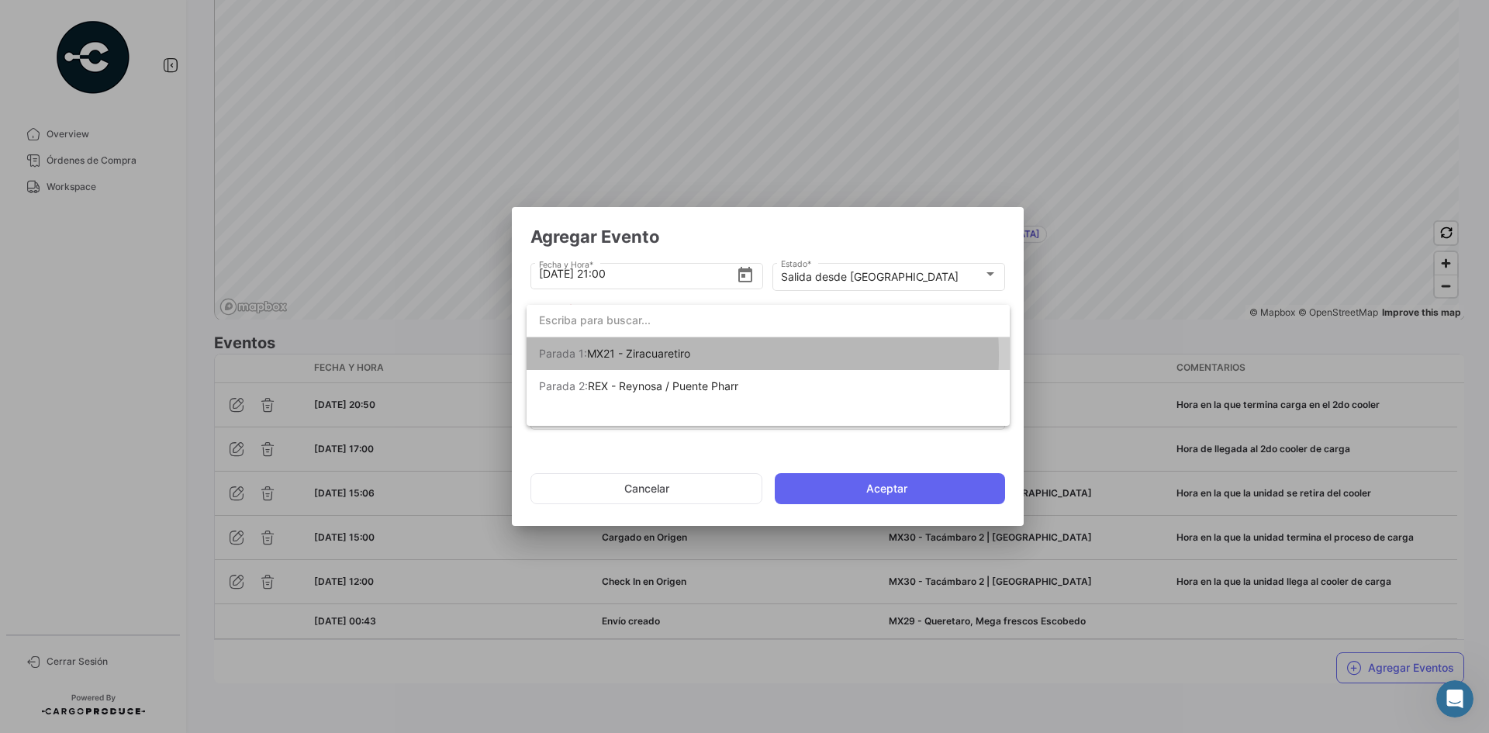
click at [679, 355] on span "MX21 - Ziracuaretiro" at bounding box center [638, 353] width 103 height 13
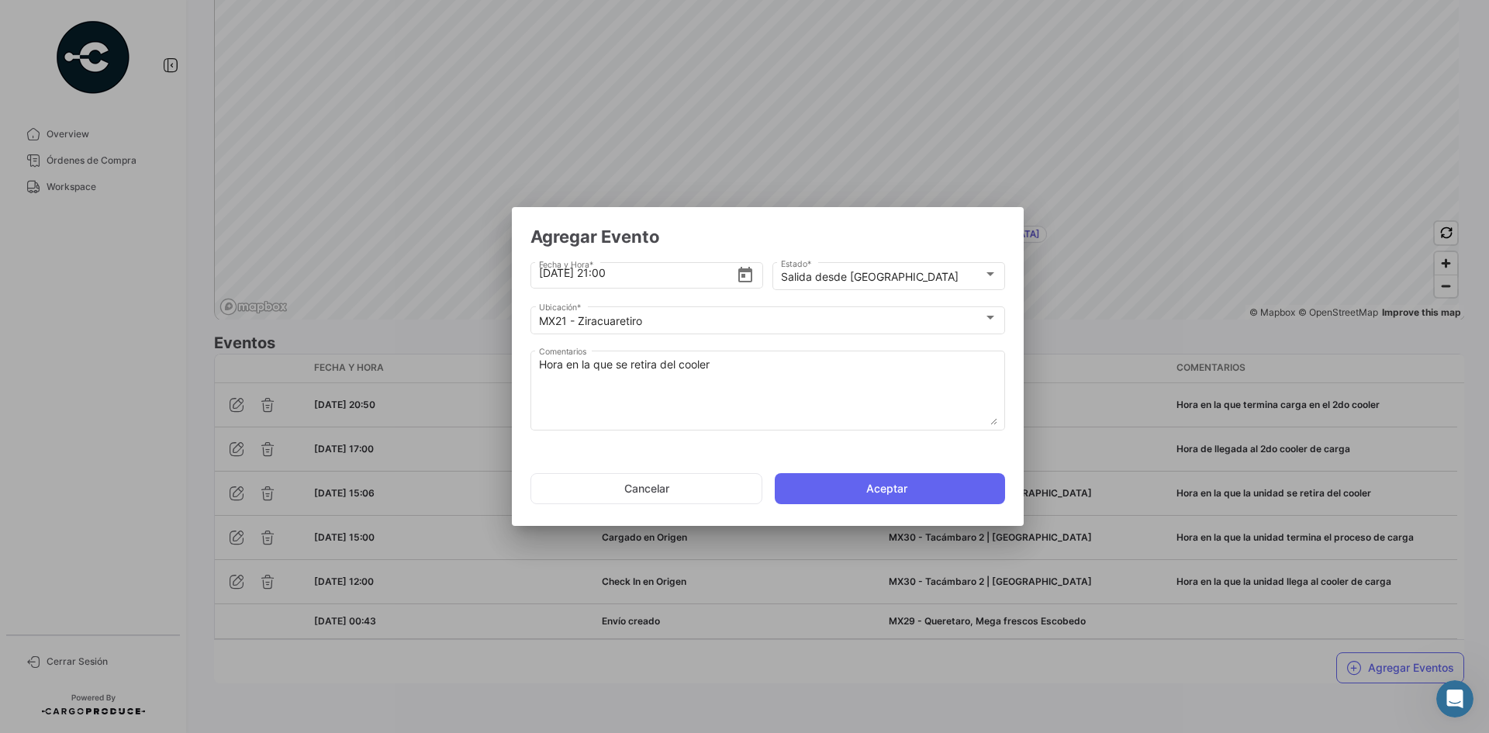
click at [884, 505] on mat-dialog-actions "Cancelar Aceptar" at bounding box center [768, 488] width 475 height 53
click at [889, 496] on button "Aceptar" at bounding box center [890, 488] width 230 height 31
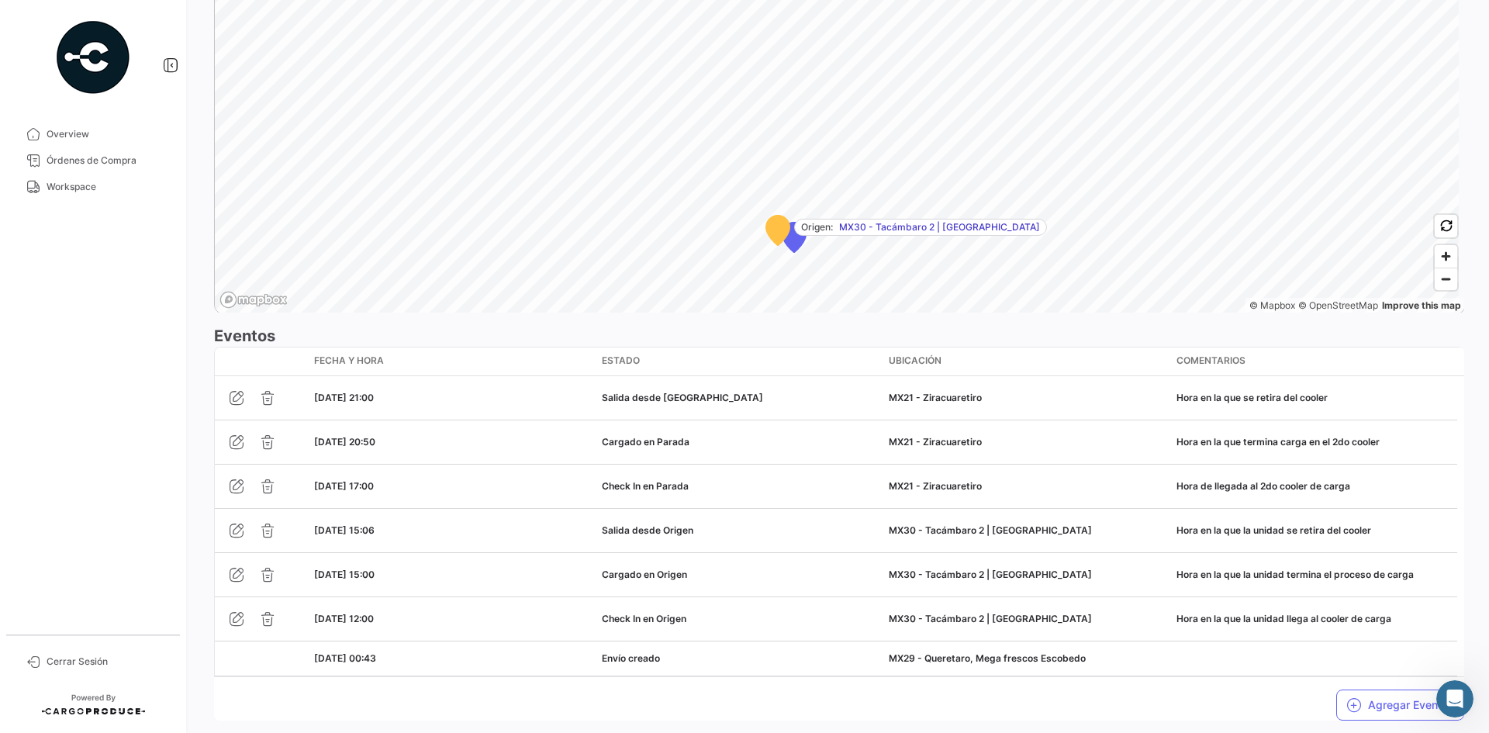
scroll to position [1123, 0]
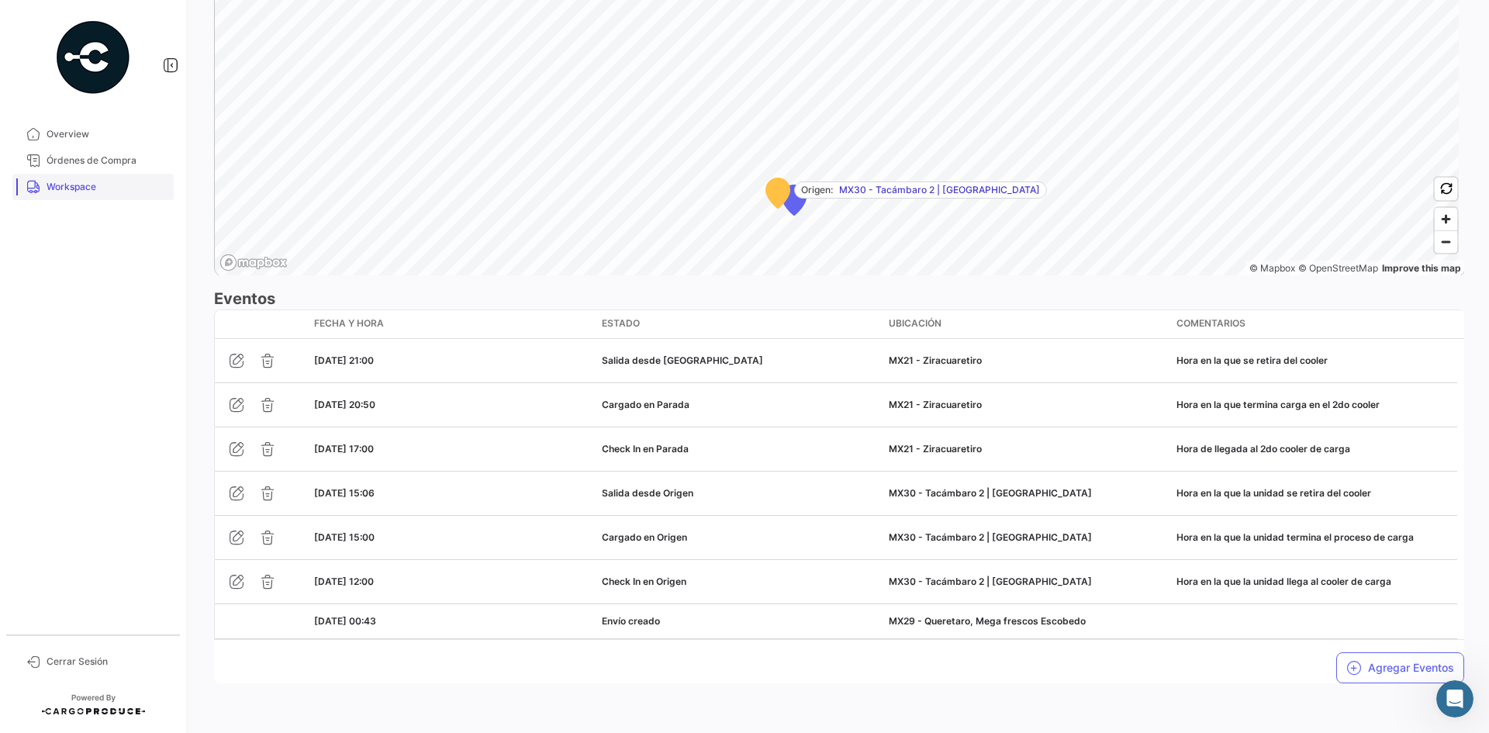
click at [88, 195] on link "Workspace" at bounding box center [92, 187] width 161 height 26
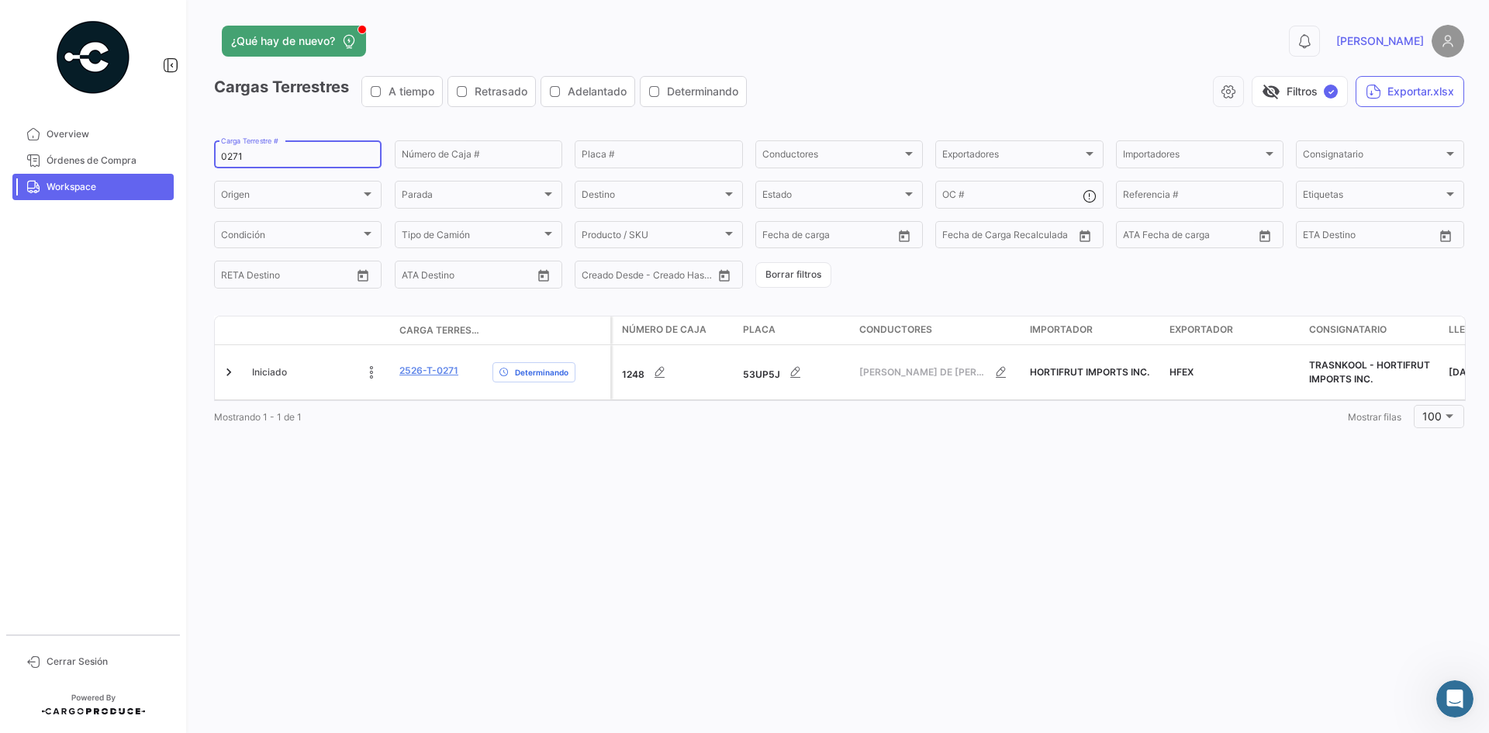
click at [234, 154] on input "0271" at bounding box center [298, 156] width 154 height 11
paste input "83"
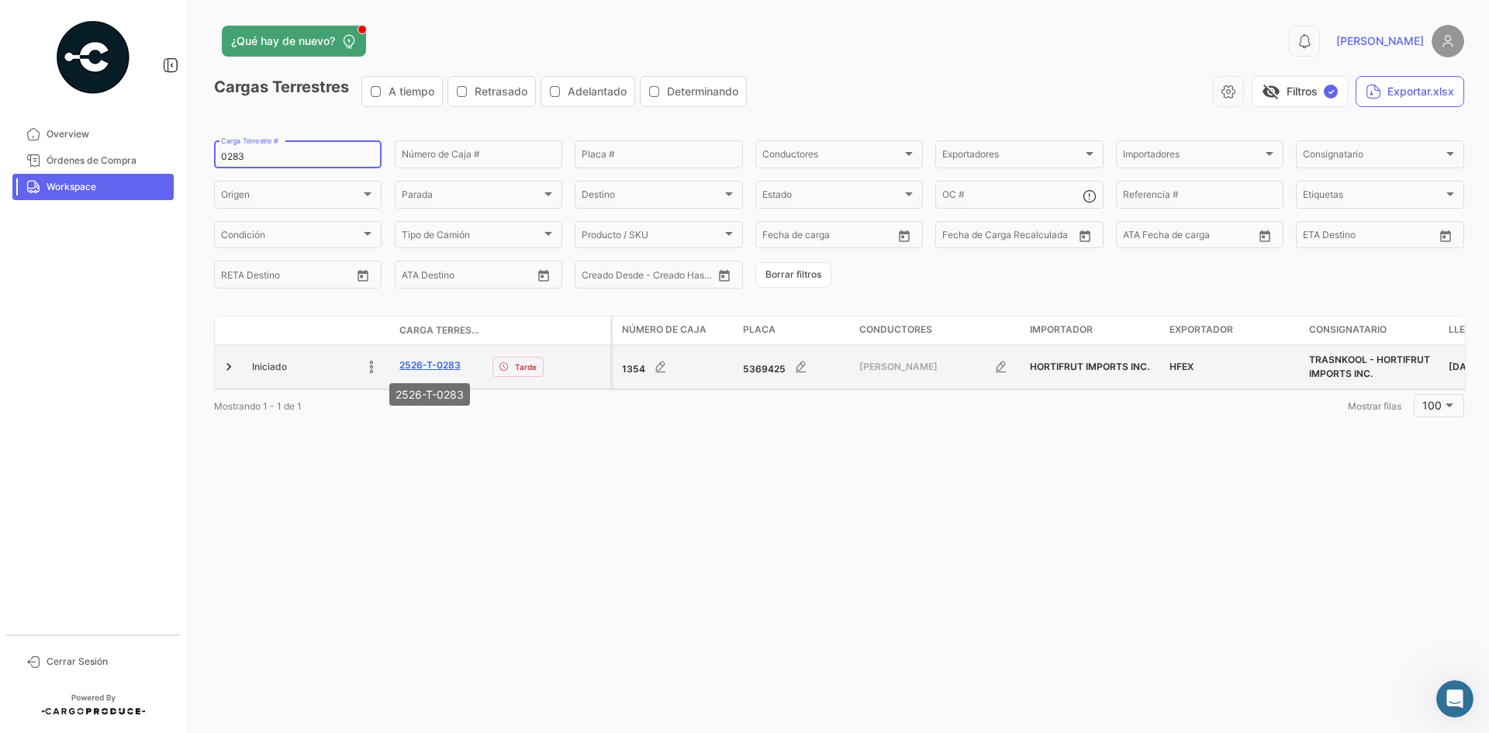
type input "0283"
click at [437, 366] on link "2526-T-0283" at bounding box center [429, 365] width 61 height 14
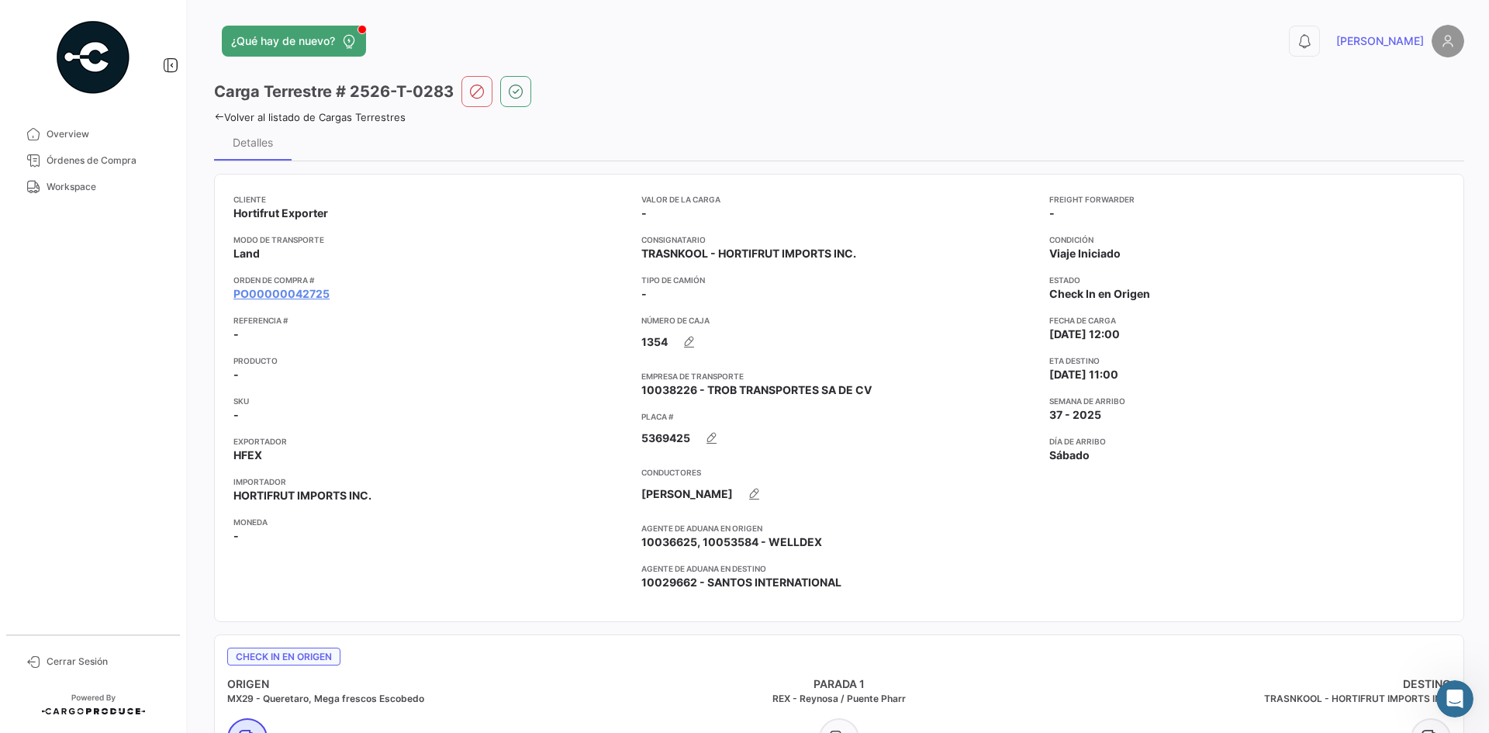
click at [212, 112] on div "¿Qué hay de nuevo? 0 [PERSON_NAME] Terrestre # 2526-T-0283 Volver al listado de…" at bounding box center [839, 366] width 1300 height 733
click at [220, 118] on icon at bounding box center [219, 117] width 10 height 10
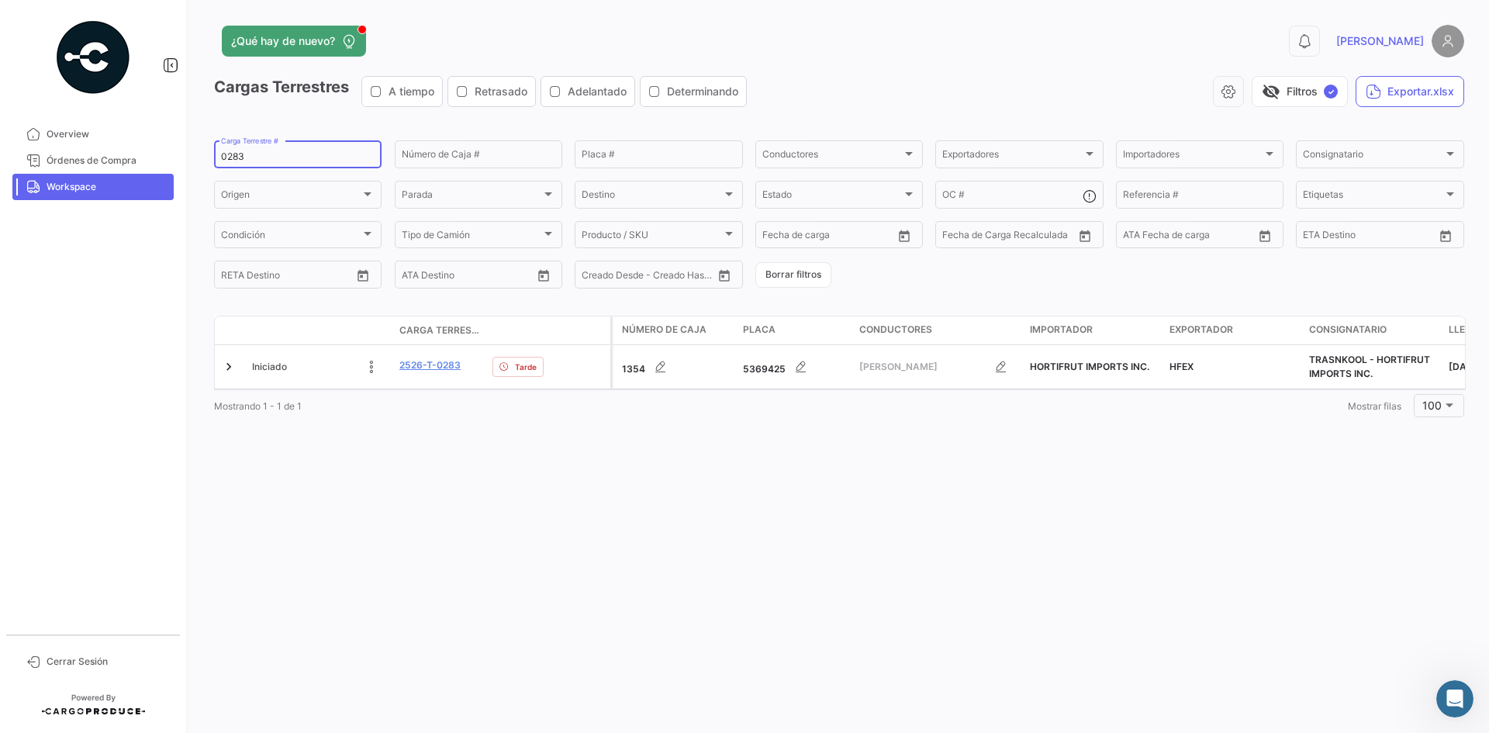
click at [223, 157] on input "0283" at bounding box center [298, 156] width 154 height 11
click at [224, 157] on input "0283" at bounding box center [298, 156] width 154 height 11
paste input "77"
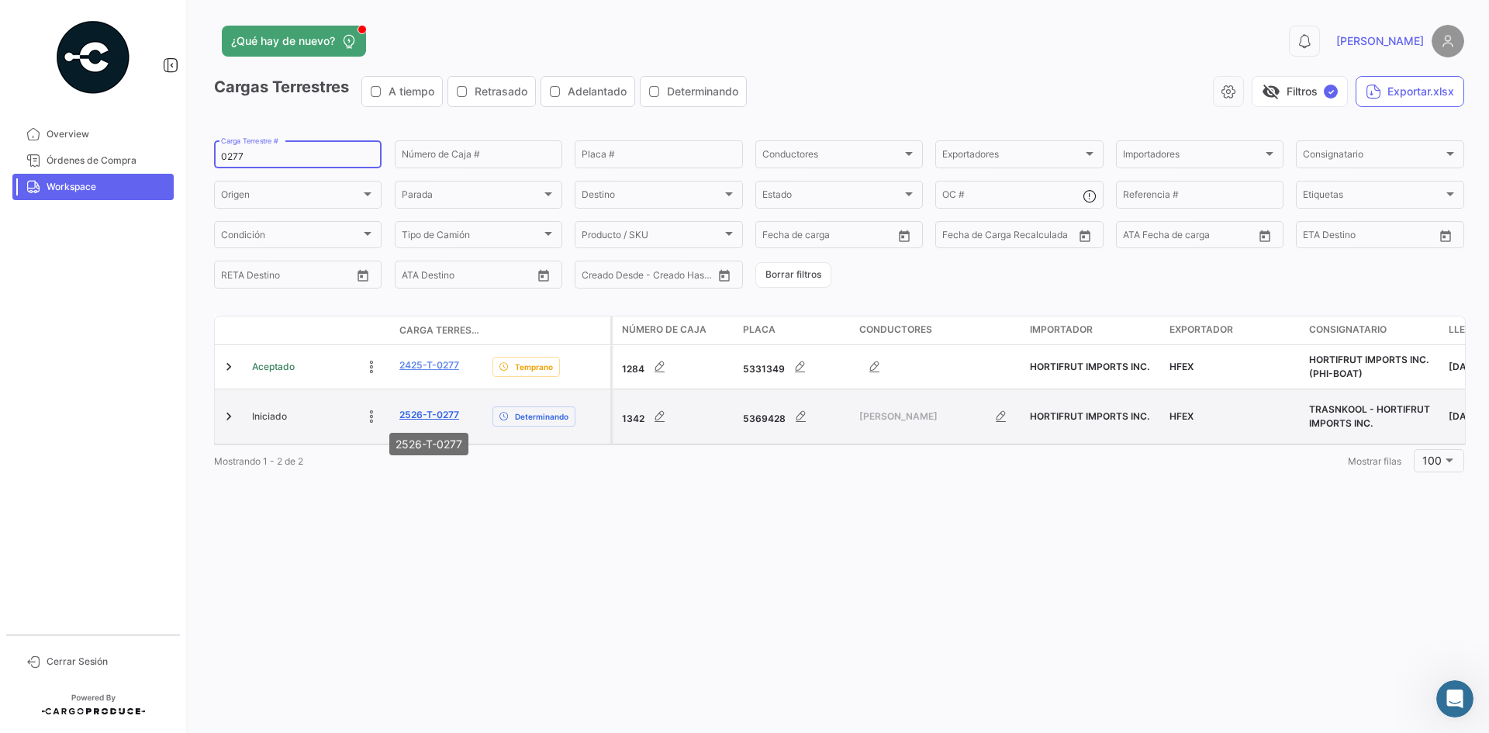
type input "0277"
click at [425, 413] on link "2526-T-0277" at bounding box center [429, 415] width 60 height 14
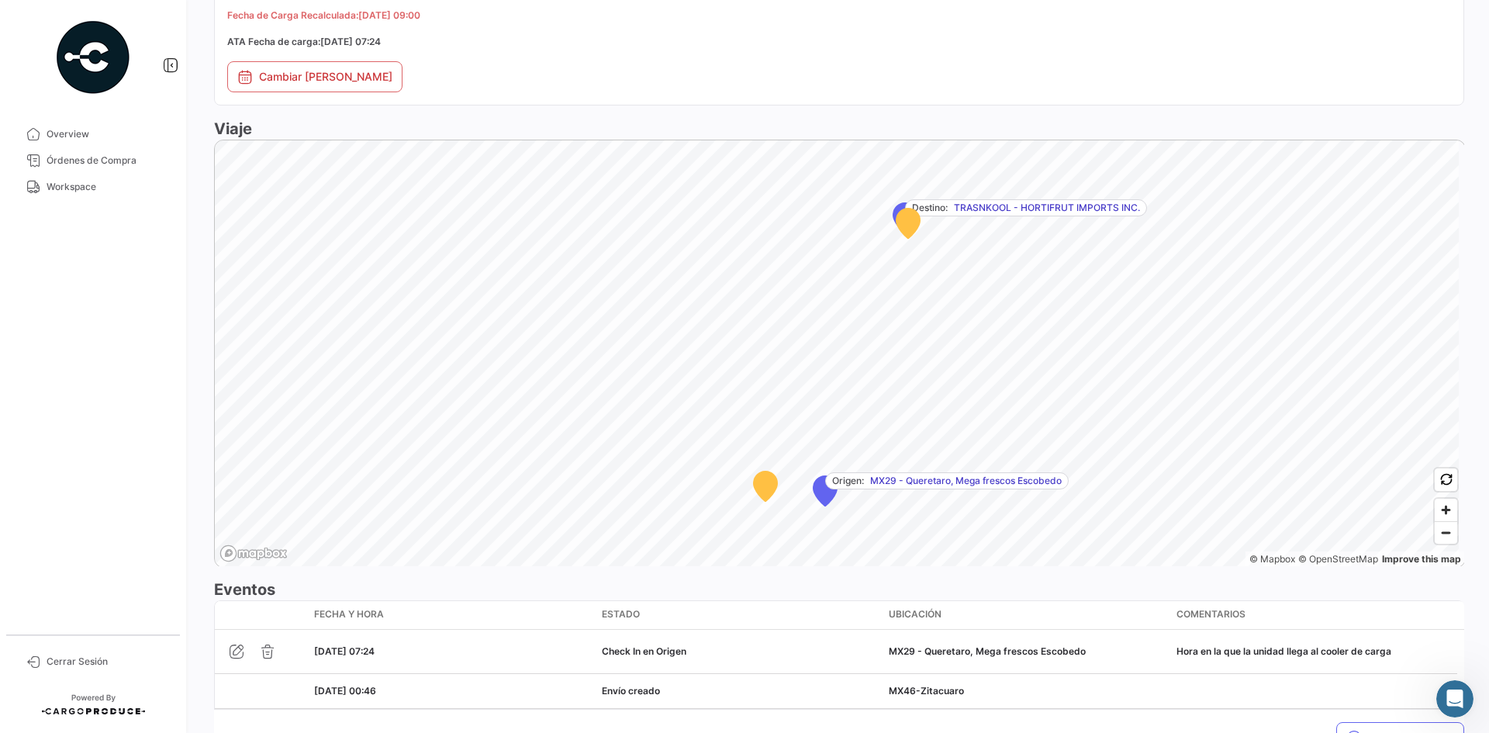
scroll to position [876, 0]
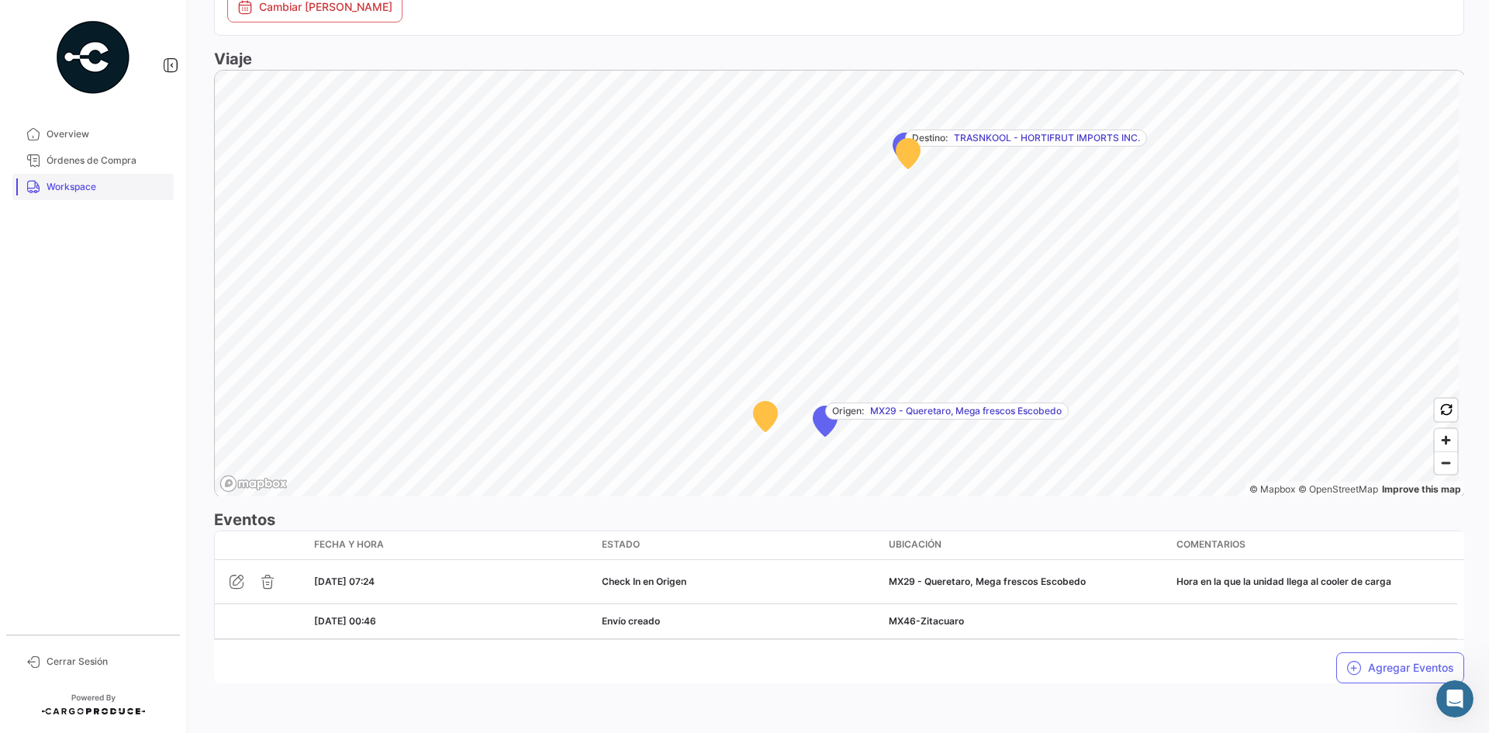
click at [78, 181] on span "Workspace" at bounding box center [107, 187] width 121 height 14
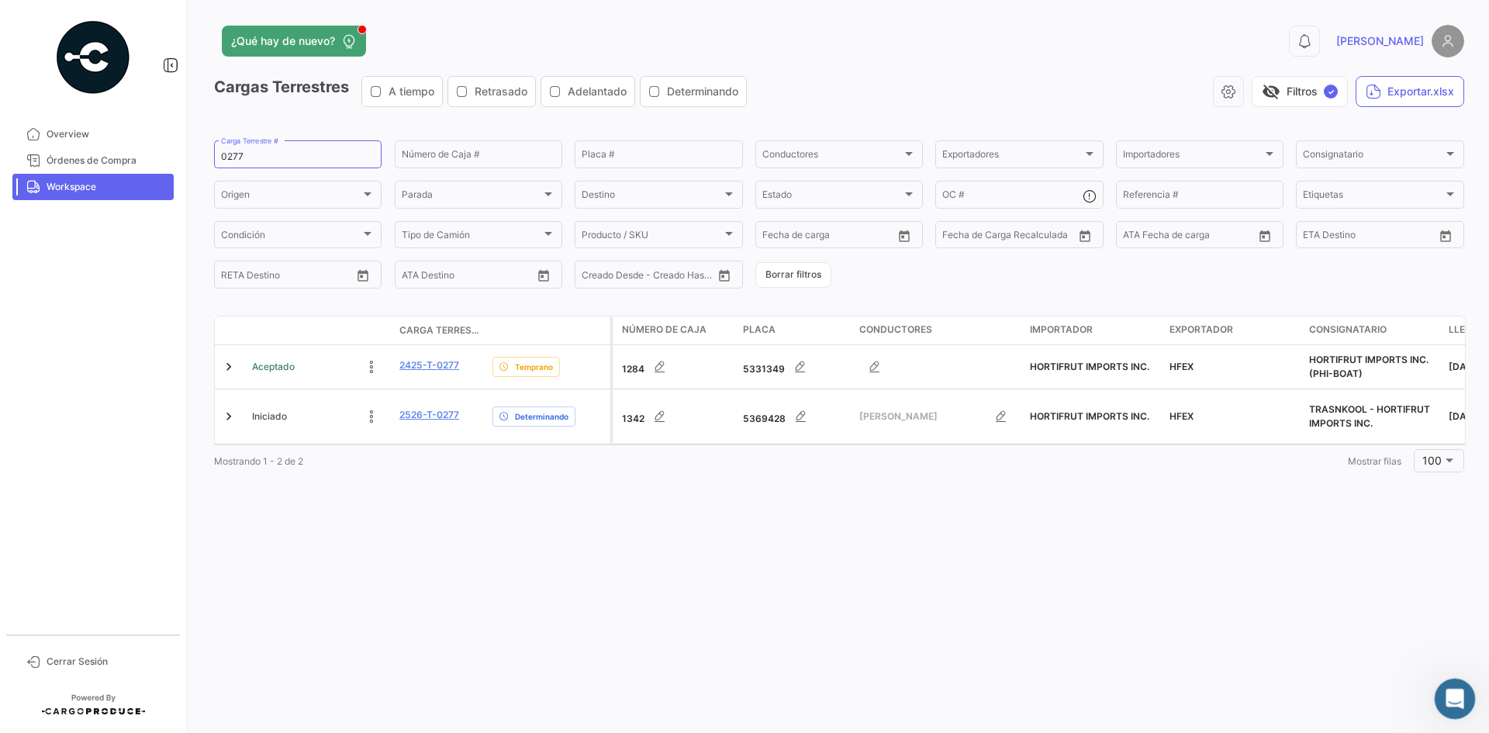
click at [1191, 565] on icon "Abrir Intercom Messenger" at bounding box center [1453, 697] width 26 height 26
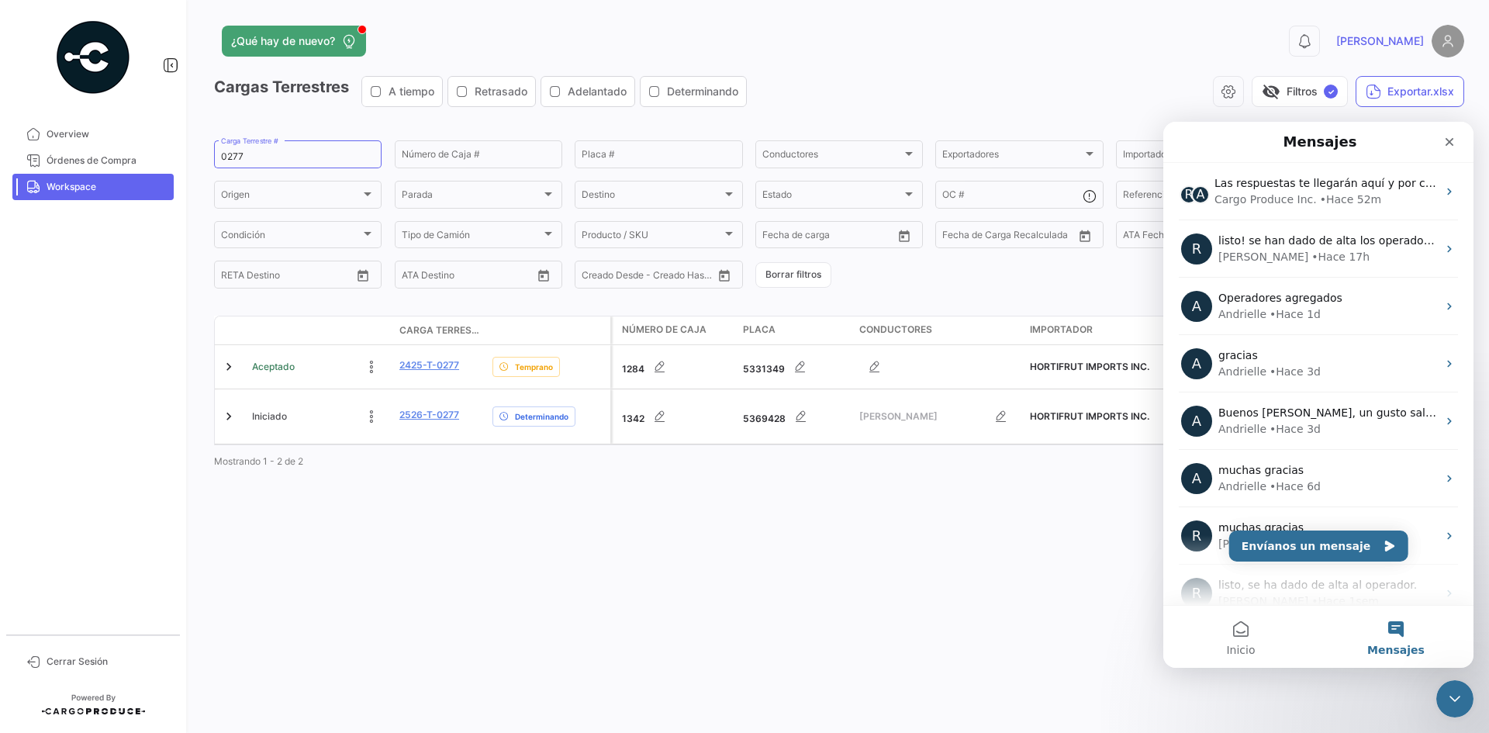
click at [1191, 555] on button "Envíanos un mensaje" at bounding box center [1318, 546] width 179 height 31
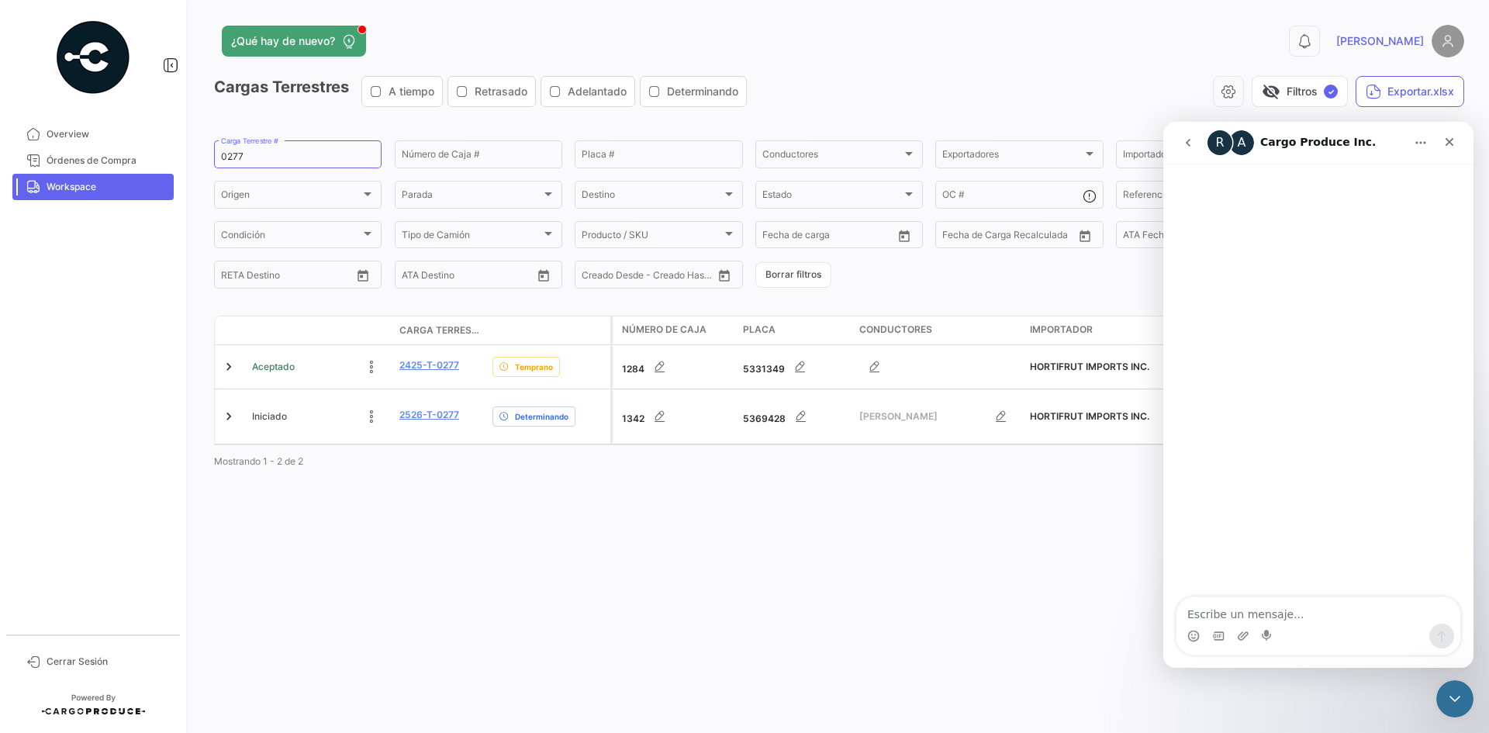
click at [1191, 147] on icon "go back" at bounding box center [1188, 143] width 12 height 12
